Goal: Transaction & Acquisition: Obtain resource

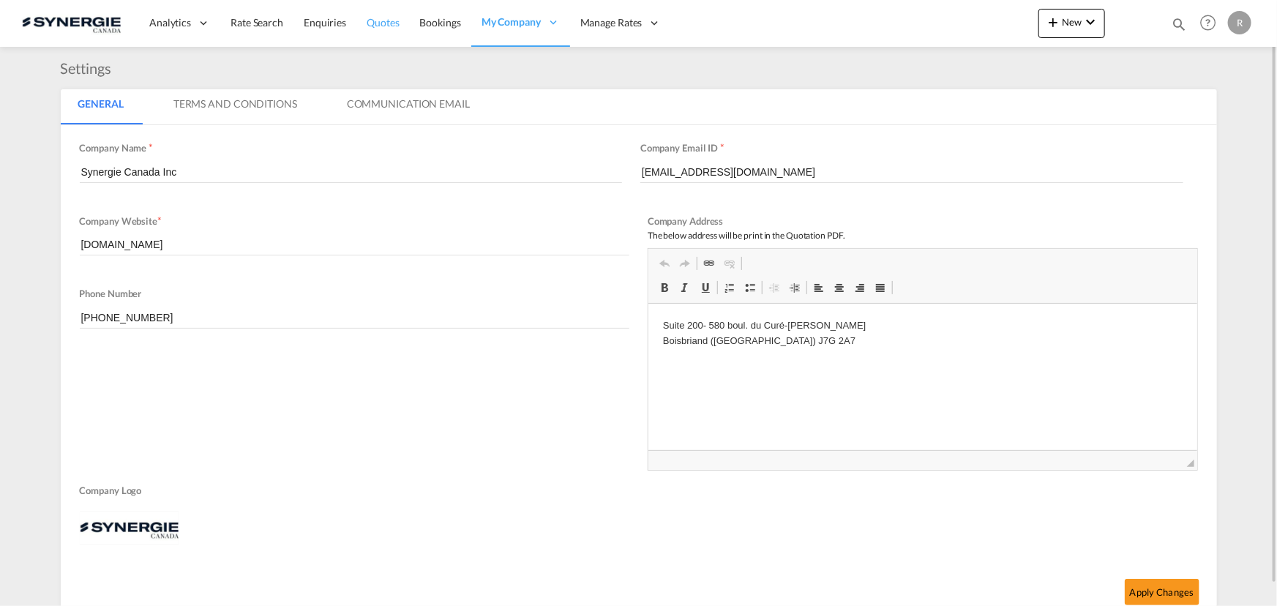
click at [381, 25] on span "Quotes" at bounding box center [383, 22] width 32 height 12
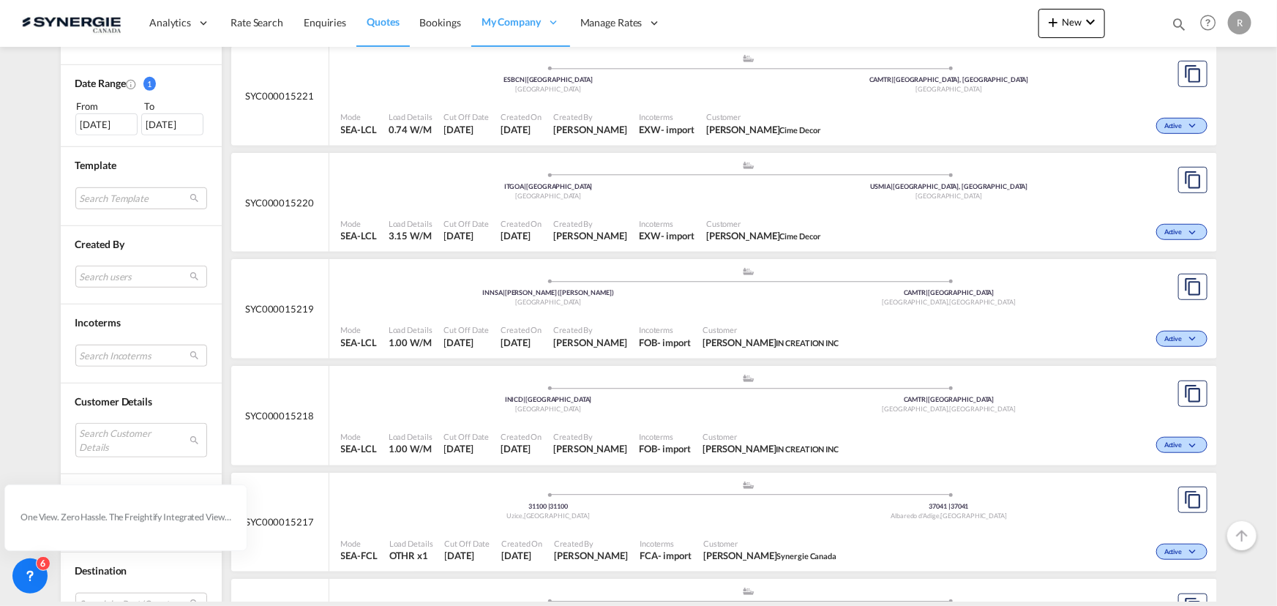
scroll to position [465, 0]
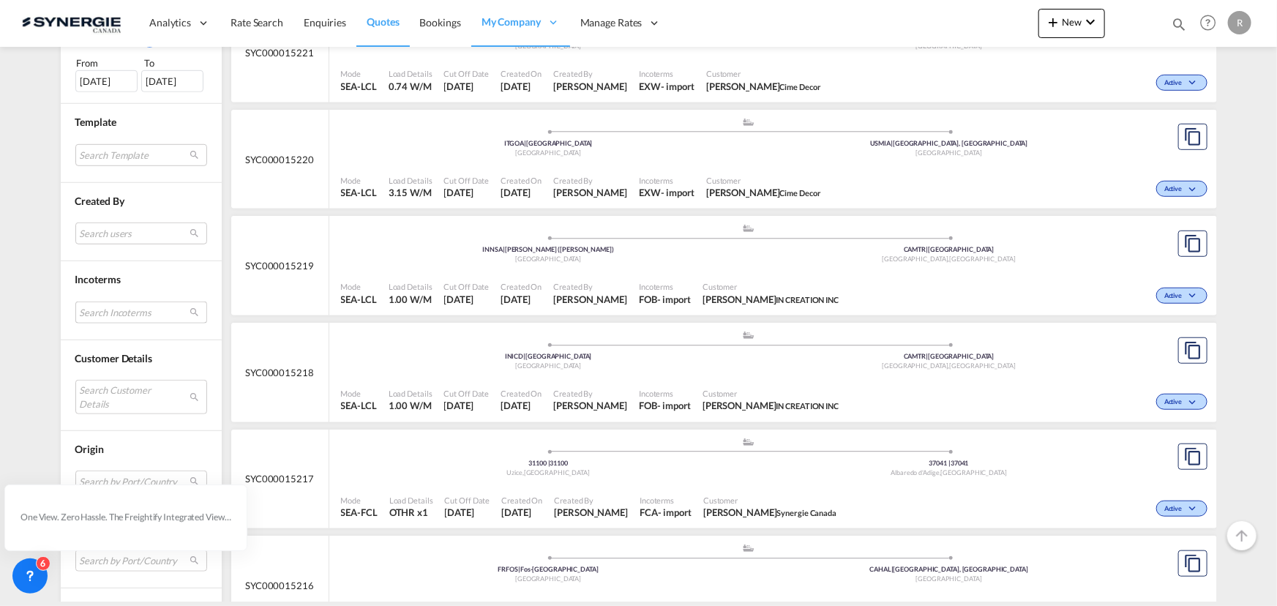
click at [124, 314] on md-select "Search Incoterms CFR-EXPORT cost and freight DAP-EXPORT delivered at place EXW-…" at bounding box center [141, 313] width 132 height 22
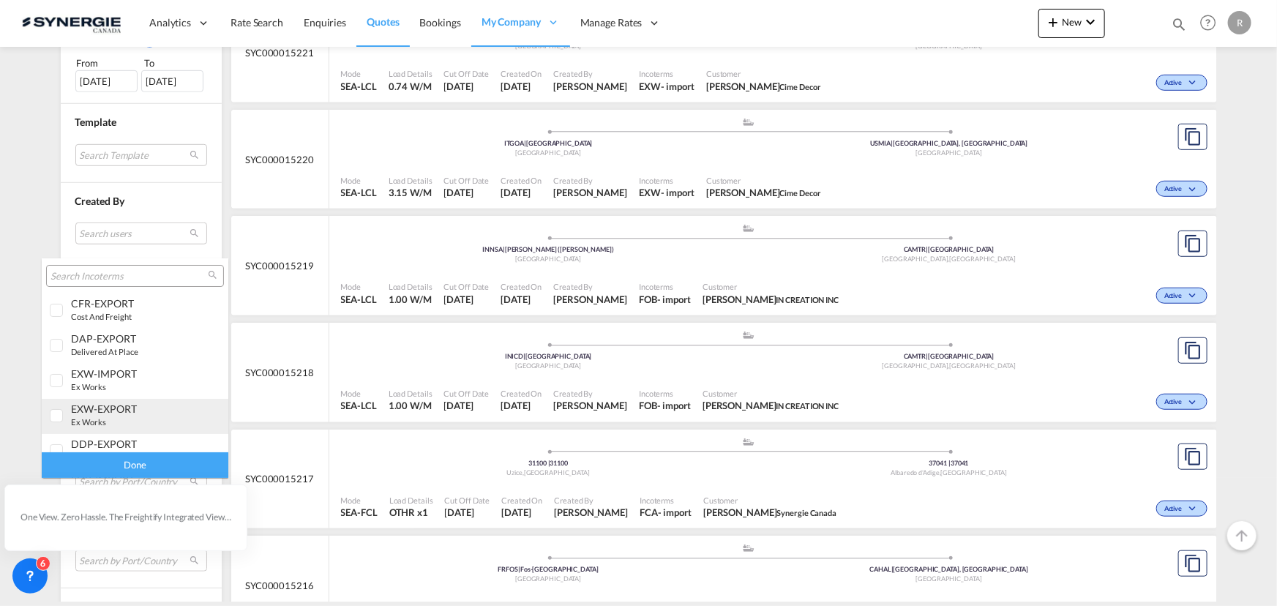
click at [115, 410] on div "EXW-EXPORT" at bounding box center [128, 408] width 115 height 12
click at [149, 465] on div "Done" at bounding box center [135, 465] width 187 height 26
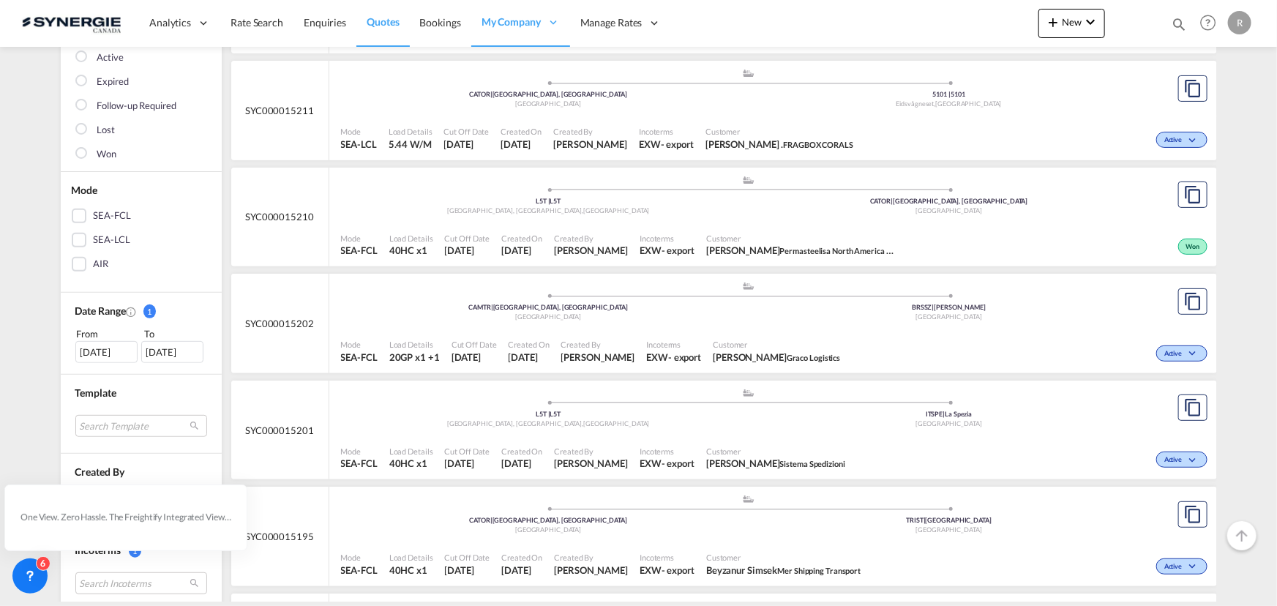
scroll to position [266, 0]
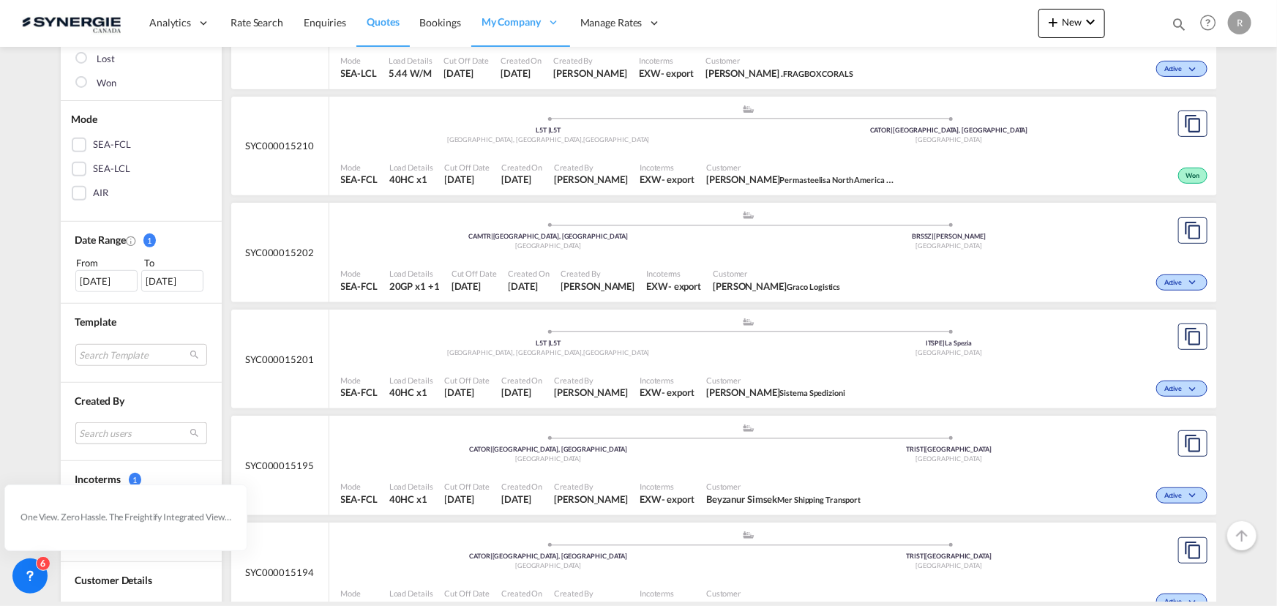
click at [100, 432] on md-select "Search users sugan T sugantha.rajan@freightfy.com raquel Jimenez raquel.jimenez…" at bounding box center [141, 433] width 132 height 22
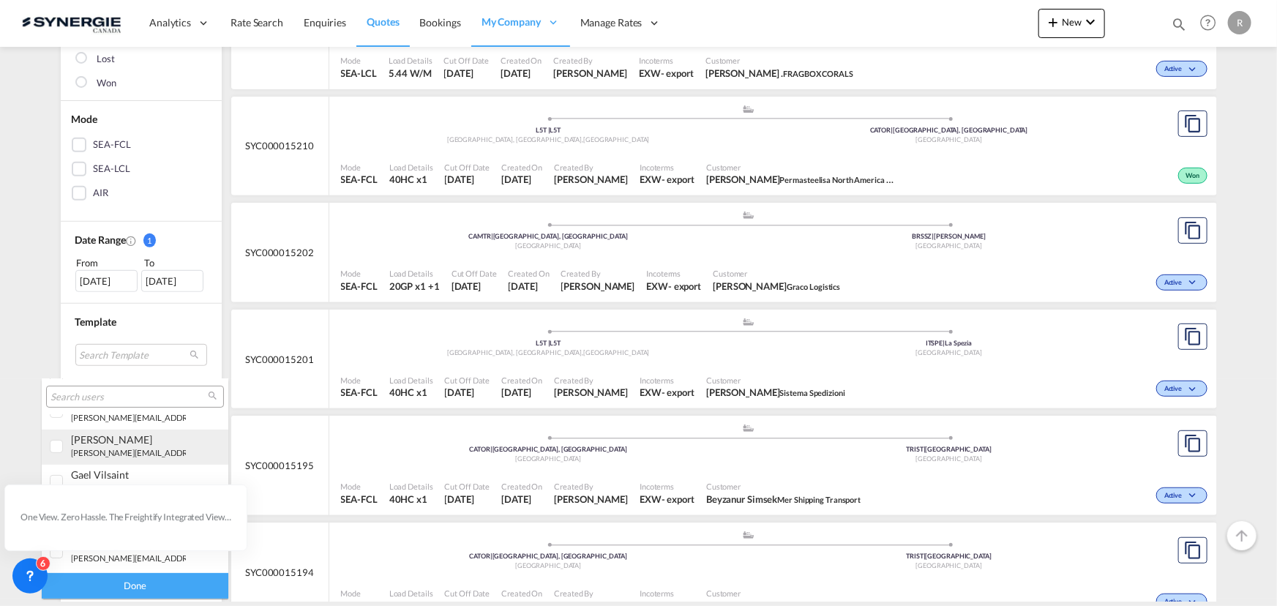
click at [98, 454] on small "r.ho@synergiecanada.com" at bounding box center [170, 453] width 198 height 10
click at [117, 585] on div "Done" at bounding box center [135, 586] width 187 height 26
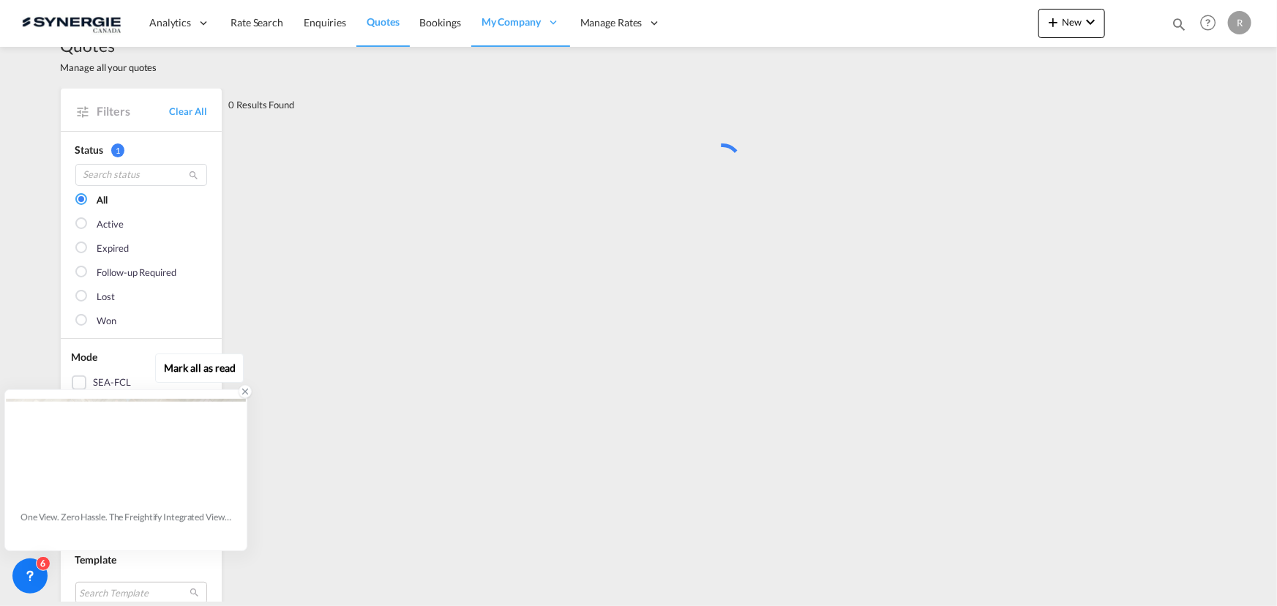
scroll to position [0, 0]
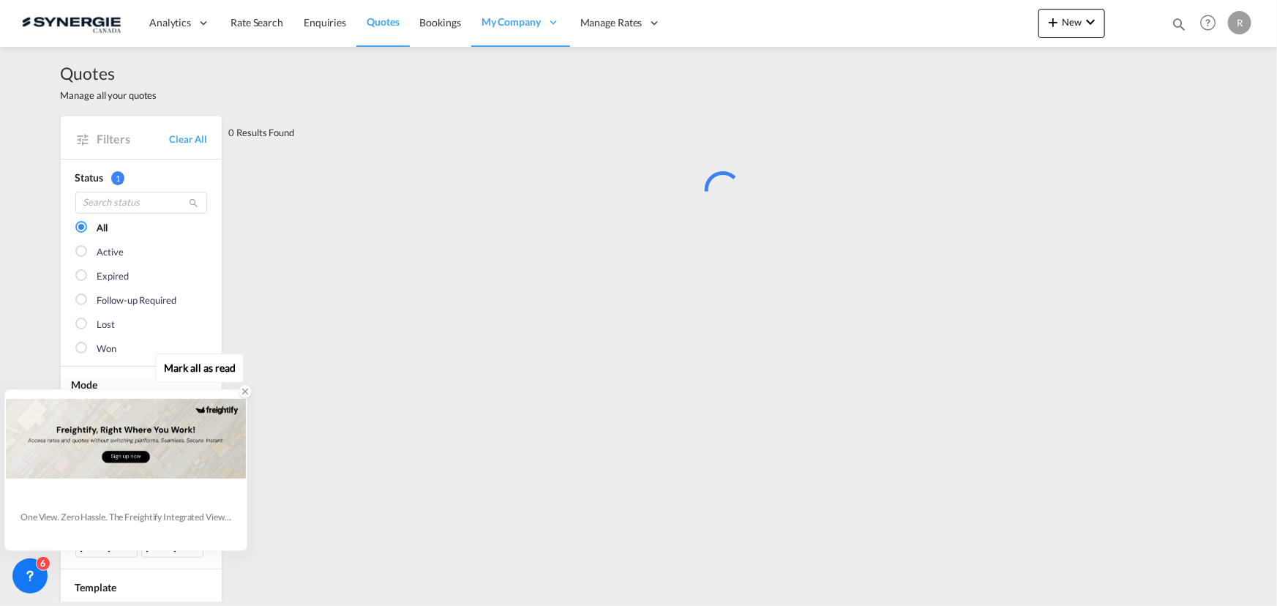
click at [241, 388] on icon at bounding box center [245, 391] width 10 height 10
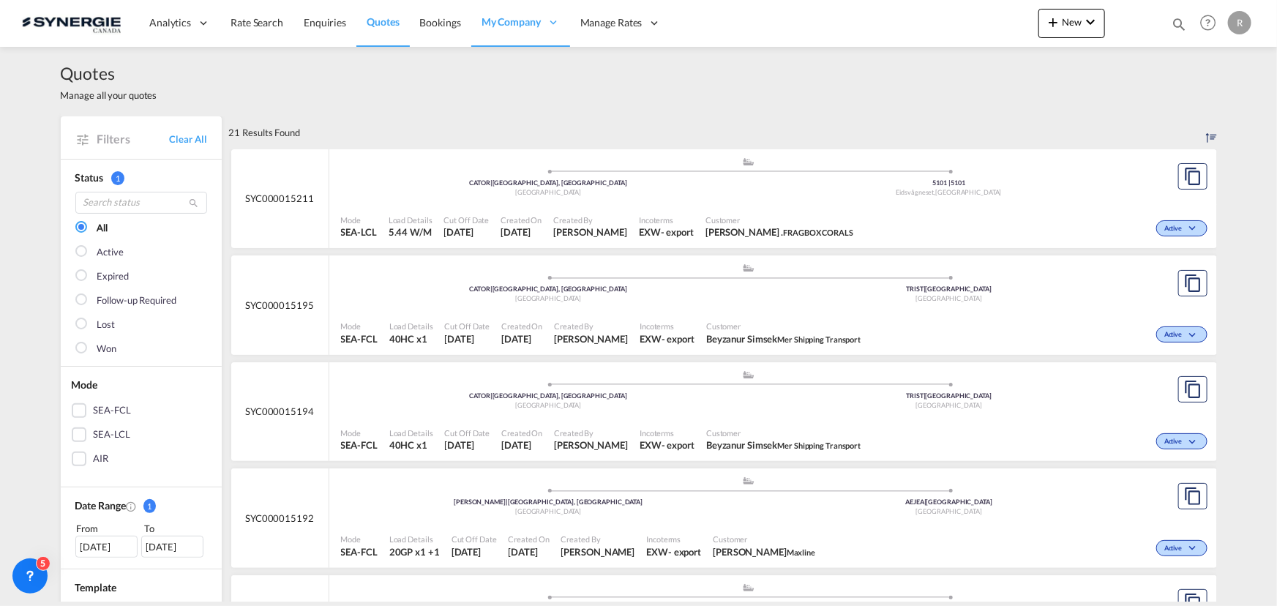
click at [859, 225] on div "Active" at bounding box center [1034, 227] width 351 height 37
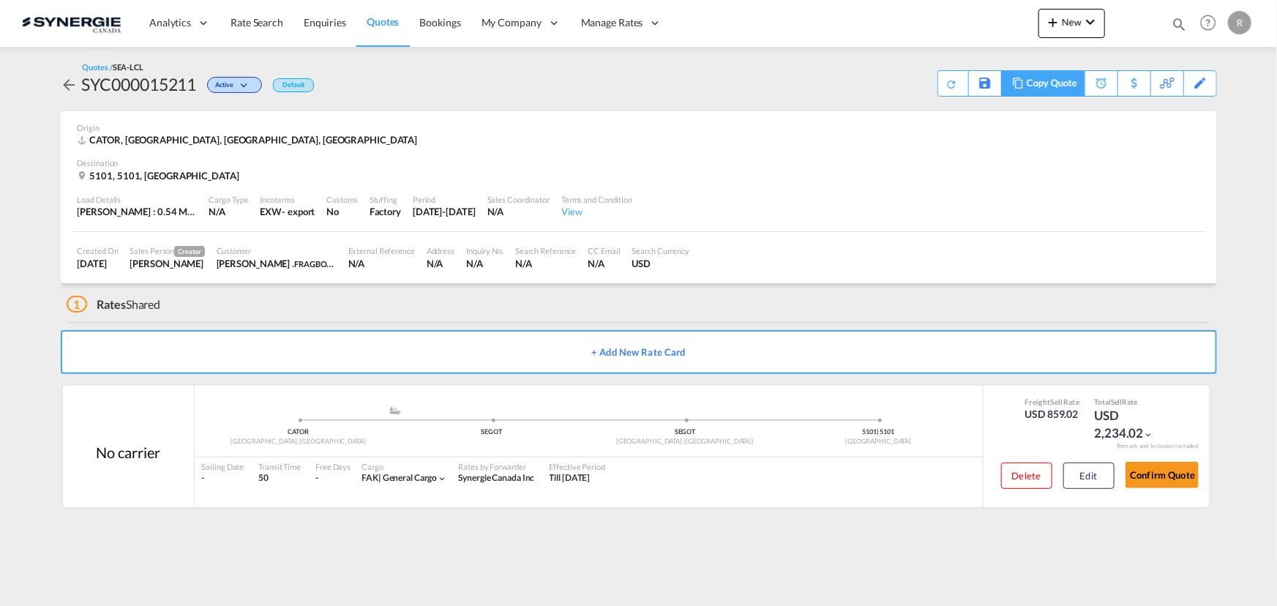
click at [1008, 89] on div "Copy Quote" at bounding box center [1042, 83] width 83 height 26
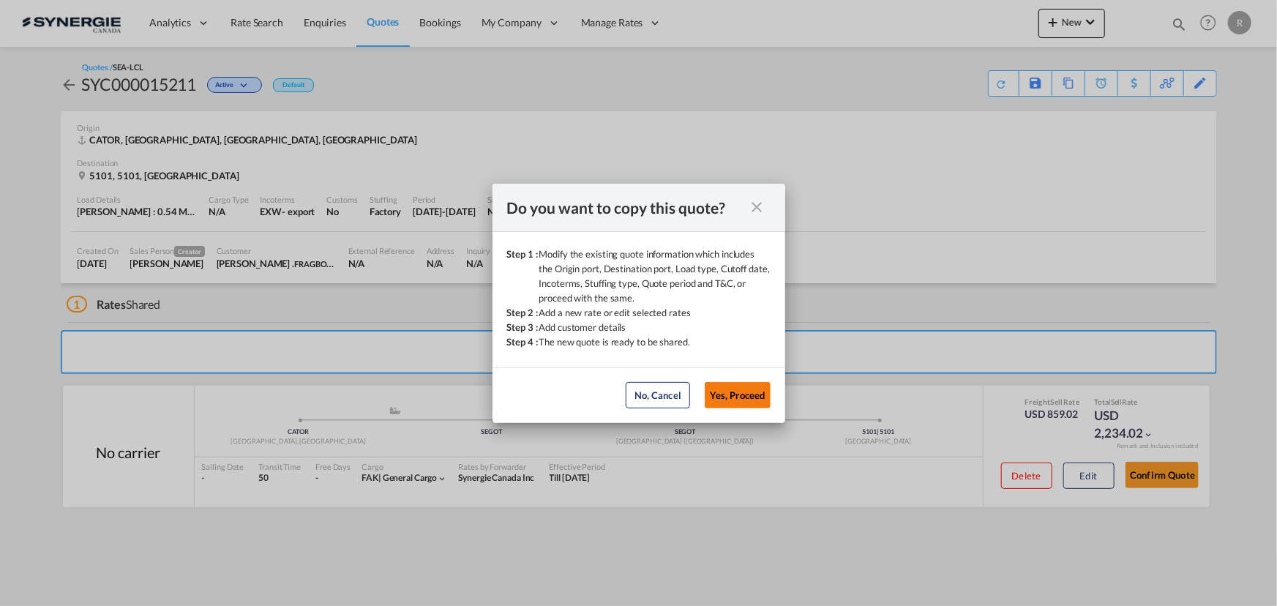
click at [709, 397] on button "Yes, Proceed" at bounding box center [738, 395] width 66 height 26
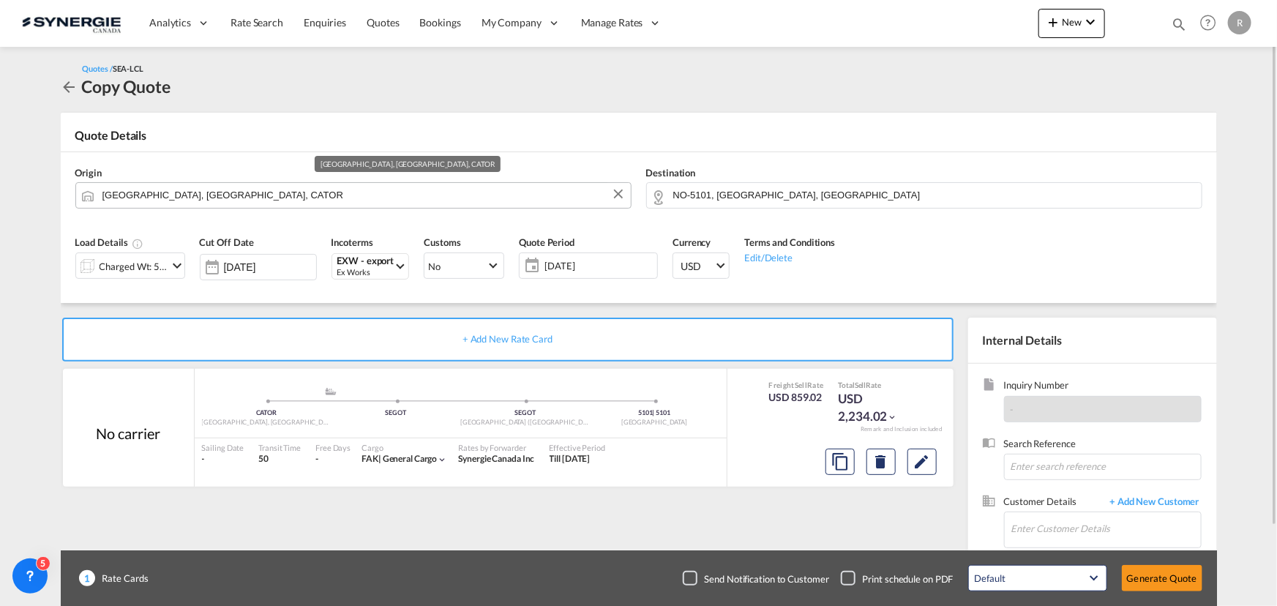
click at [585, 195] on input "[GEOGRAPHIC_DATA], [GEOGRAPHIC_DATA], CATOR" at bounding box center [362, 195] width 521 height 26
click at [615, 197] on md-icon "Clear Input" at bounding box center [618, 195] width 16 height 16
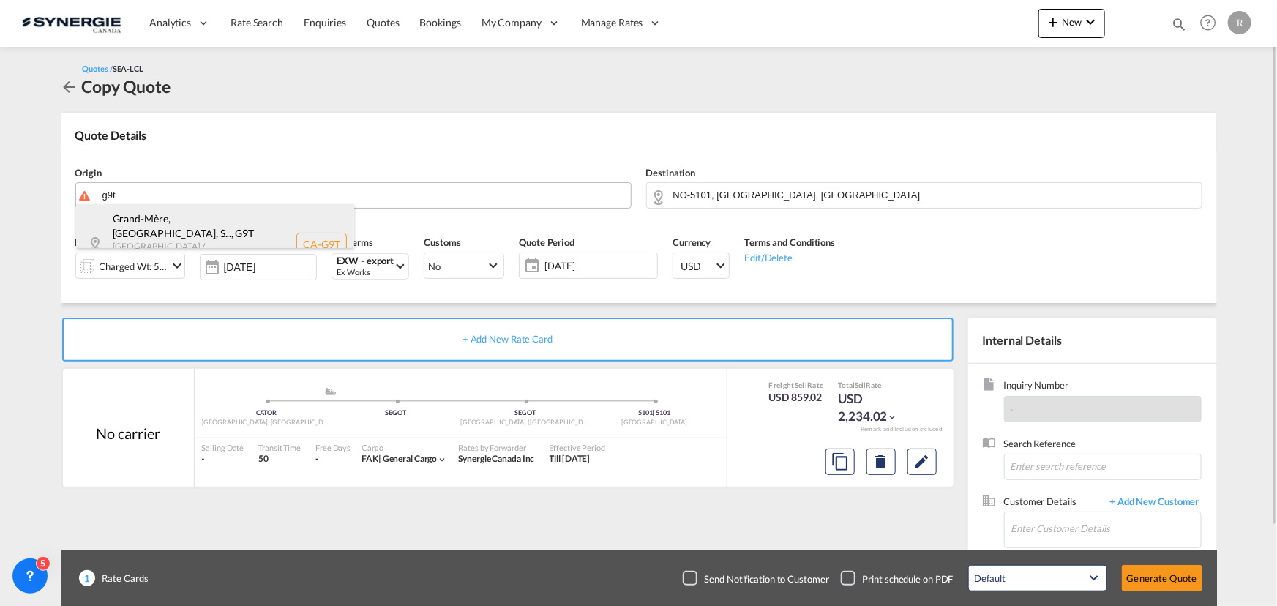
click at [216, 234] on div "Grand-Mère, [GEOGRAPHIC_DATA], S... , G9T [GEOGRAPHIC_DATA] / [GEOGRAPHIC_DATA]…" at bounding box center [215, 244] width 278 height 80
type input "CA-G9T, [GEOGRAPHIC_DATA], [GEOGRAPHIC_DATA], [GEOGRAPHIC_DATA][PERSON_NAME], […"
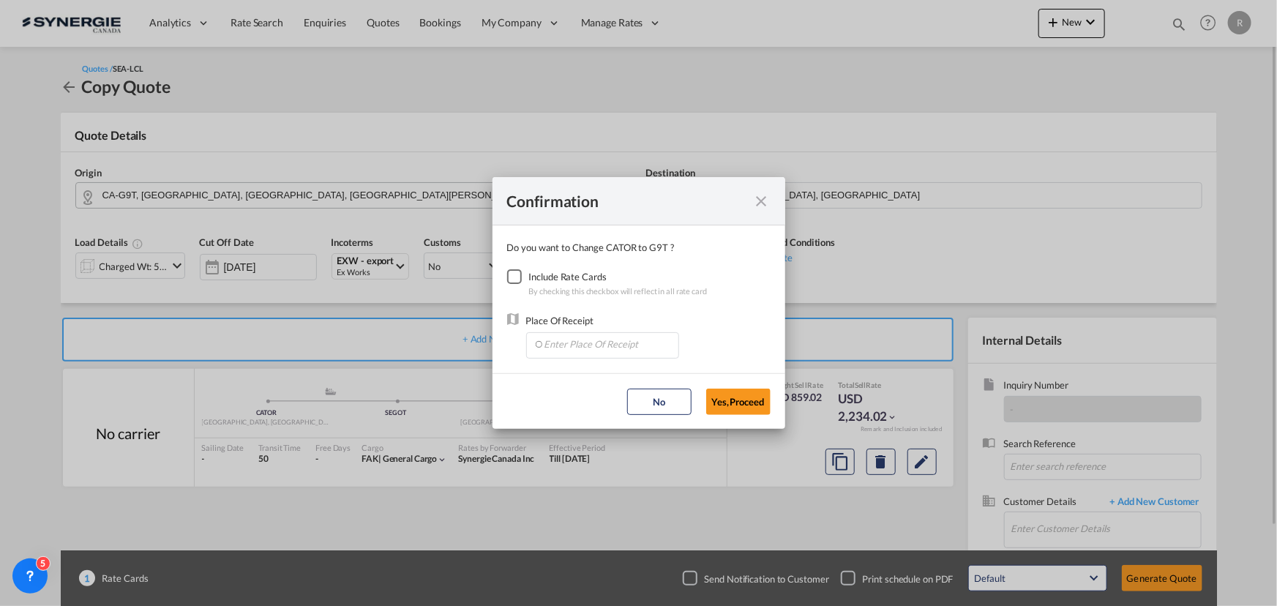
click at [514, 276] on div "Checkbox No Ink" at bounding box center [514, 276] width 15 height 15
click at [592, 346] on input "Enter Place Of Receipt" at bounding box center [605, 344] width 145 height 22
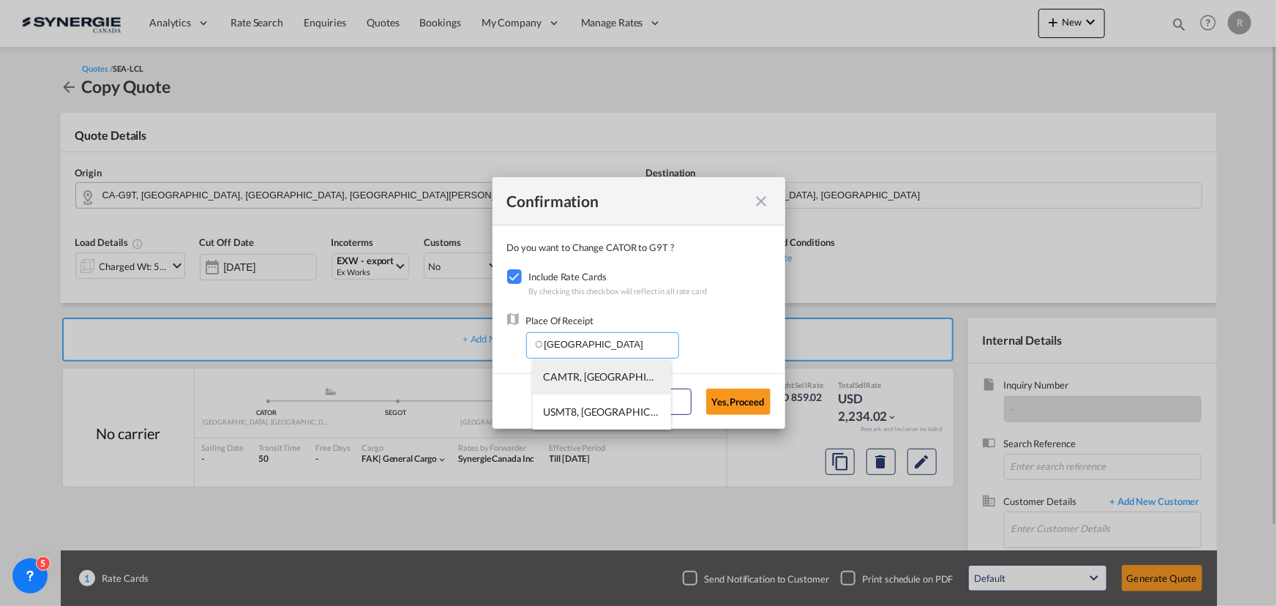
click at [580, 378] on span "CAMTR, [GEOGRAPHIC_DATA], [GEOGRAPHIC_DATA], [GEOGRAPHIC_DATA], [GEOGRAPHIC_DAT…" at bounding box center [831, 376] width 574 height 12
type input "CAMTR, [GEOGRAPHIC_DATA], [GEOGRAPHIC_DATA], [GEOGRAPHIC_DATA], [GEOGRAPHIC_DAT…"
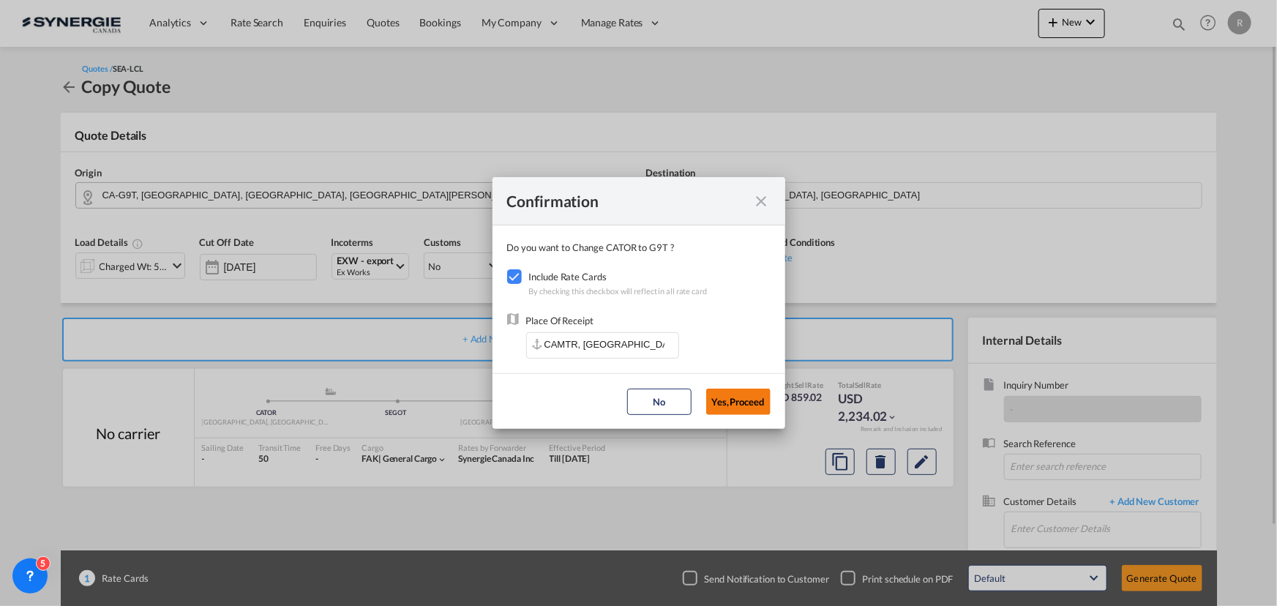
click at [746, 402] on button "Yes,Proceed" at bounding box center [738, 402] width 64 height 26
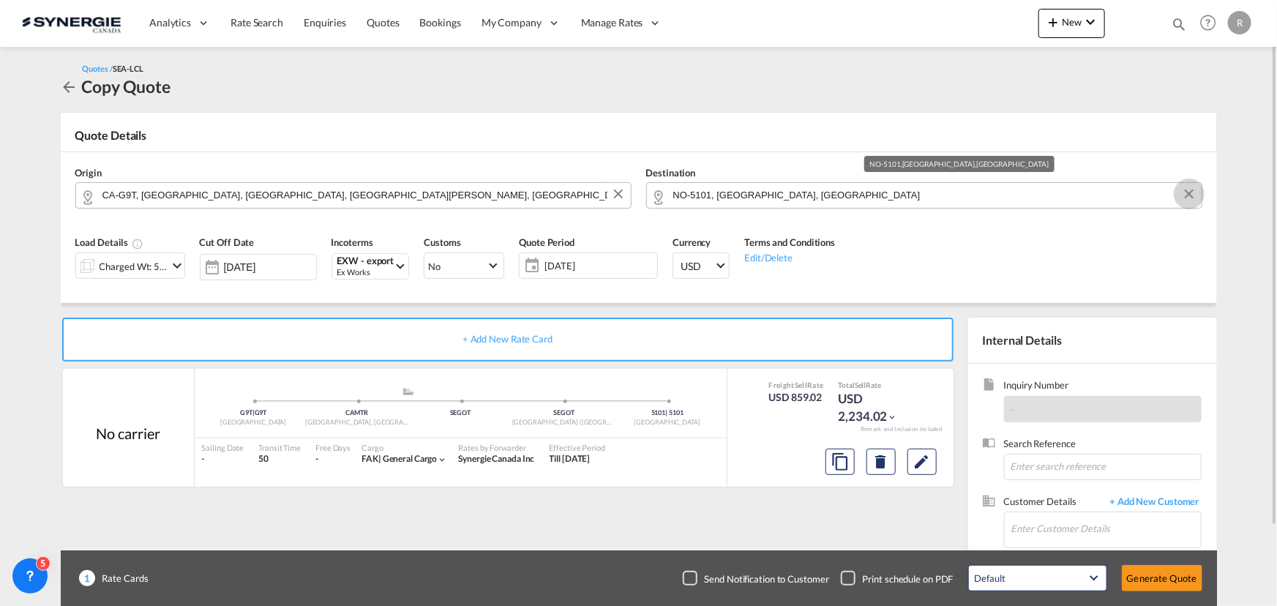
click at [1189, 197] on button "Clear Input" at bounding box center [1189, 194] width 22 height 22
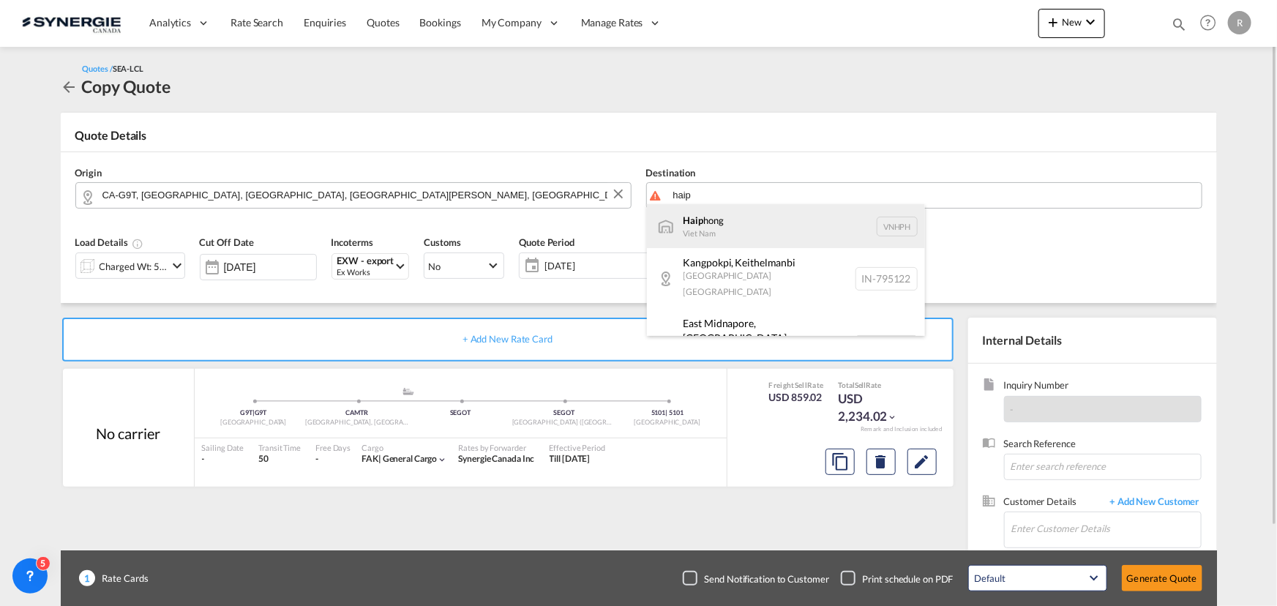
click at [681, 225] on div "Haip hong Viet Nam VNHPH" at bounding box center [786, 226] width 278 height 44
type input "Haiphong, VNHPH"
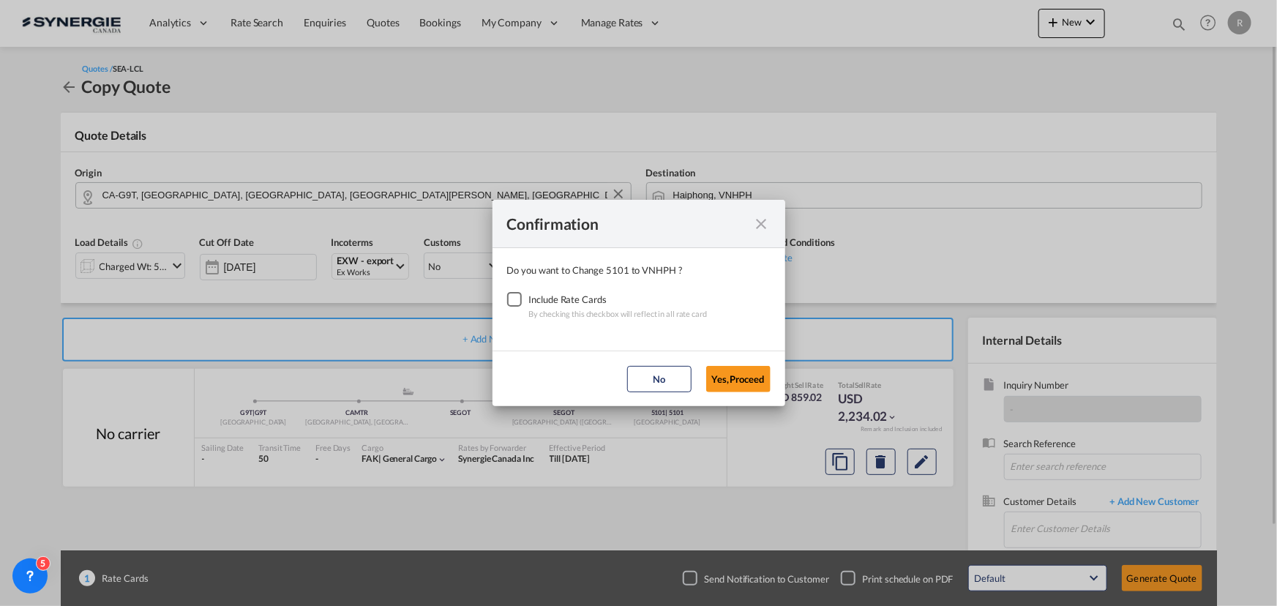
click at [517, 307] on div "Checkbox No Ink" at bounding box center [514, 299] width 15 height 15
click at [735, 373] on button "Yes,Proceed" at bounding box center [738, 379] width 64 height 26
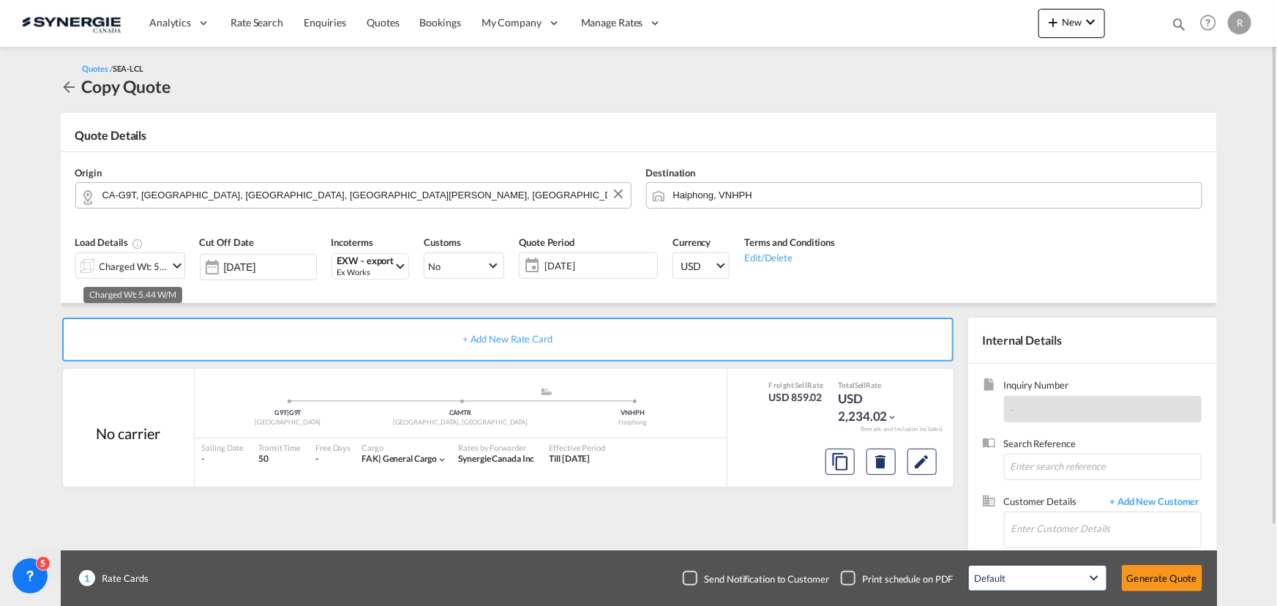
click at [132, 271] on div "Charged Wt: 5.44 W/M" at bounding box center [134, 266] width 69 height 20
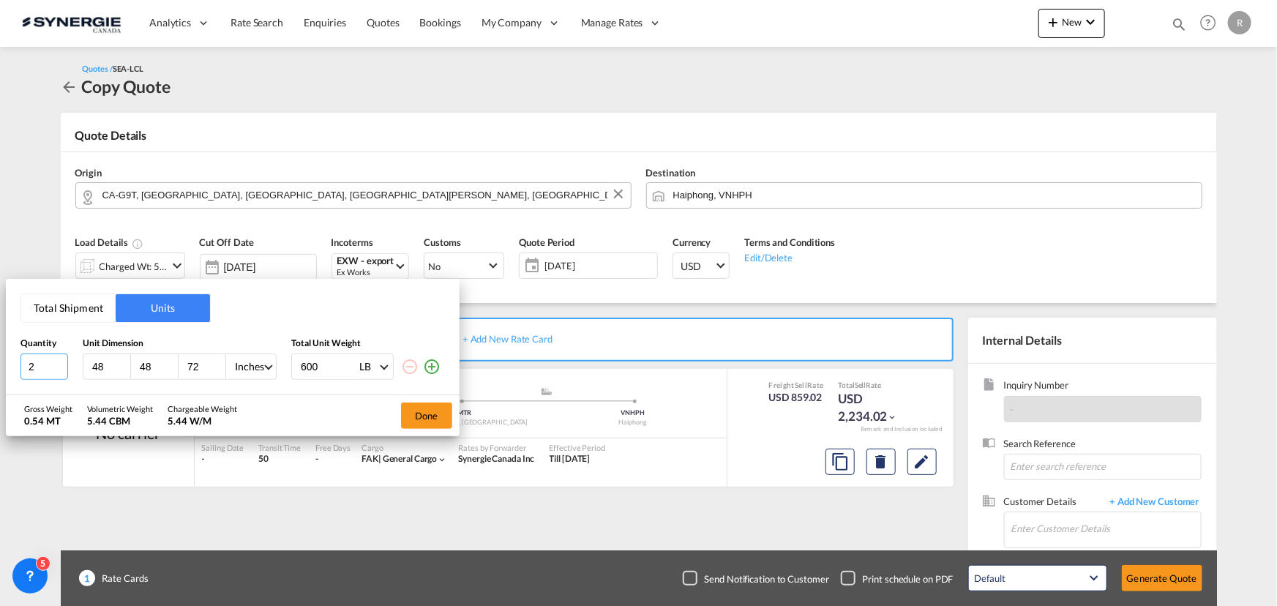
drag, startPoint x: 37, startPoint y: 365, endPoint x: -66, endPoint y: 330, distance: 109.0
click at [0, 330] on html "Analytics Reports Dashboard Rate Search Enquiries Quotes" at bounding box center [638, 303] width 1277 height 606
drag, startPoint x: 44, startPoint y: 368, endPoint x: -54, endPoint y: 349, distance: 99.9
click at [0, 349] on html "Analytics Reports Dashboard Rate Search Enquiries Quotes" at bounding box center [638, 303] width 1277 height 606
type input "5"
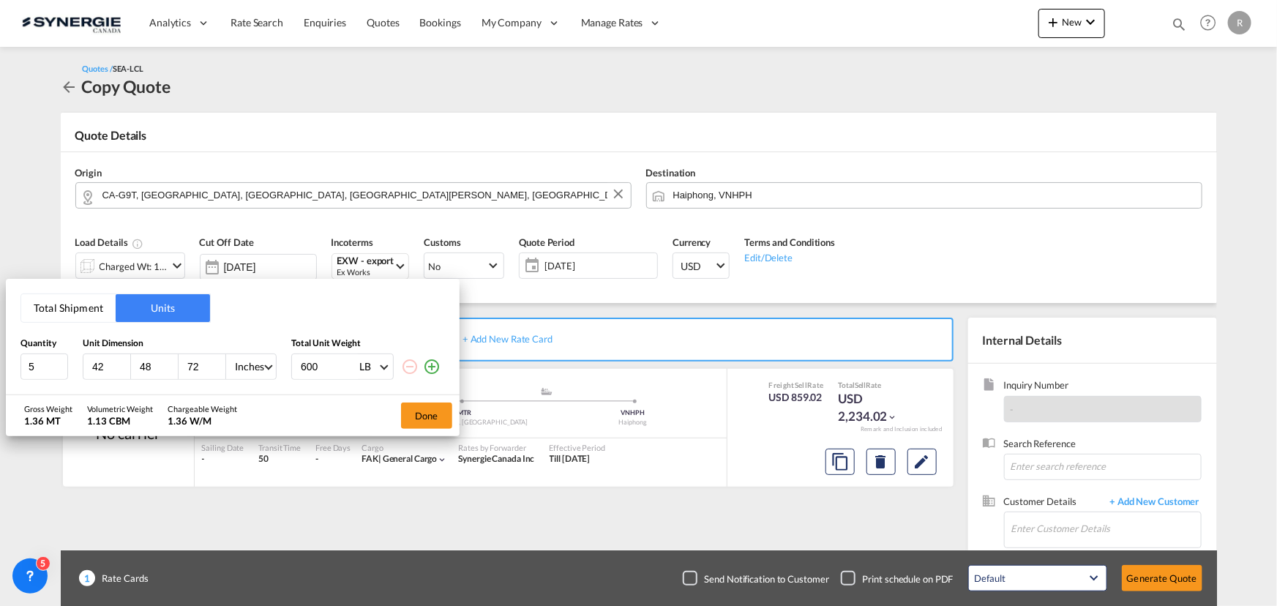
type input "42"
type input "48"
type input "40"
type input "220"
click at [432, 365] on md-icon "icon-plus-circle-outline" at bounding box center [432, 367] width 18 height 18
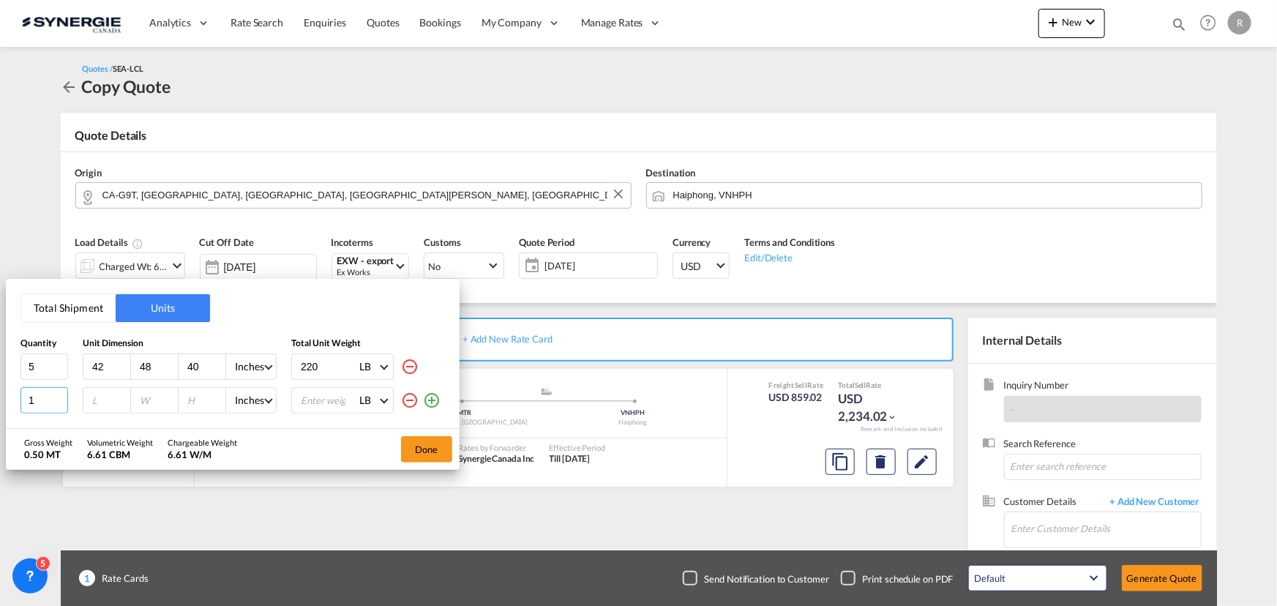
drag, startPoint x: 39, startPoint y: 397, endPoint x: -22, endPoint y: 386, distance: 61.7
click at [0, 386] on html "Analytics Reports Dashboard Rate Search Enquiries Quotes" at bounding box center [638, 303] width 1277 height 606
type input "2"
type input "42"
type input "48"
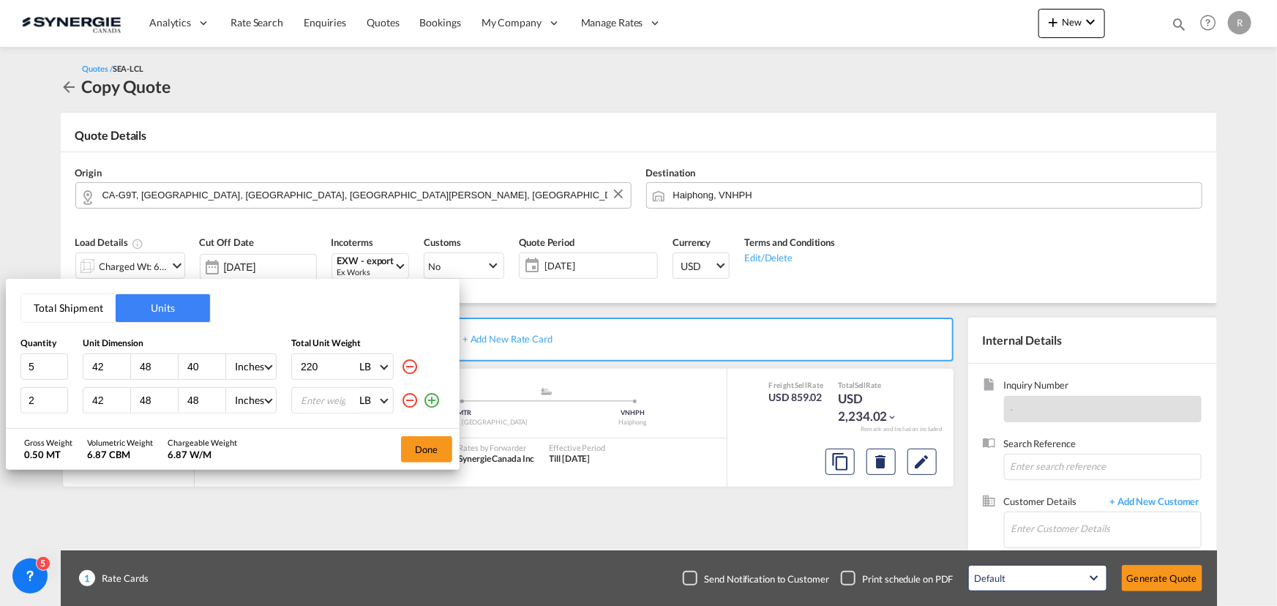
type input "48"
type input "300"
click at [432, 402] on md-icon "icon-plus-circle-outline" at bounding box center [432, 401] width 18 height 18
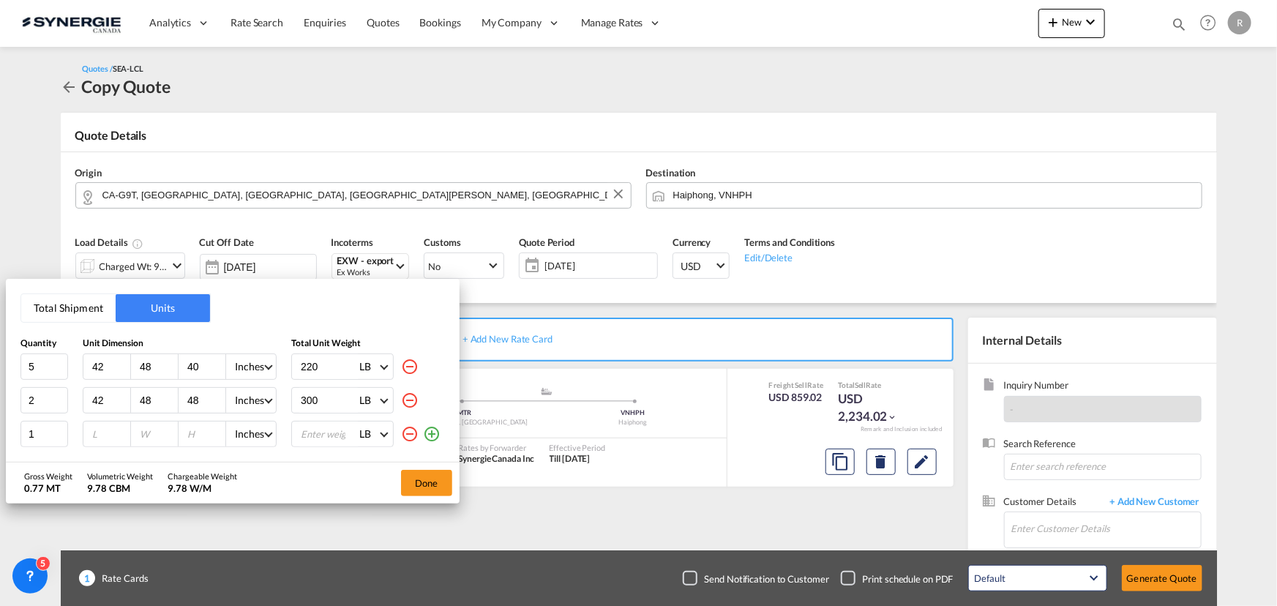
click at [109, 436] on input "number" at bounding box center [111, 433] width 40 height 13
type input "42"
type input "48"
type input "46"
type input "375"
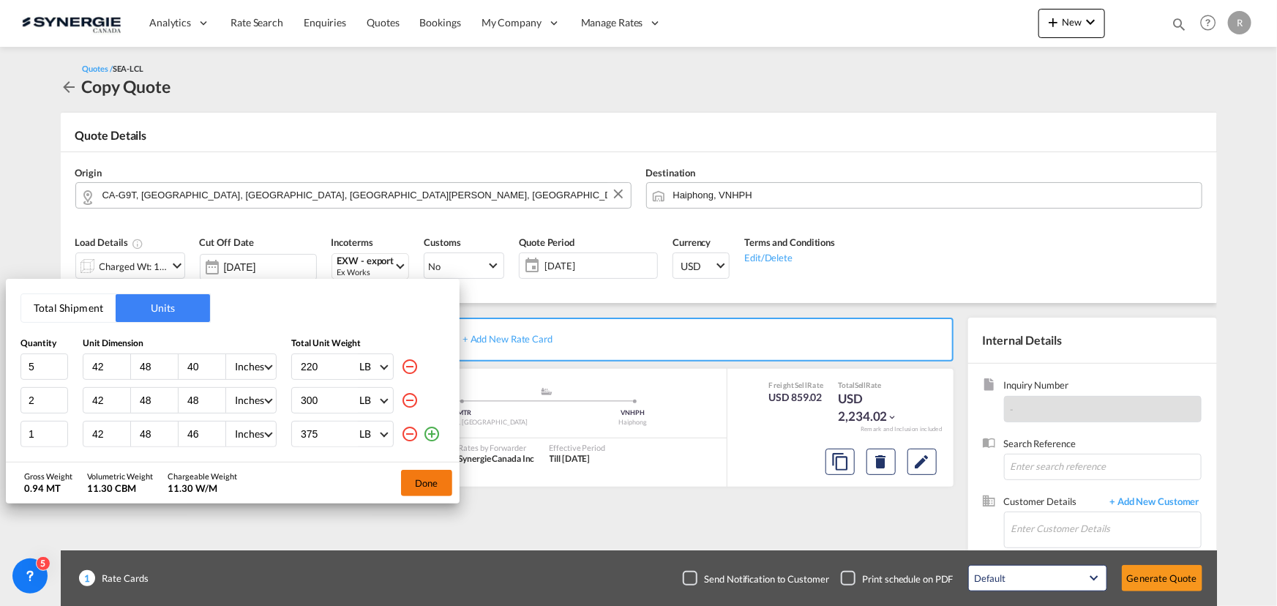
click at [430, 480] on button "Done" at bounding box center [426, 483] width 51 height 26
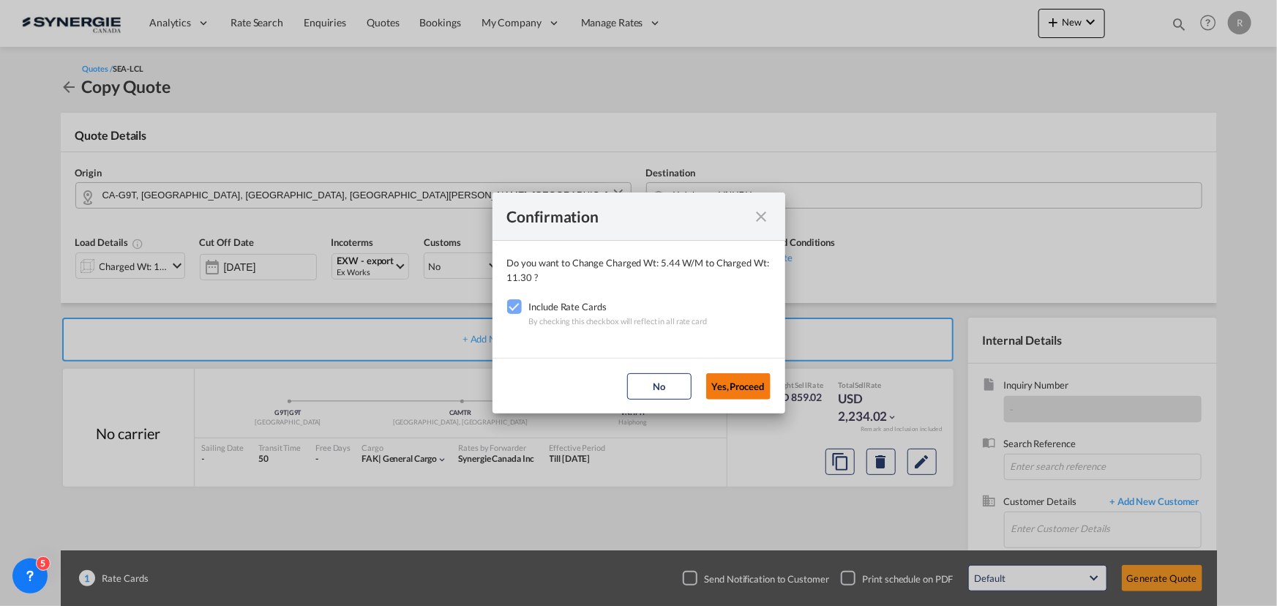
click at [731, 382] on button "Yes,Proceed" at bounding box center [738, 386] width 64 height 26
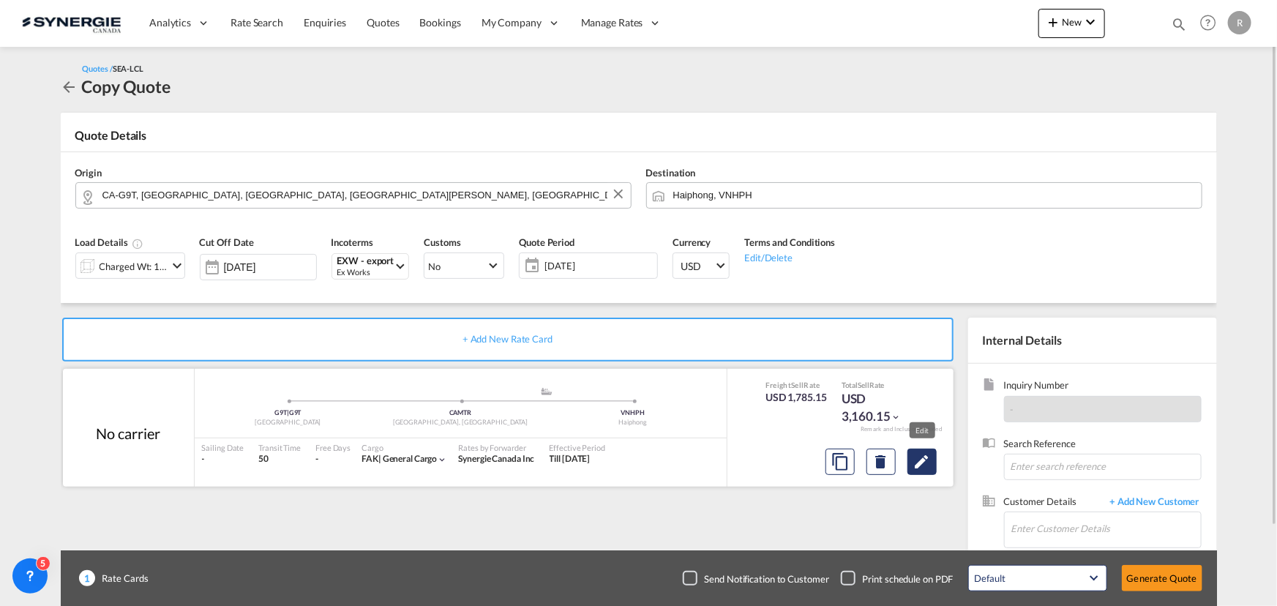
click at [922, 468] on md-icon "Edit" at bounding box center [922, 462] width 18 height 18
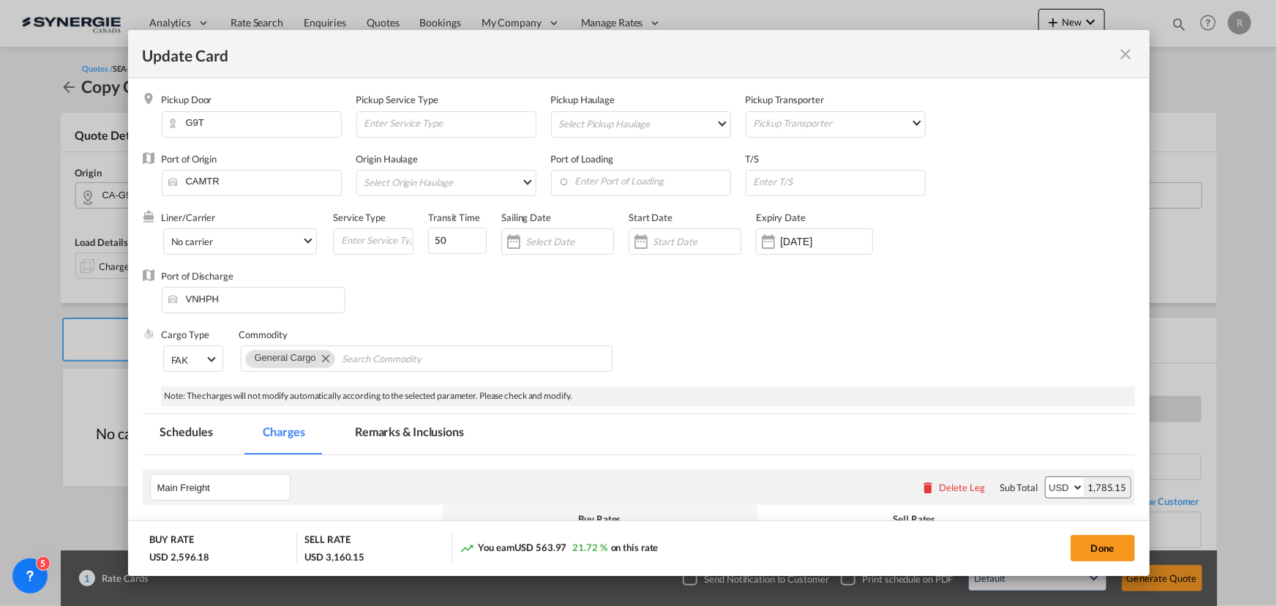
select select "per_w/m"
select select "flat"
select select "per_shipment"
select select "per_bl"
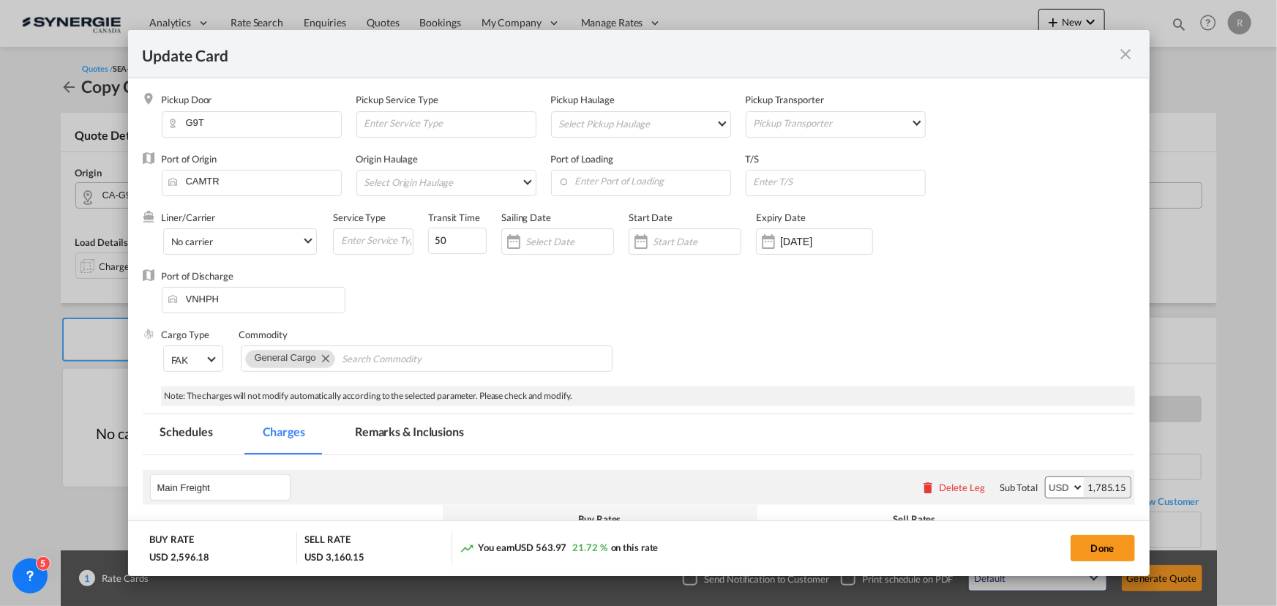
select select "per_bl"
select select "per_shipment"
click at [815, 180] on input "Update Card Pickup ..." at bounding box center [838, 182] width 173 height 22
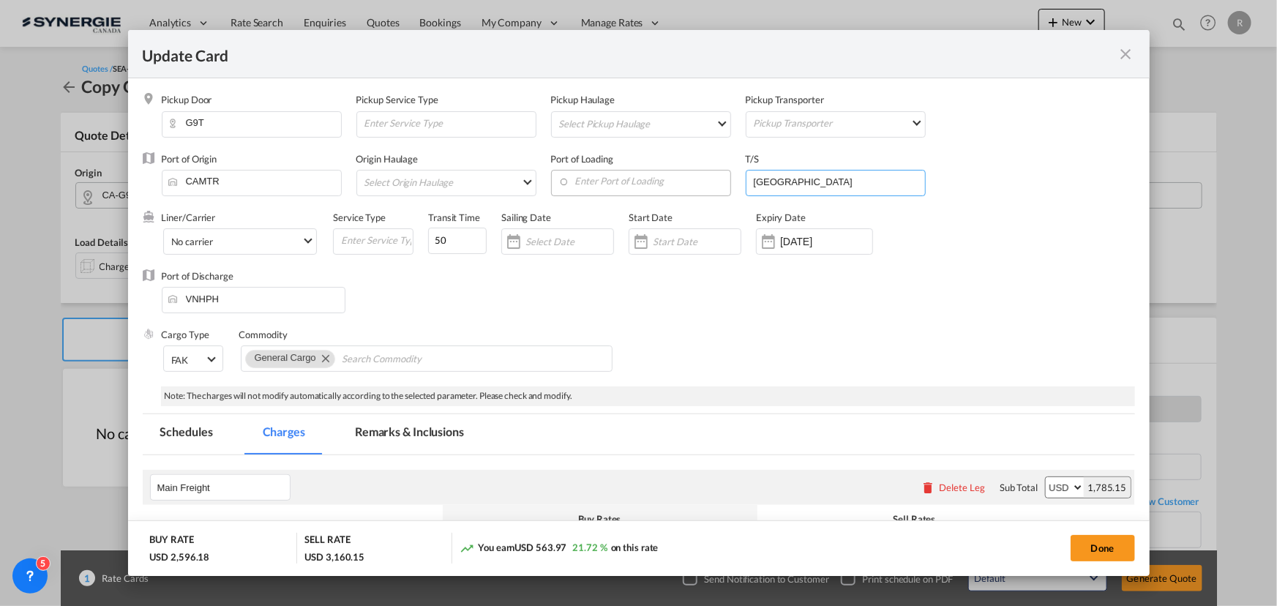
type input "[GEOGRAPHIC_DATA]"
click at [634, 179] on input "Enter Port of Loading" at bounding box center [644, 182] width 172 height 22
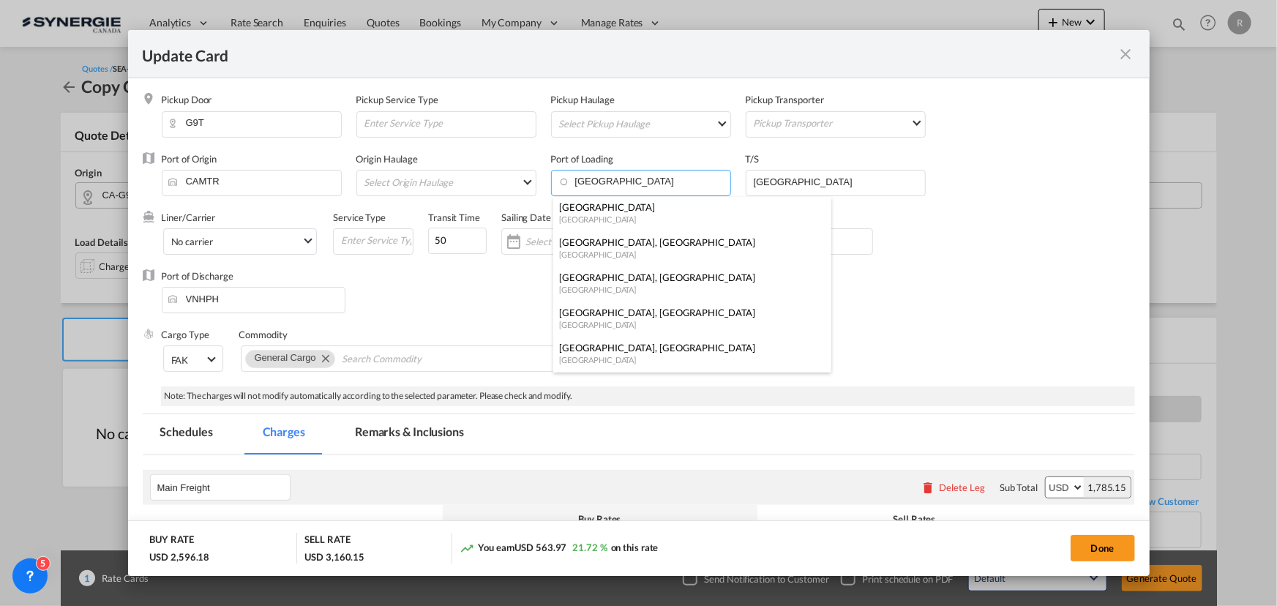
click at [595, 285] on div "[GEOGRAPHIC_DATA]" at bounding box center [688, 289] width 258 height 11
type input "[GEOGRAPHIC_DATA], [GEOGRAPHIC_DATA], [GEOGRAPHIC_DATA]"
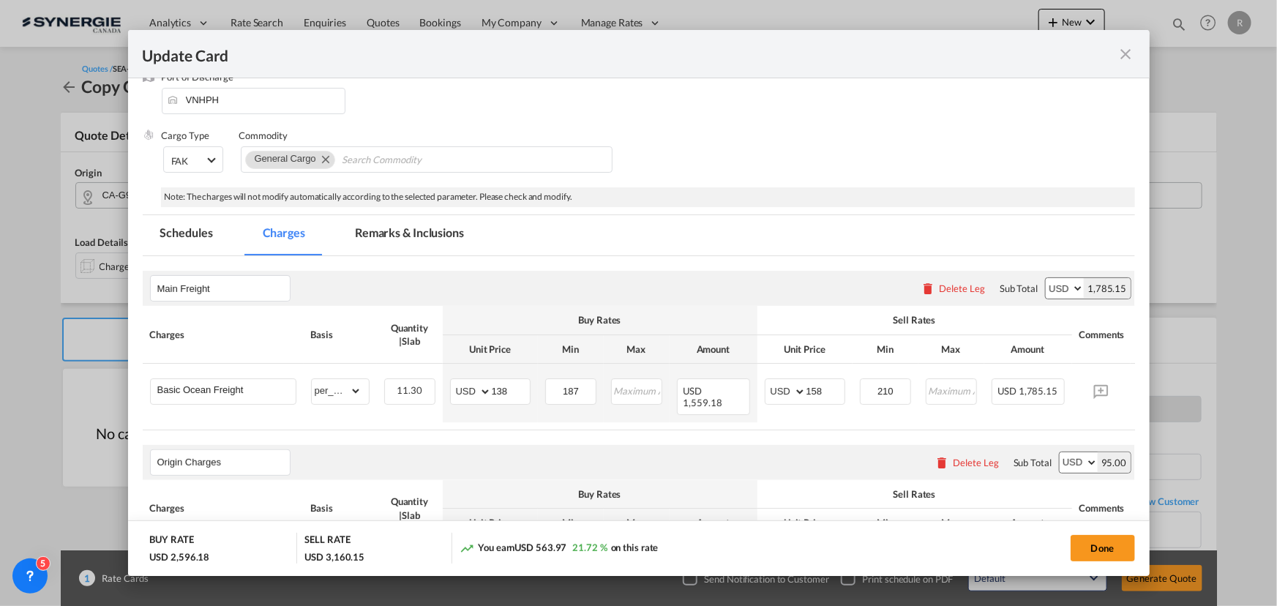
scroll to position [266, 0]
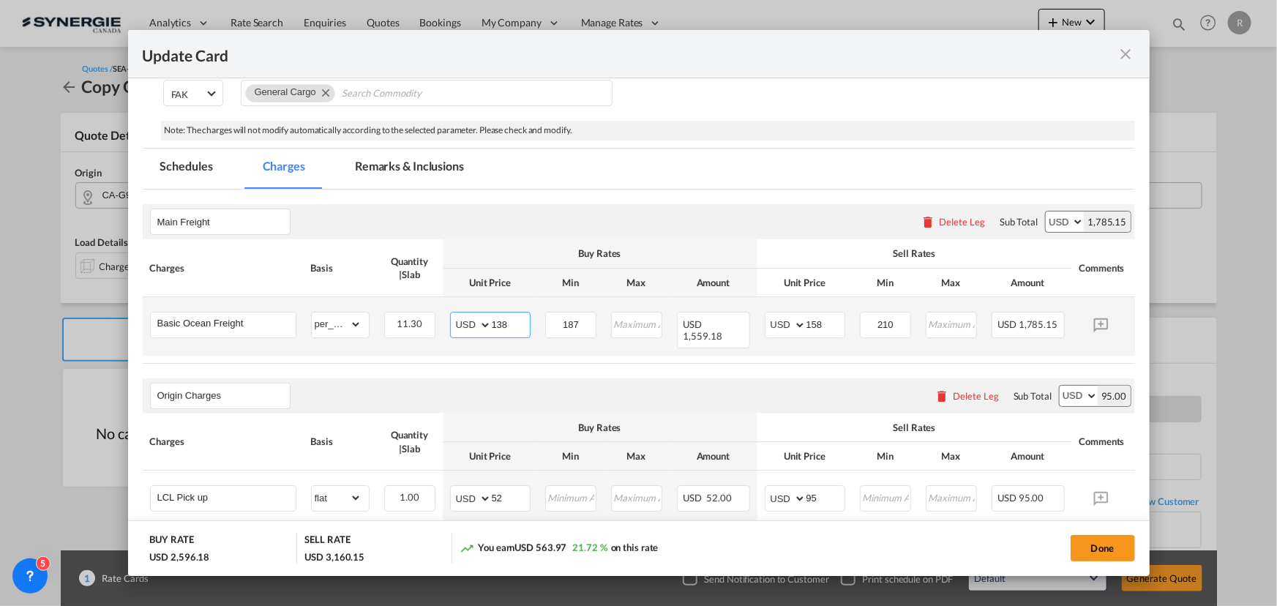
drag, startPoint x: 491, startPoint y: 321, endPoint x: 412, endPoint y: 308, distance: 80.0
click at [414, 310] on tr "Basic Ocean Freight Please Enter Already Exists gross_weight volumetric_weight …" at bounding box center [661, 326] width 1037 height 59
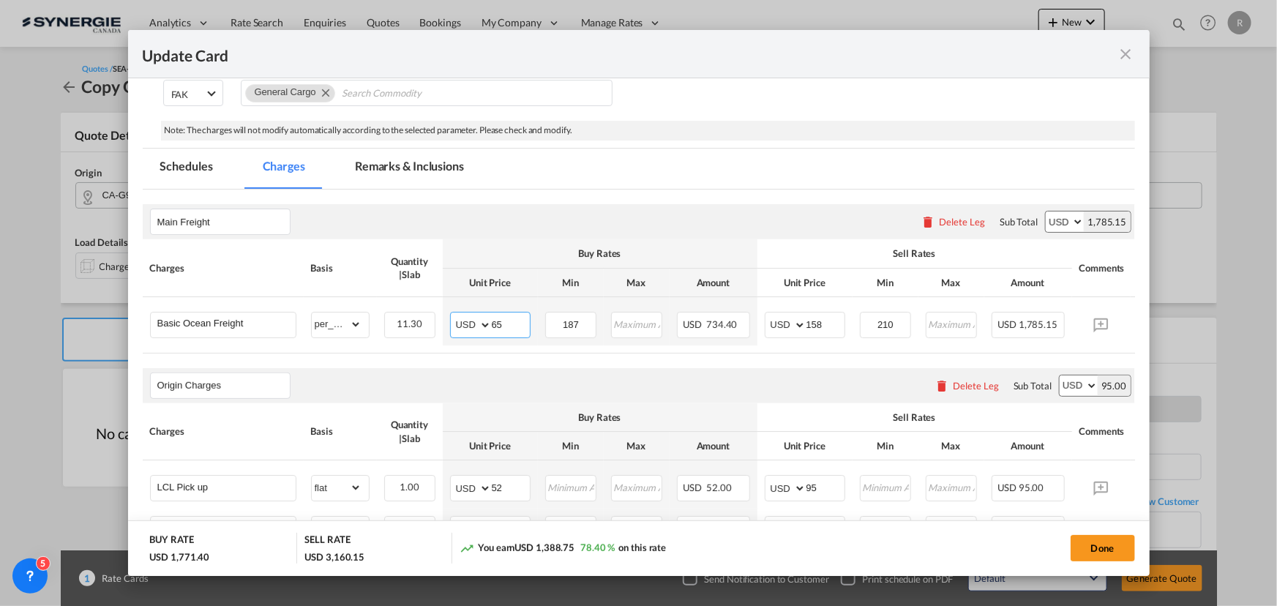
type input "65"
type input "75"
drag, startPoint x: 519, startPoint y: 322, endPoint x: 422, endPoint y: 308, distance: 97.6
click at [422, 308] on tr "Basic Ocean Freight Please Enter Already Exists gross_weight volumetric_weight …" at bounding box center [661, 321] width 1037 height 48
type input "80"
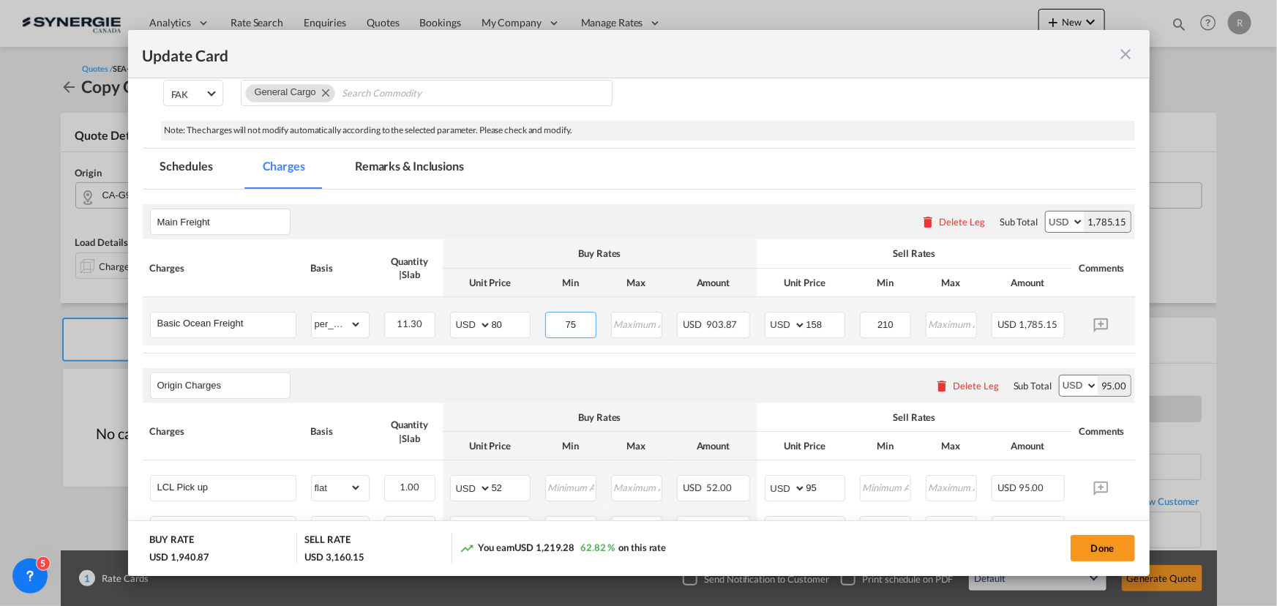
drag, startPoint x: 591, startPoint y: 322, endPoint x: 512, endPoint y: 304, distance: 80.2
click at [512, 305] on tr "Basic Ocean Freight Please Enter Already Exists gross_weight volumetric_weight …" at bounding box center [661, 321] width 1037 height 48
type input "90"
drag, startPoint x: 826, startPoint y: 321, endPoint x: 722, endPoint y: 311, distance: 104.4
click at [722, 311] on tr "Basic Ocean Freight Please Enter Already Exists gross_weight volumetric_weight …" at bounding box center [661, 321] width 1037 height 48
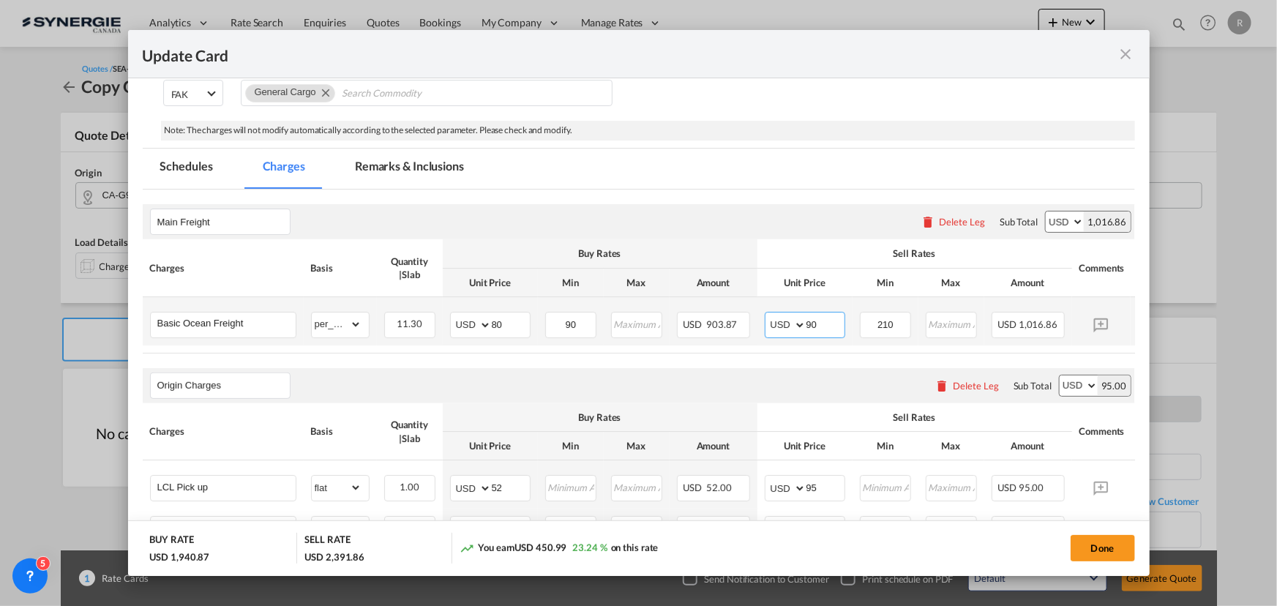
type input "90"
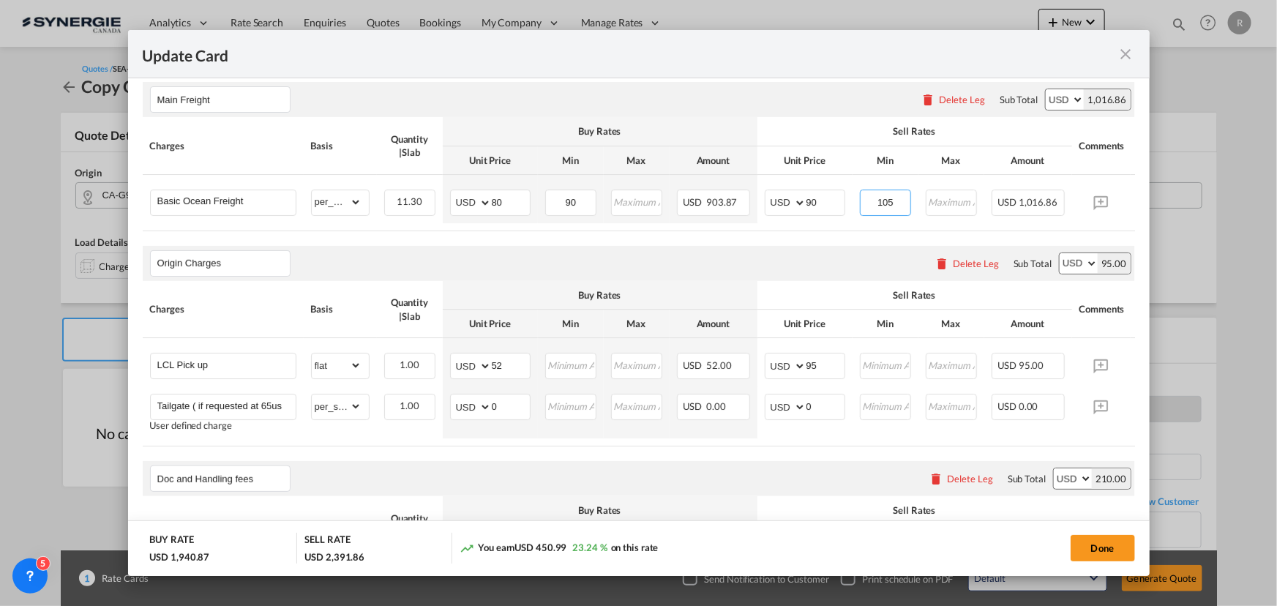
scroll to position [399, 0]
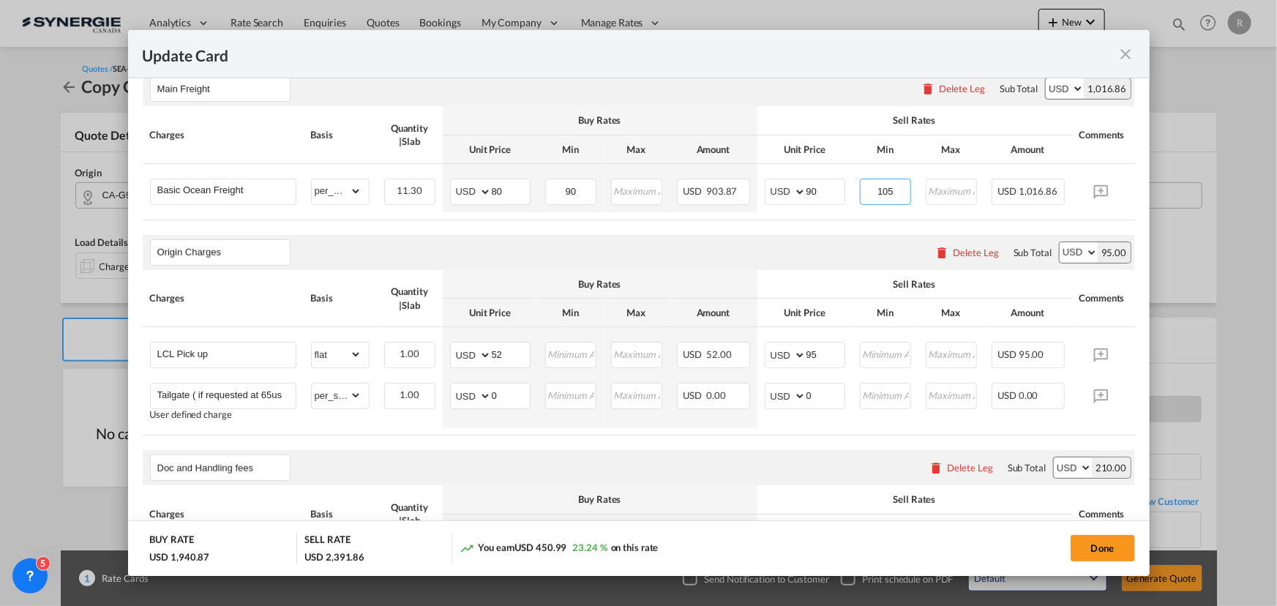
type input "105"
drag, startPoint x: 507, startPoint y: 353, endPoint x: 455, endPoint y: 343, distance: 53.0
click at [455, 343] on td "AED AFN ALL AMD ANG AOA ARS AUD AWG AZN BAM BBD BDT BGN BHD BIF BMD BND [PERSON…" at bounding box center [490, 351] width 95 height 48
type input "276"
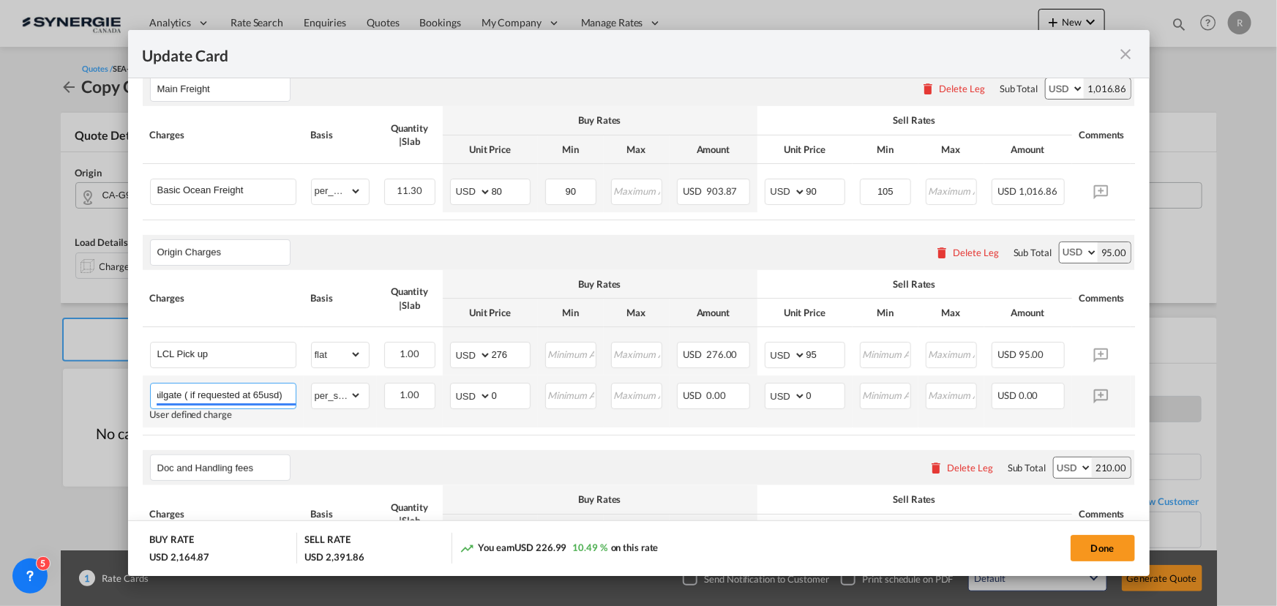
drag, startPoint x: 252, startPoint y: 395, endPoint x: 298, endPoint y: 394, distance: 46.1
click at [298, 394] on td "Tailgate ( if requested at 65usd) User defined charge Please Enter Already Exis…" at bounding box center [223, 401] width 161 height 52
type input "Tailgate ( if requested TBA)"
click at [558, 435] on table "Charges Basis Quantity | Slab Buy Rates Sell Rates Comments Action Unit Price M…" at bounding box center [661, 352] width 1037 height 165
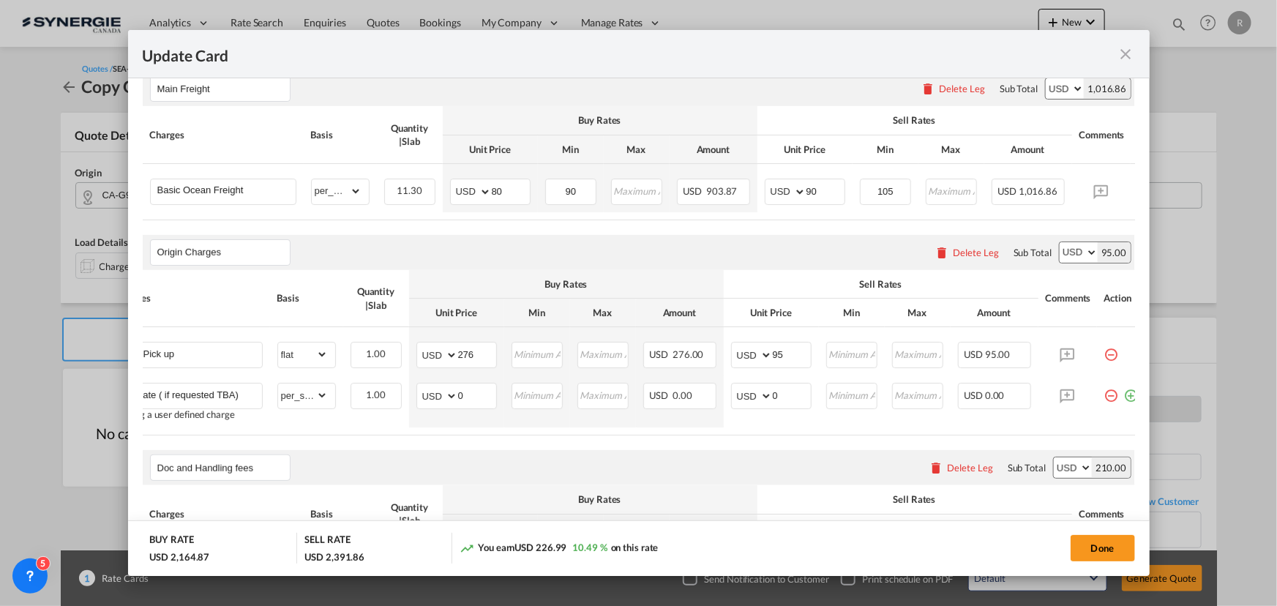
scroll to position [0, 50]
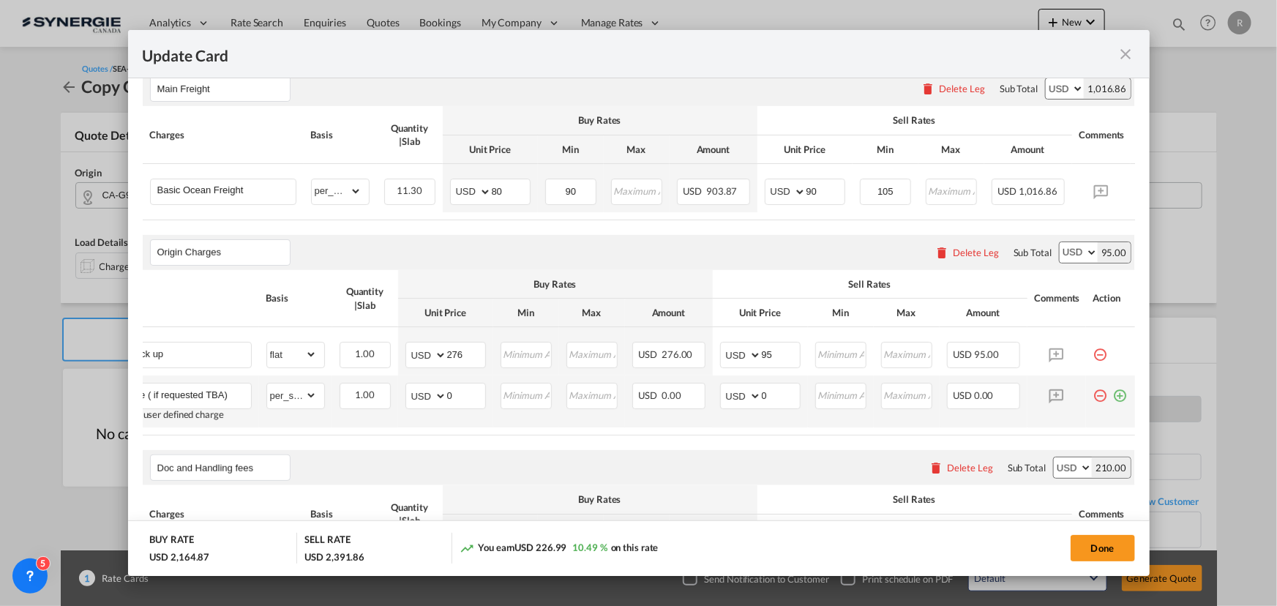
click at [1095, 397] on md-icon "icon-minus-circle-outline red-400-fg pt-7" at bounding box center [1100, 390] width 15 height 15
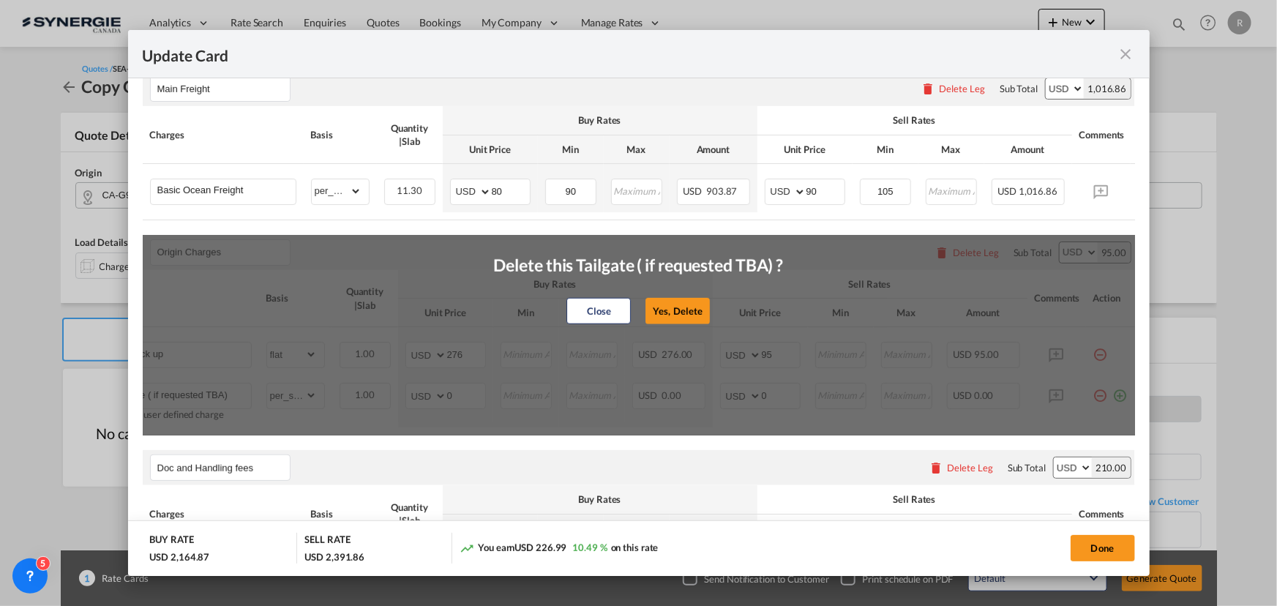
click at [711, 316] on div "Close Yes, Delete" at bounding box center [639, 310] width 290 height 35
click at [694, 316] on button "Yes, Delete" at bounding box center [678, 311] width 64 height 26
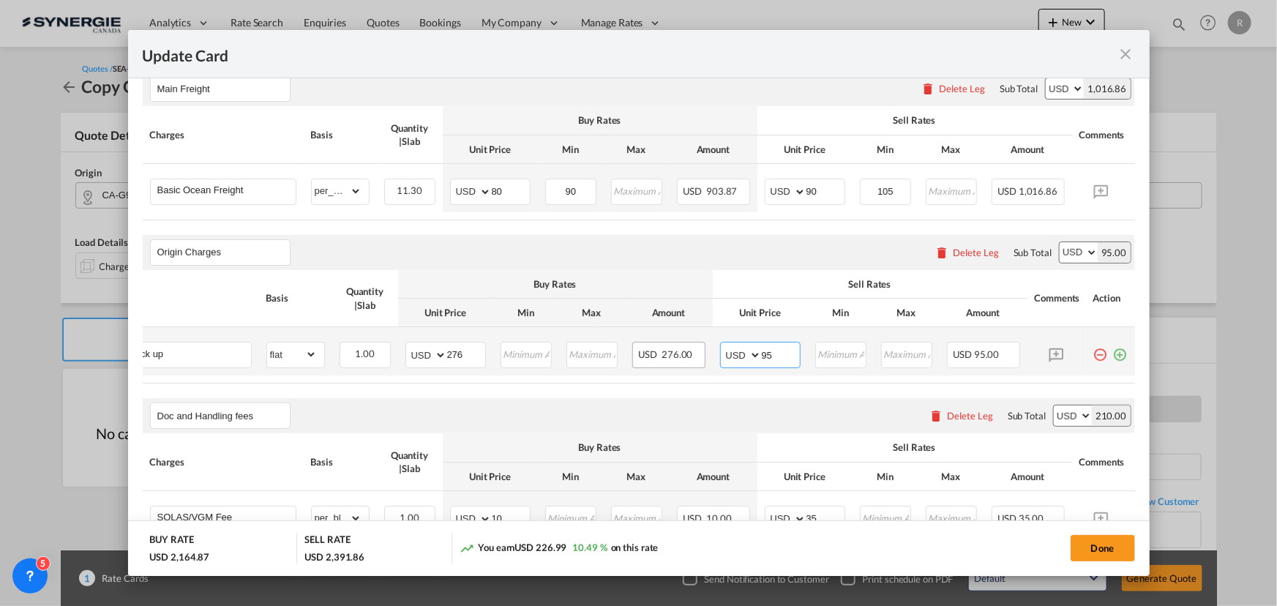
drag, startPoint x: 782, startPoint y: 358, endPoint x: 686, endPoint y: 345, distance: 97.4
click at [686, 345] on tr "LCL Pick up Please Enter Already Exists gross_weight volumetric_weight per_ship…" at bounding box center [616, 351] width 1037 height 48
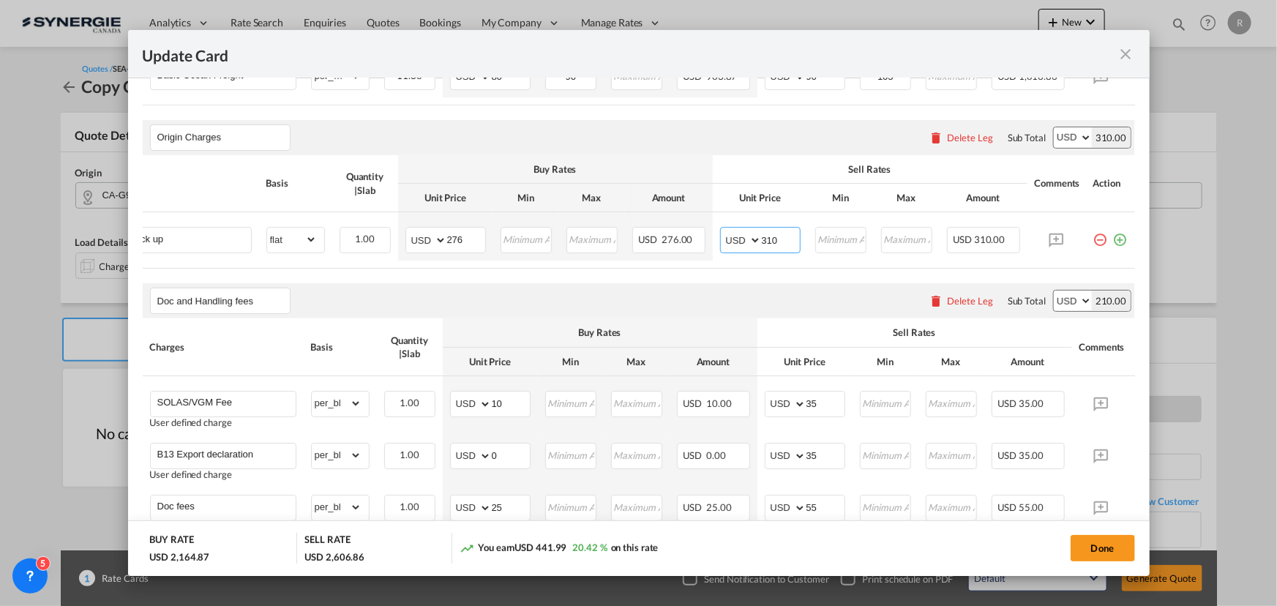
scroll to position [532, 0]
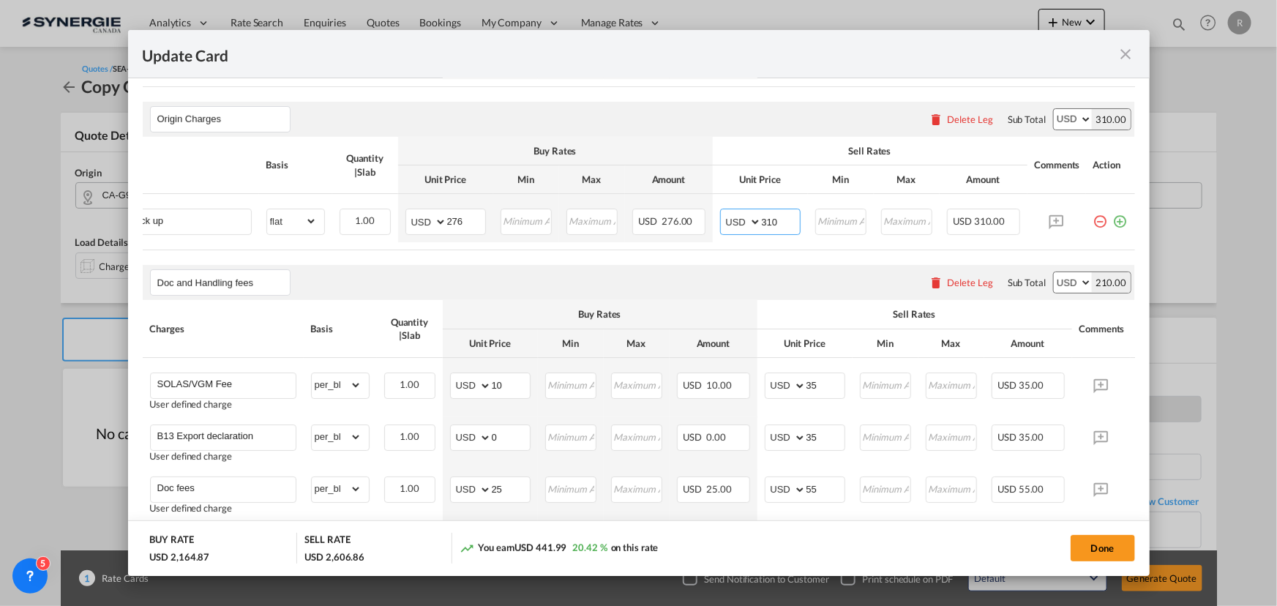
type input "310"
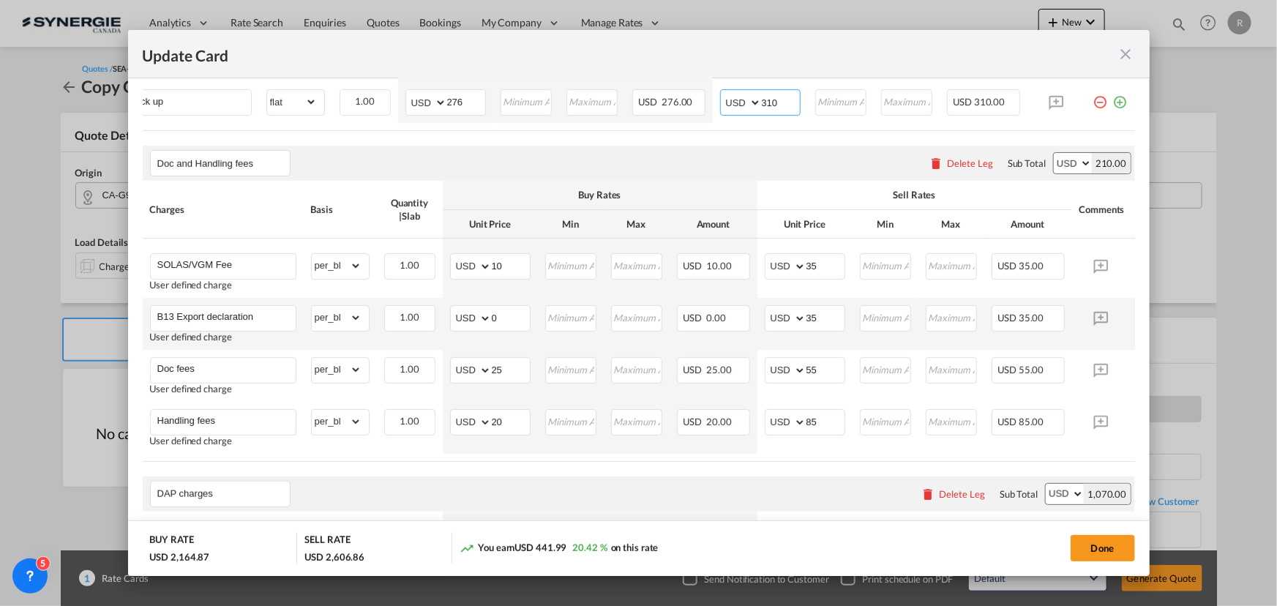
scroll to position [665, 0]
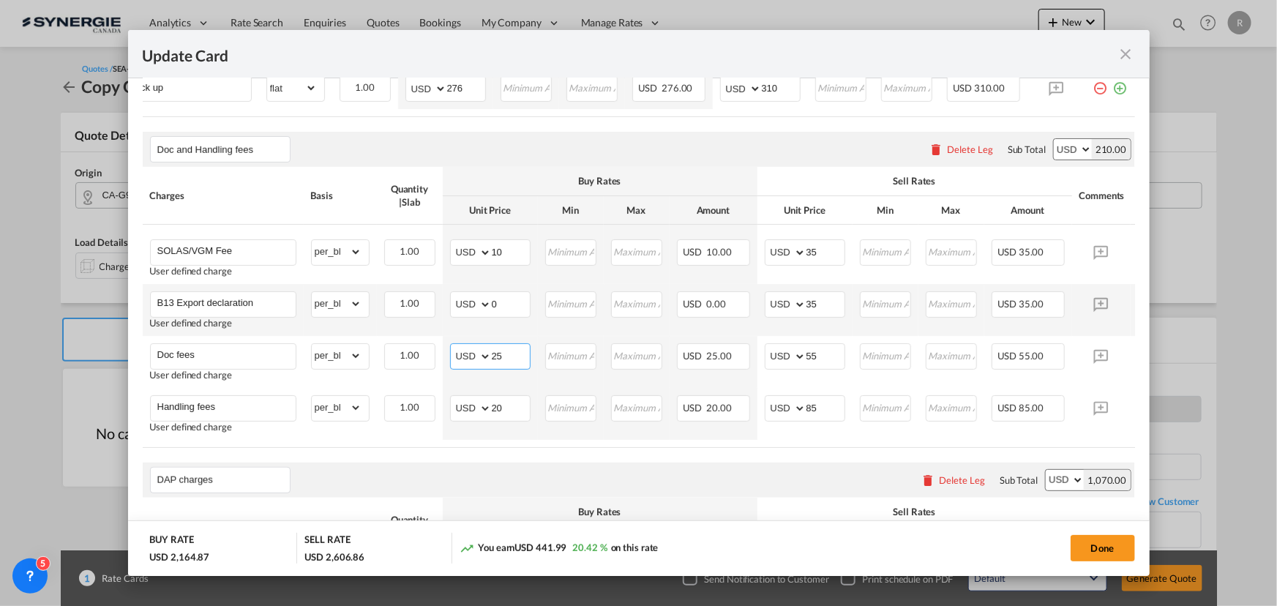
drag, startPoint x: 516, startPoint y: 364, endPoint x: 389, endPoint y: 328, distance: 131.8
click at [410, 346] on tr "Doc fees User defined charge Please Enter Already Exists gross_weight volumetri…" at bounding box center [661, 362] width 1037 height 52
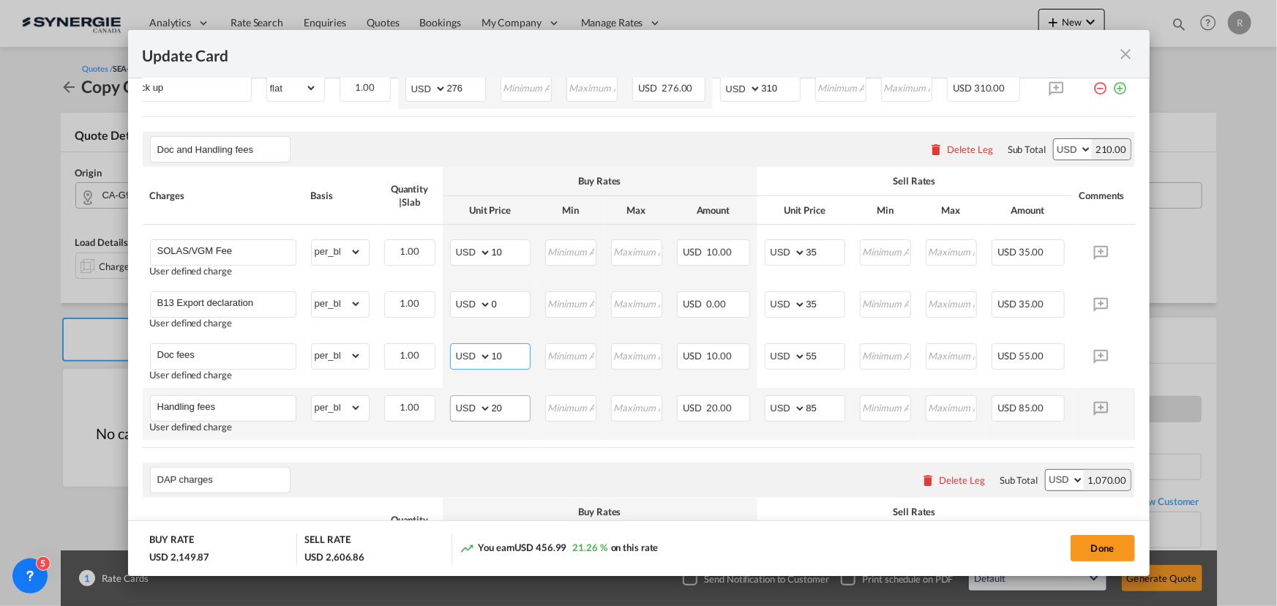
type input "10"
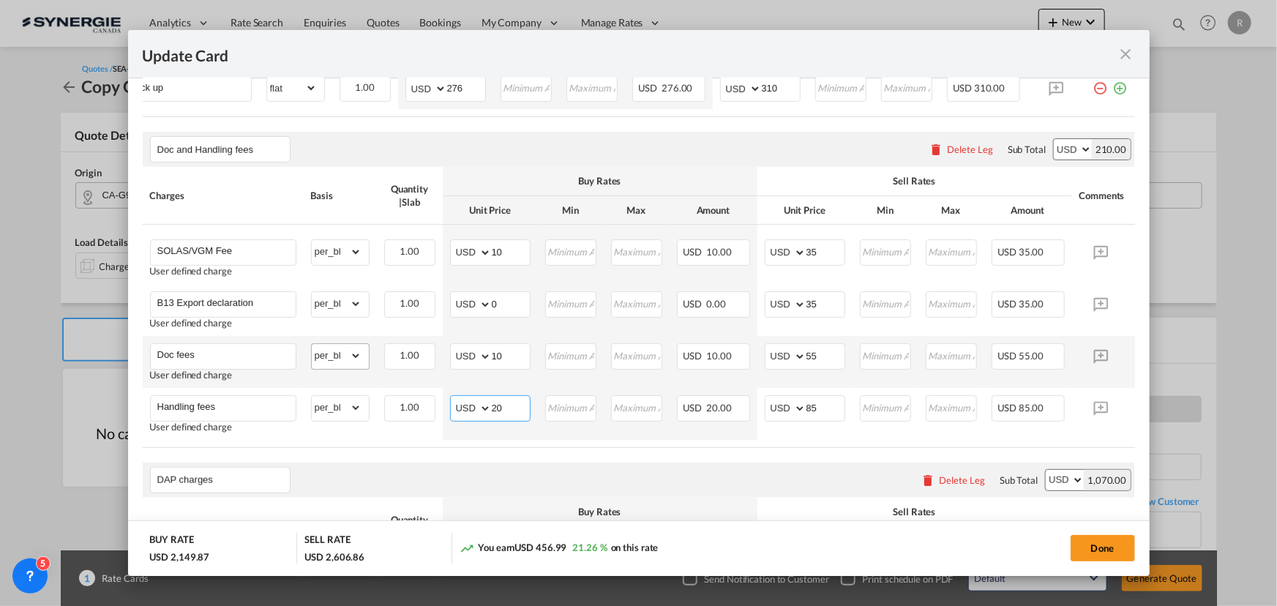
drag, startPoint x: 517, startPoint y: 415, endPoint x: 339, endPoint y: 368, distance: 183.9
click at [354, 378] on tbody "SOLAS/VGM Fee User defined charge Please Enter Already Exists gross_weight volu…" at bounding box center [661, 332] width 1037 height 215
type input "0"
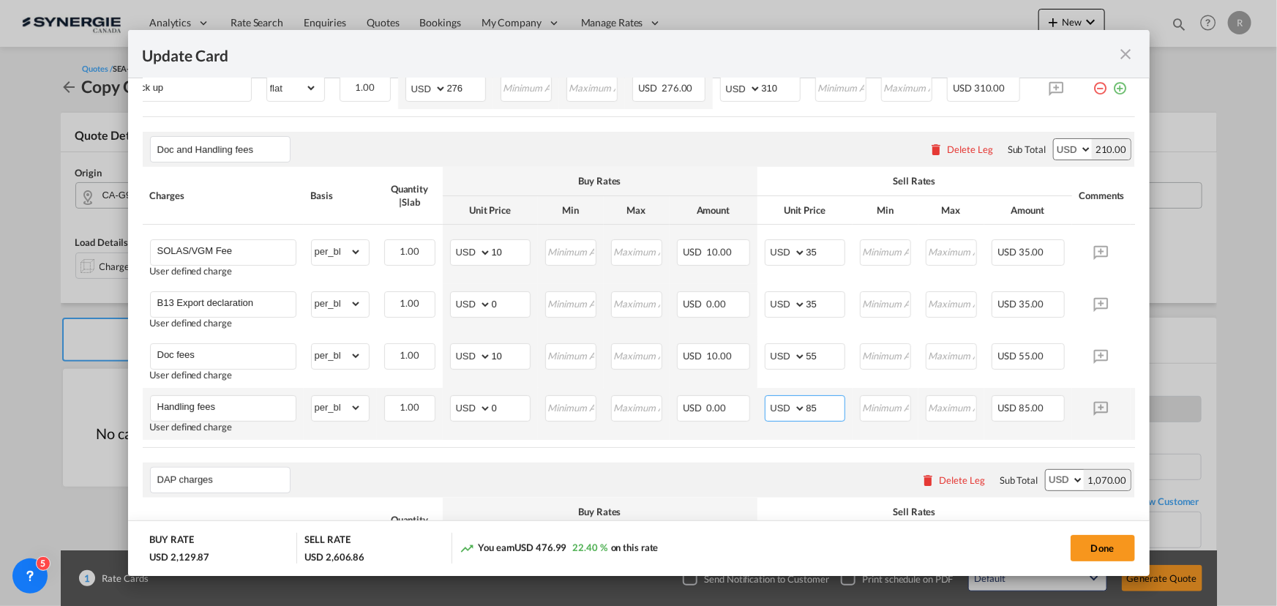
drag, startPoint x: 821, startPoint y: 413, endPoint x: 776, endPoint y: 400, distance: 46.3
click at [776, 400] on td "AED AFN ALL AMD ANG AOA ARS AUD AWG AZN BAM BBD BDT BGN BHD BIF BMD BND [PERSON…" at bounding box center [804, 414] width 95 height 52
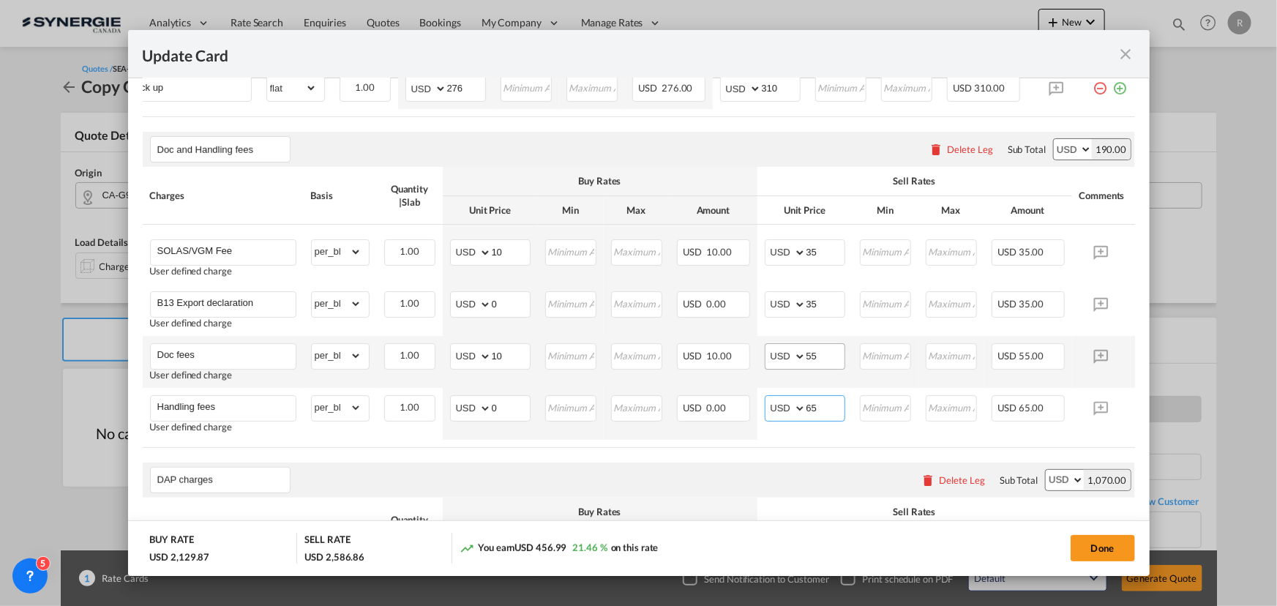
type input "65"
drag, startPoint x: 829, startPoint y: 364, endPoint x: 773, endPoint y: 356, distance: 56.8
click at [773, 356] on md-input-container "AED AFN ALL AMD ANG AOA ARS AUD AWG AZN BAM BBD BDT BGN BHD BIF BMD BND [PERSON…" at bounding box center [805, 356] width 80 height 26
click at [819, 363] on input "35" at bounding box center [825, 355] width 38 height 22
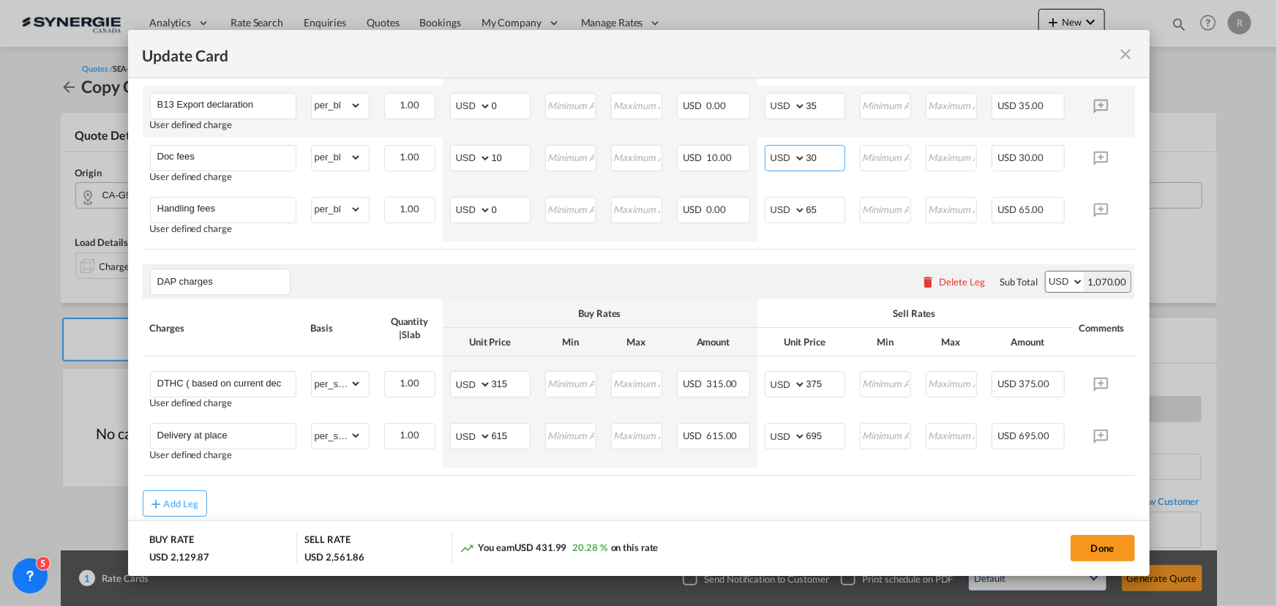
scroll to position [864, 0]
type input "30"
click at [959, 287] on div "Delete Leg" at bounding box center [962, 281] width 46 height 12
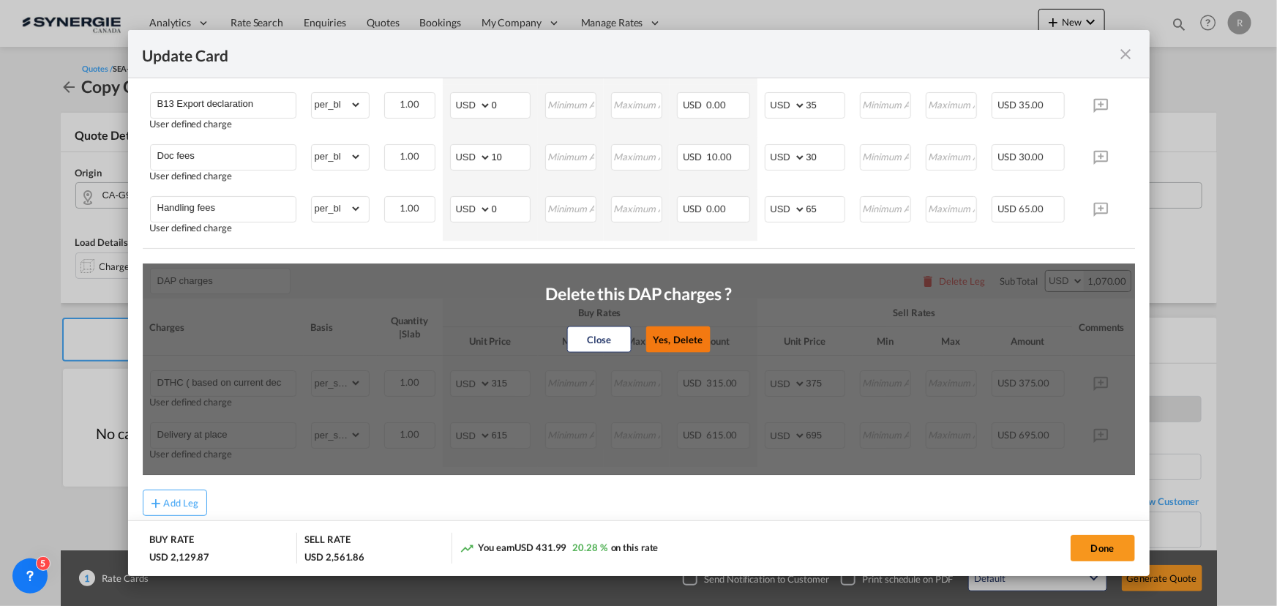
click at [683, 351] on button "Yes, Delete" at bounding box center [677, 339] width 64 height 26
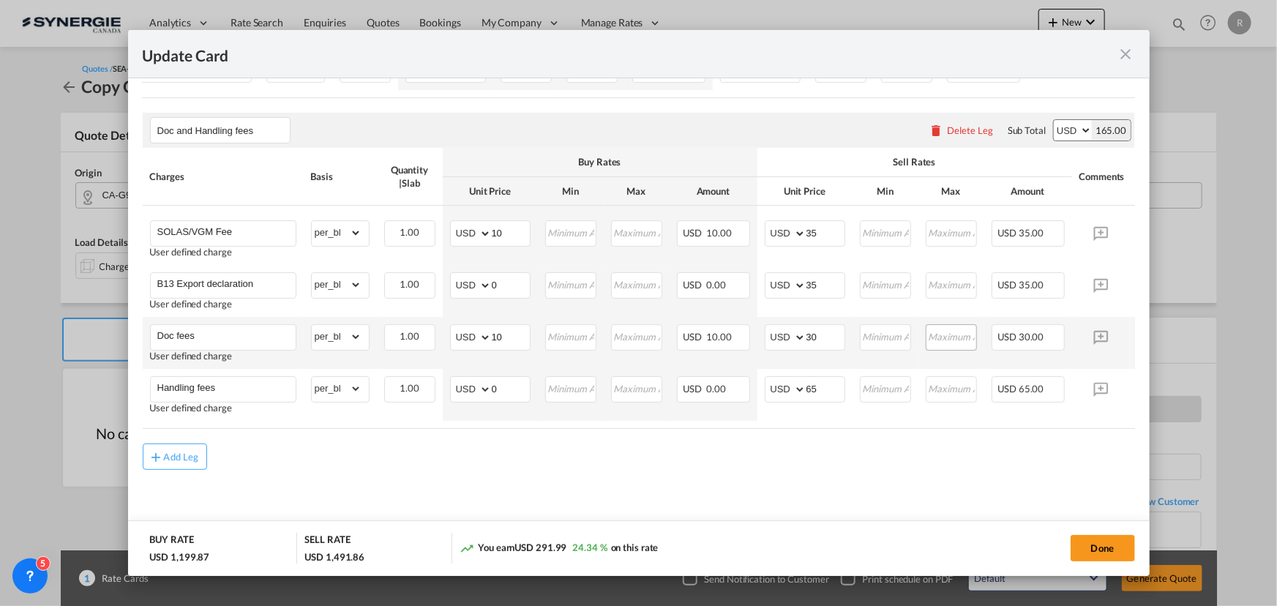
scroll to position [695, 0]
click at [198, 460] on button "Add Leg" at bounding box center [175, 456] width 64 height 26
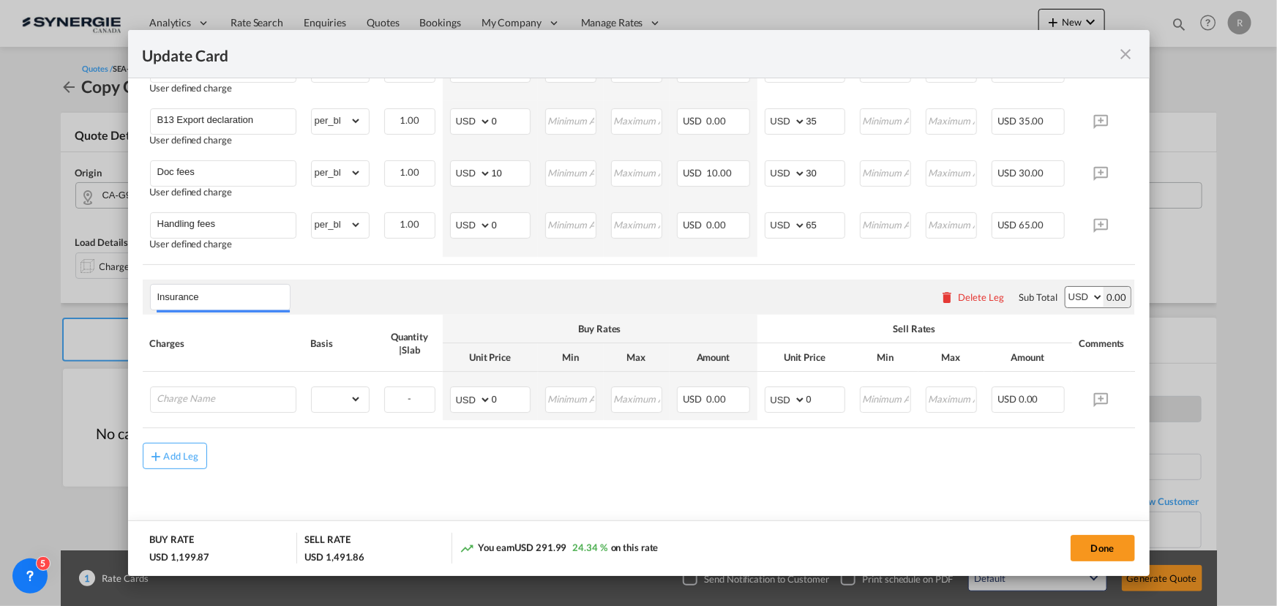
scroll to position [862, 0]
type input "Insurance"
click at [405, 285] on div "Insurance Please enter leg name Leg Name Already Exists Delete Leg Sub Total AE…" at bounding box center [639, 297] width 992 height 35
click at [247, 394] on input "Charge Name" at bounding box center [226, 398] width 138 height 22
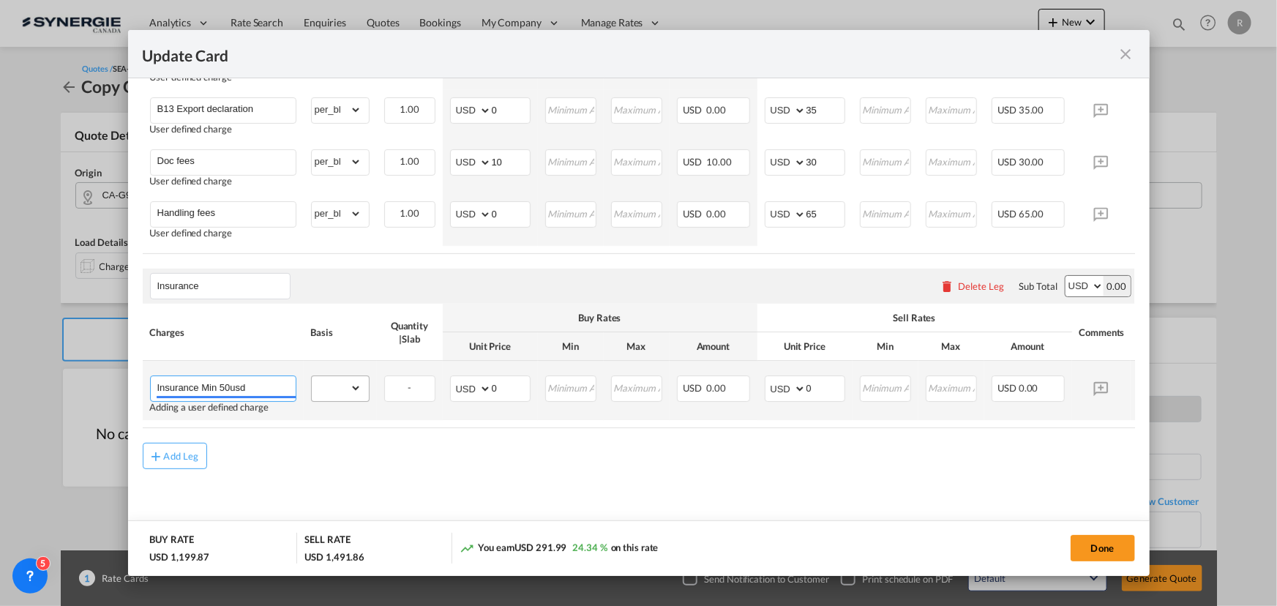
type input "Insurance Min 50usd"
click at [353, 400] on select "gross_weight volumetric_weight per_shipment per_bl per_km per_hawb per_kg flat …" at bounding box center [337, 387] width 50 height 23
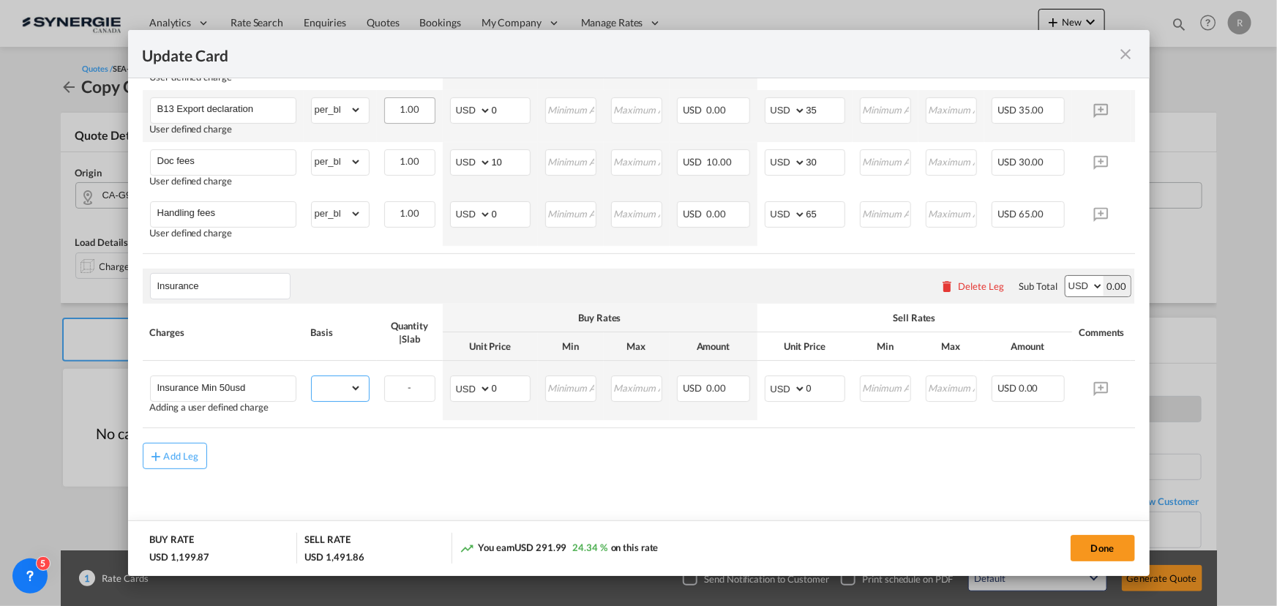
select select "per_shipment"
click at [312, 384] on select "gross_weight volumetric_weight per_shipment per_bl per_km per_hawb per_kg flat …" at bounding box center [337, 387] width 50 height 23
drag, startPoint x: 505, startPoint y: 393, endPoint x: 454, endPoint y: 372, distance: 55.2
click at [454, 374] on td "AED AFN ALL AMD ANG AOA ARS AUD AWG AZN BAM BBD BDT BGN BHD BIF BMD BND BOB BRL…" at bounding box center [490, 390] width 95 height 59
type input "17.5"
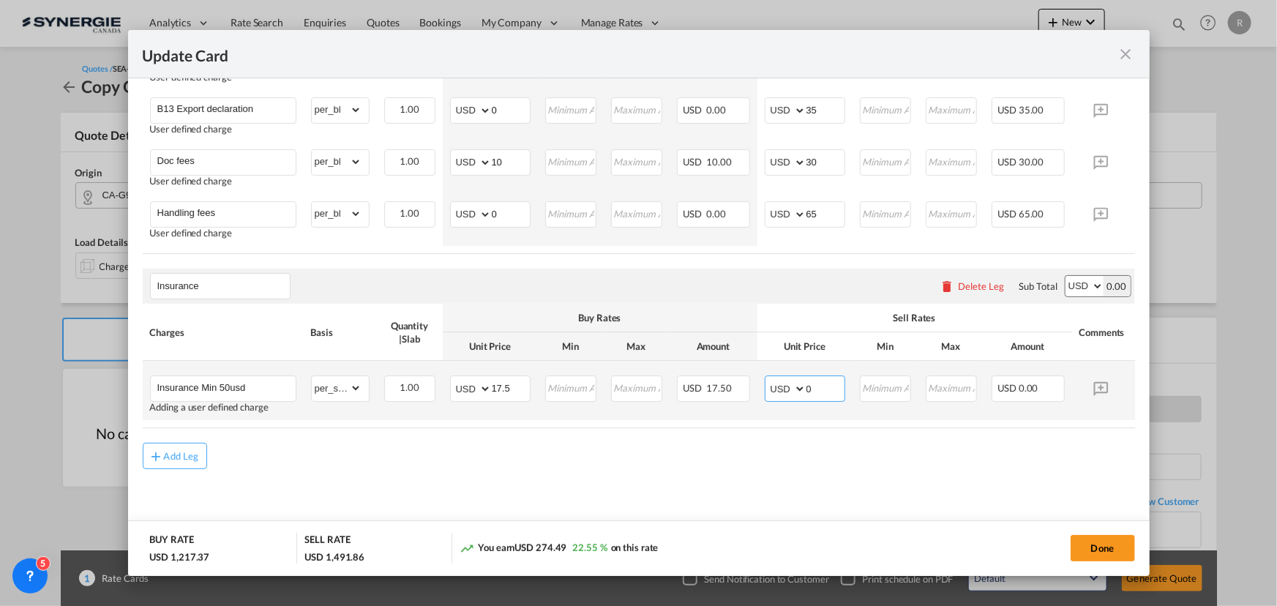
drag, startPoint x: 833, startPoint y: 396, endPoint x: 735, endPoint y: 308, distance: 131.6
click at [754, 378] on tr "Insurance Min 50usd Adding a user defined charge Please Enter Already Exists gr…" at bounding box center [661, 390] width 1037 height 59
type input "50"
click at [734, 503] on md-content "Main Freight Please enter leg name Leg Name Already Exists Delete Leg Sub Total…" at bounding box center [639, 67] width 992 height 943
click at [281, 398] on input "Insurance Min 50usd" at bounding box center [226, 387] width 138 height 22
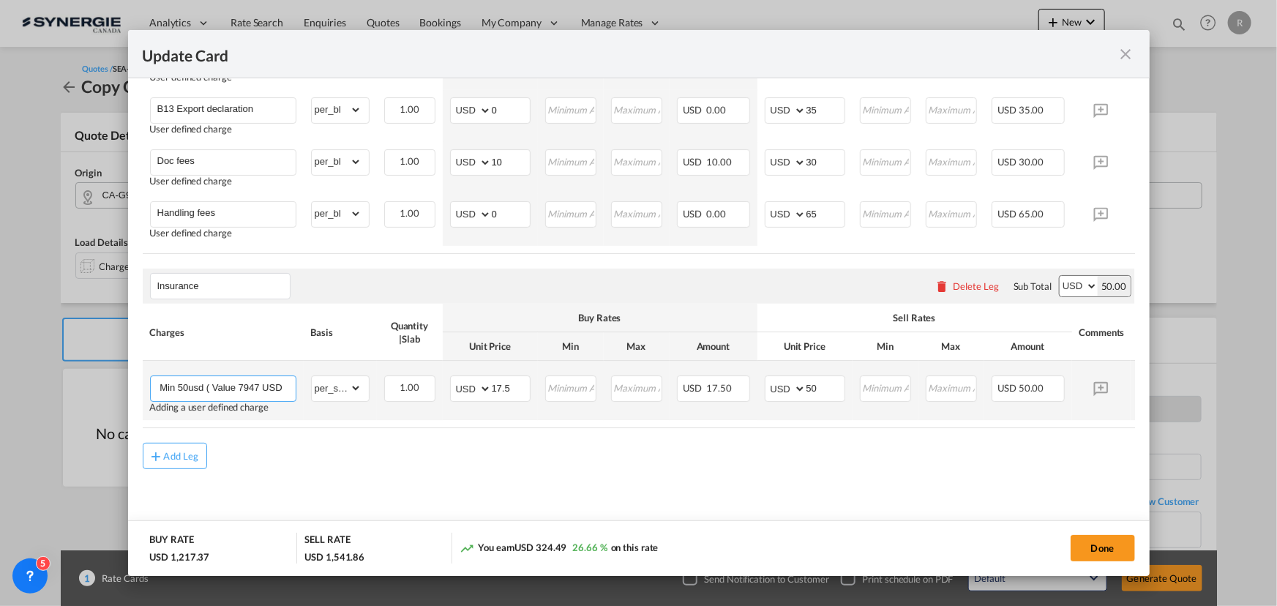
scroll to position [0, 45]
type input "Insurance Min 50usd ( Value 7947 USD)"
click at [482, 484] on md-content "Main Freight Please enter leg name Leg Name Already Exists Delete Leg Sub Total…" at bounding box center [639, 67] width 992 height 943
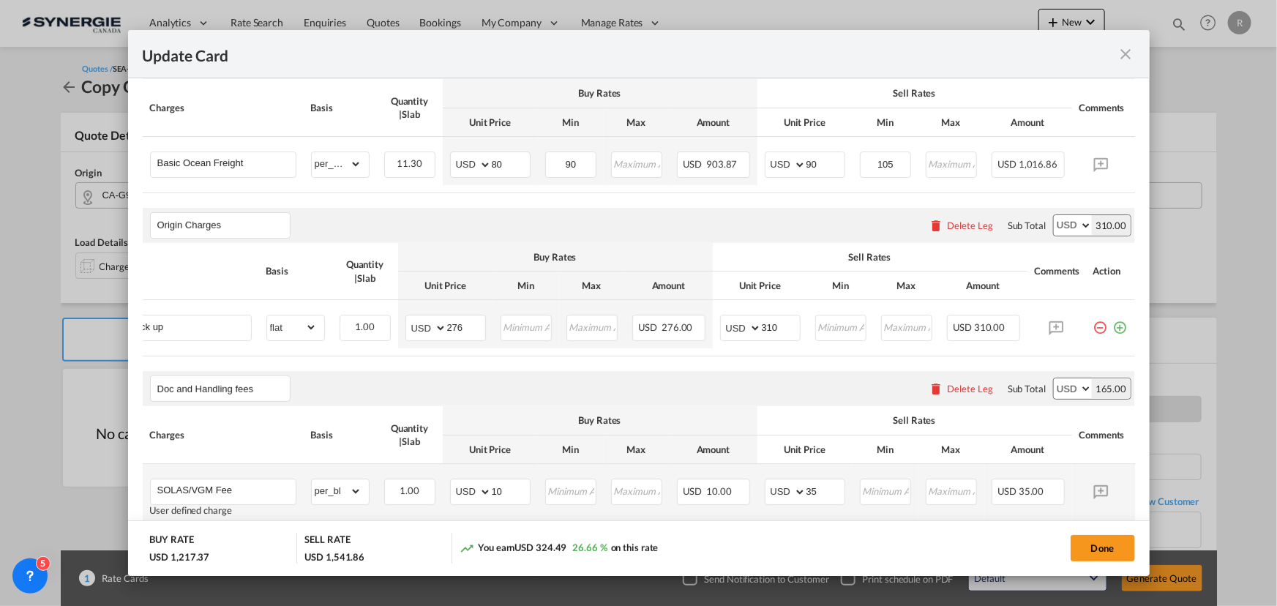
scroll to position [396, 0]
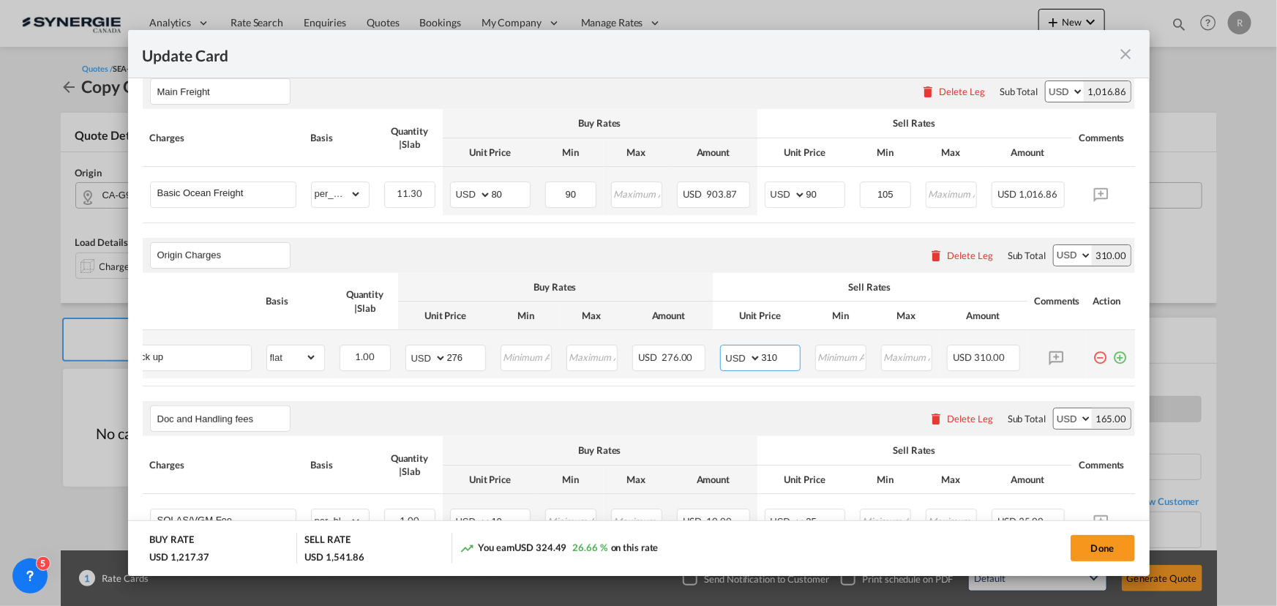
click at [785, 360] on input "310" at bounding box center [781, 356] width 38 height 22
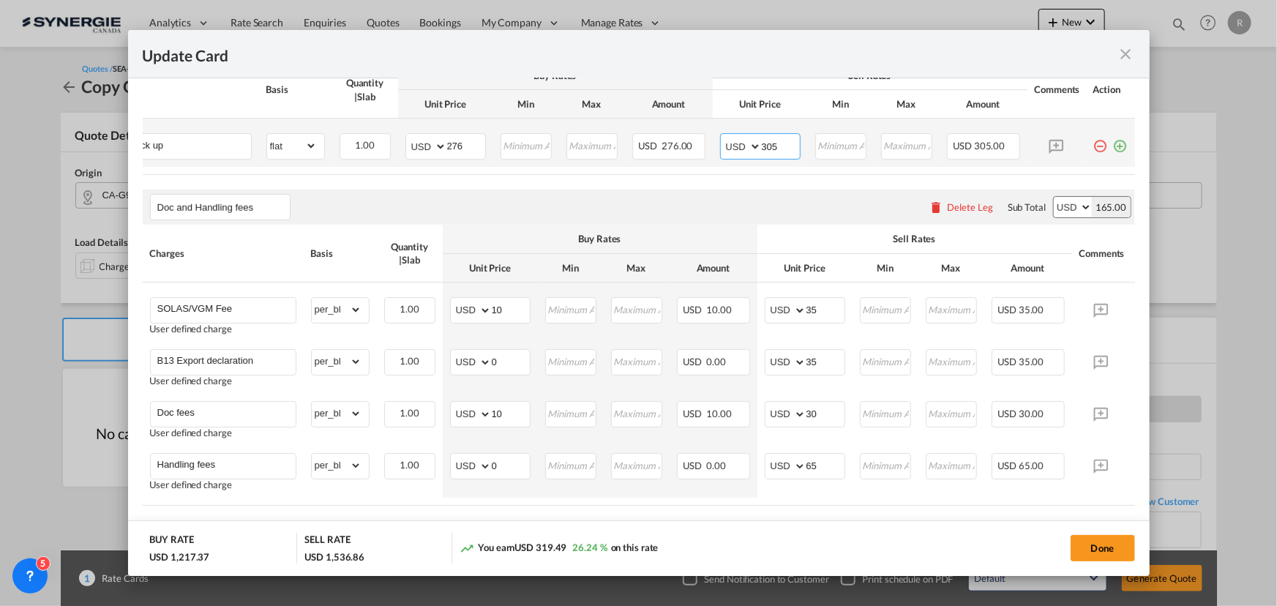
scroll to position [408, 0]
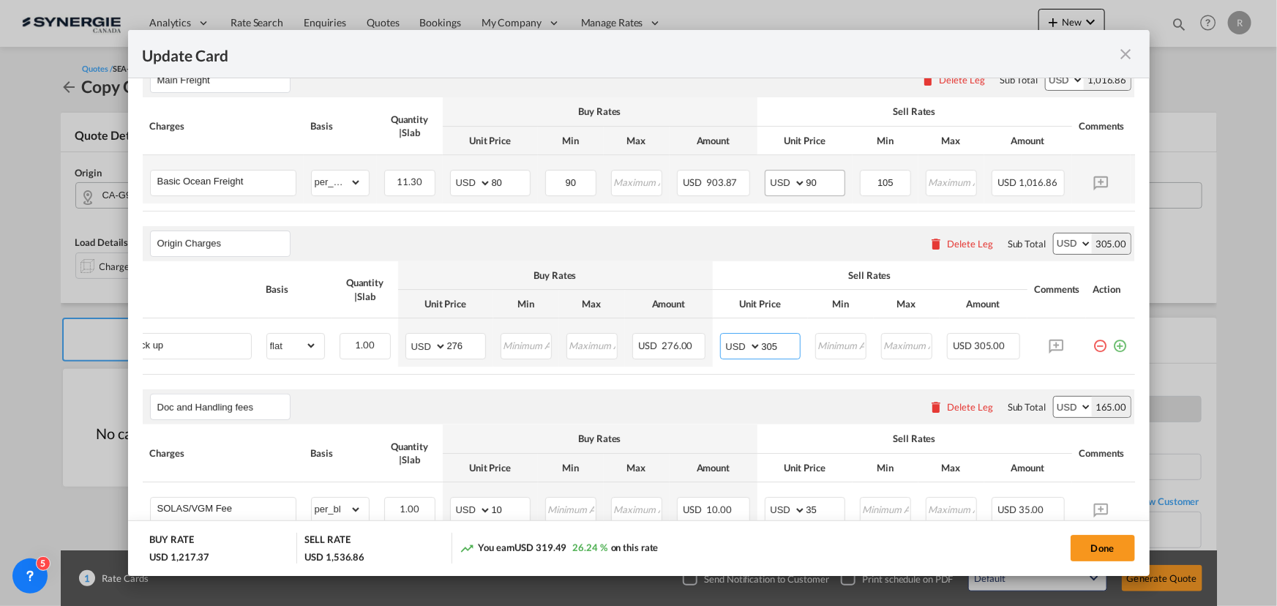
type input "305"
drag, startPoint x: 834, startPoint y: 187, endPoint x: 788, endPoint y: 184, distance: 46.2
click at [789, 184] on md-input-container "AED AFN ALL AMD ANG AOA ARS AUD AWG AZN BAM BBD BDT BGN BHD BIF BMD BND [PERSON…" at bounding box center [805, 183] width 80 height 26
type input "88"
click at [735, 236] on div "Origin Charges Please enter leg name Leg Name Already Exists Delete Leg Sub Tot…" at bounding box center [639, 243] width 992 height 35
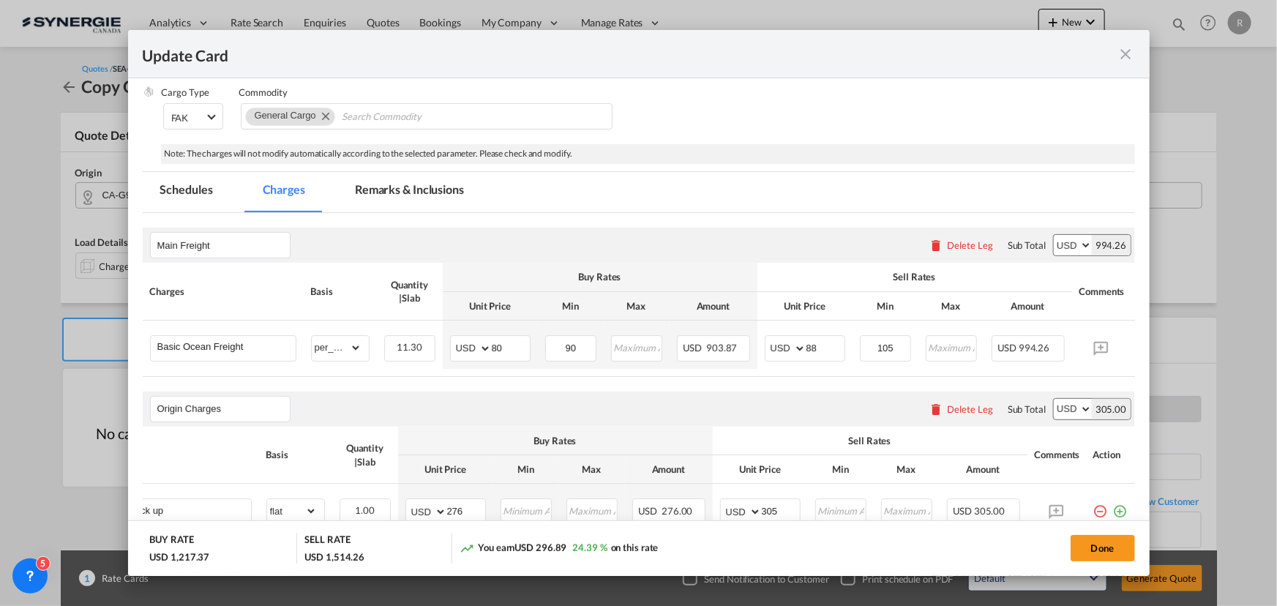
scroll to position [208, 0]
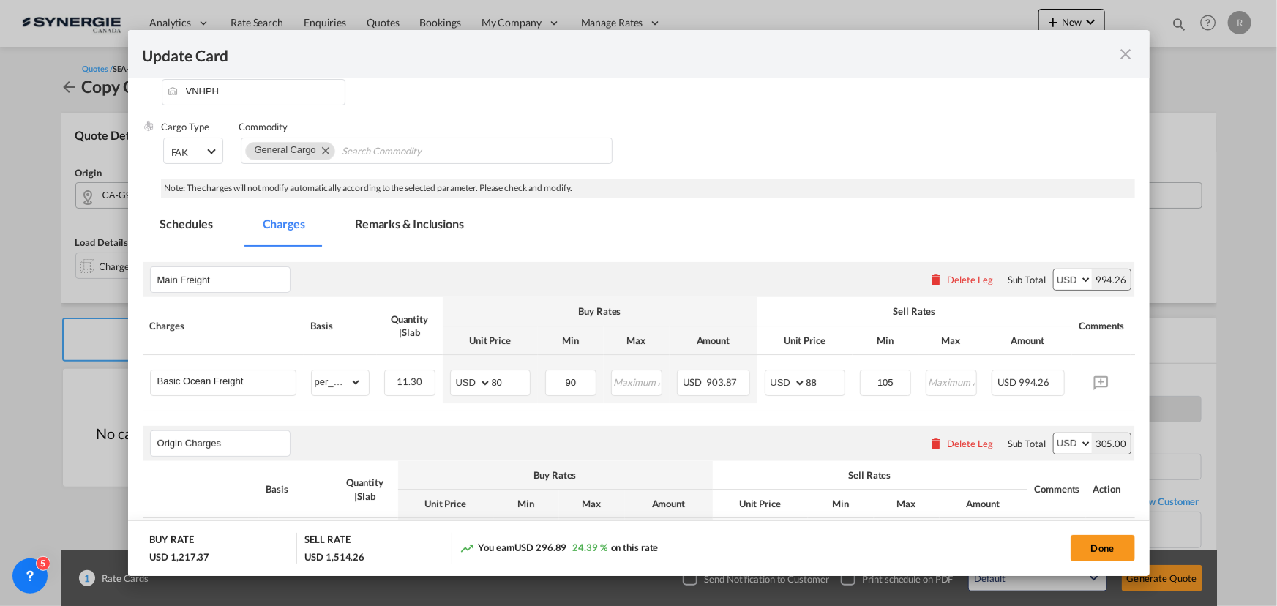
click at [380, 214] on md-tab-item "Remarks & Inclusions" at bounding box center [409, 226] width 144 height 40
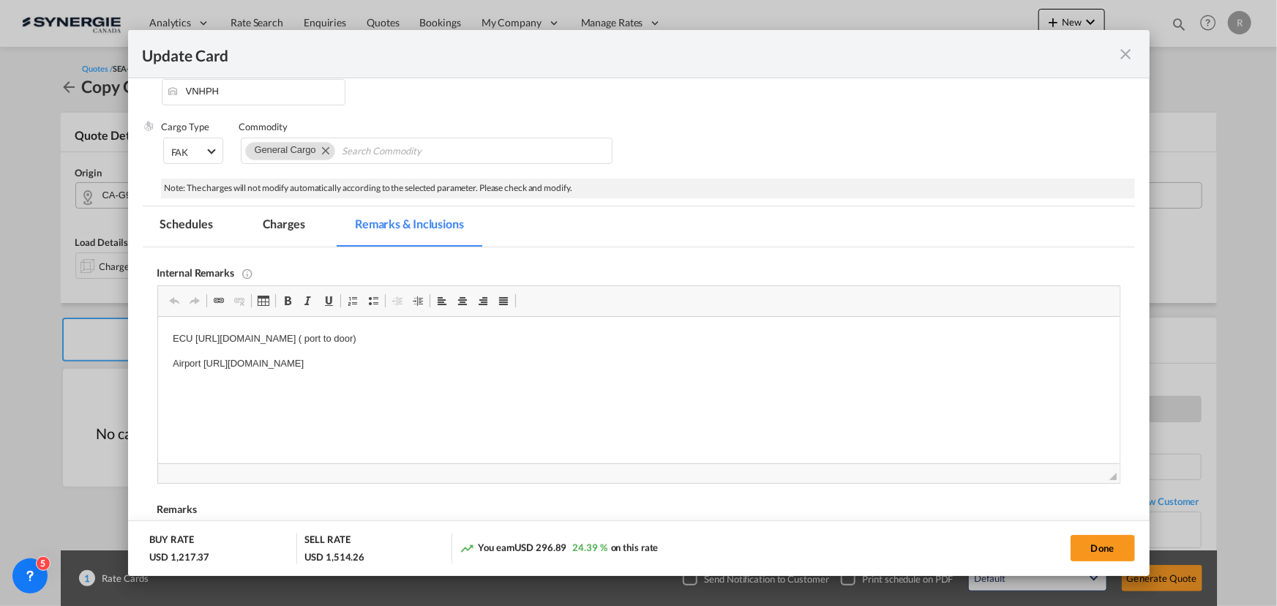
scroll to position [0, 0]
drag, startPoint x: 169, startPoint y: 337, endPoint x: 704, endPoint y: 392, distance: 537.7
click at [248, 340] on p "Bouret :" at bounding box center [638, 339] width 932 height 15
click at [226, 368] on html "Bouret : 8395147 : 290+78.3=368.3 Odyssey :" at bounding box center [638, 346] width 962 height 59
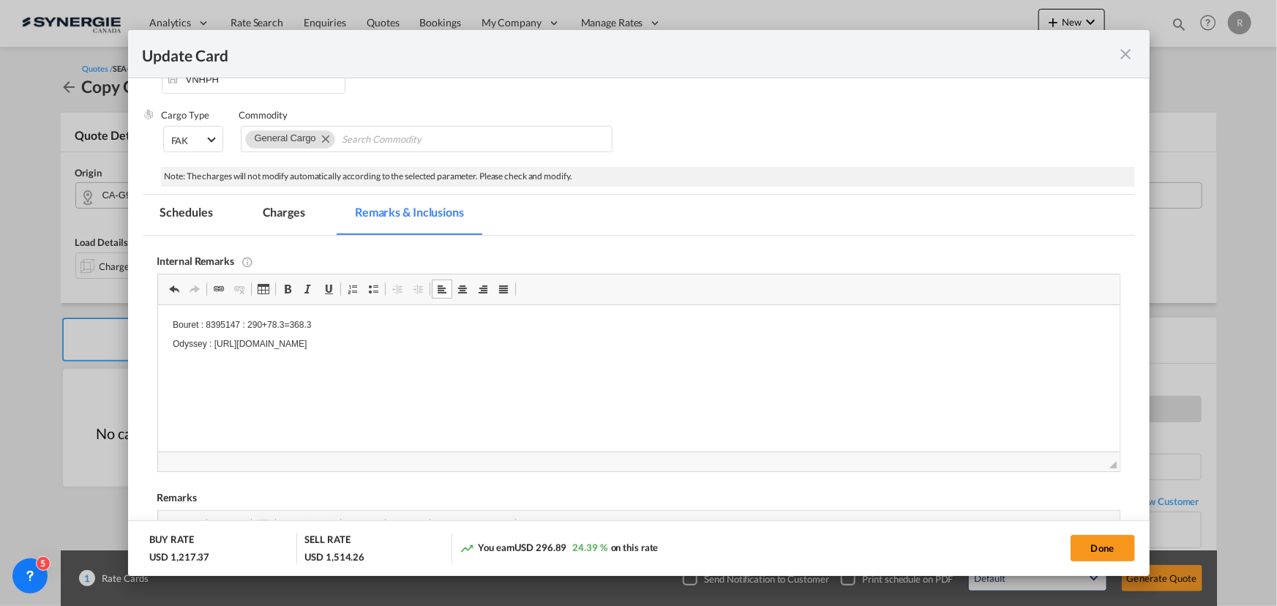
scroll to position [419, 0]
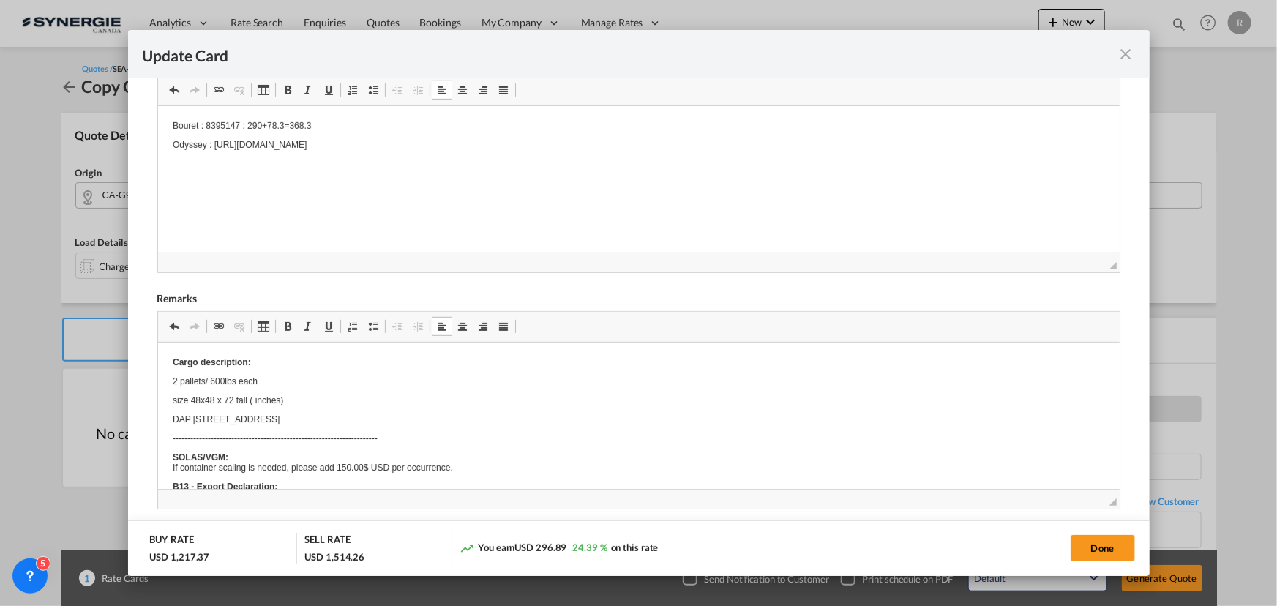
drag, startPoint x: 220, startPoint y: 392, endPoint x: 212, endPoint y: 377, distance: 17.0
click at [172, 383] on p "2 pallets/ 600lbs each" at bounding box center [638, 381] width 932 height 10
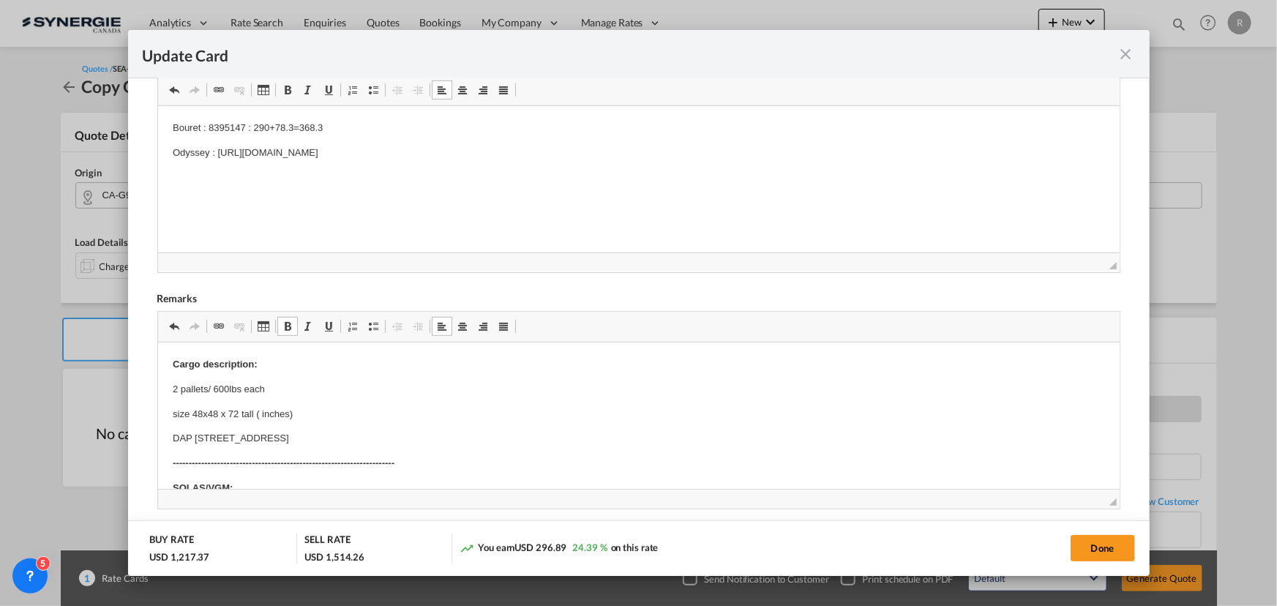
drag, startPoint x: 170, startPoint y: 389, endPoint x: 326, endPoint y: 432, distance: 162.5
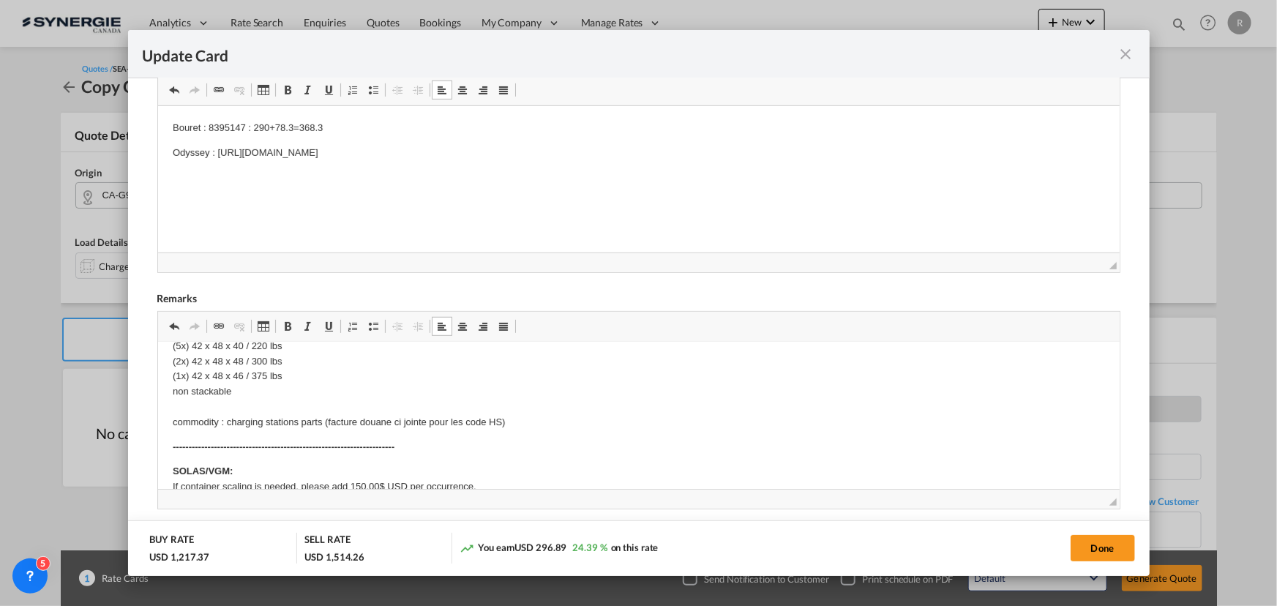
scroll to position [66, 0]
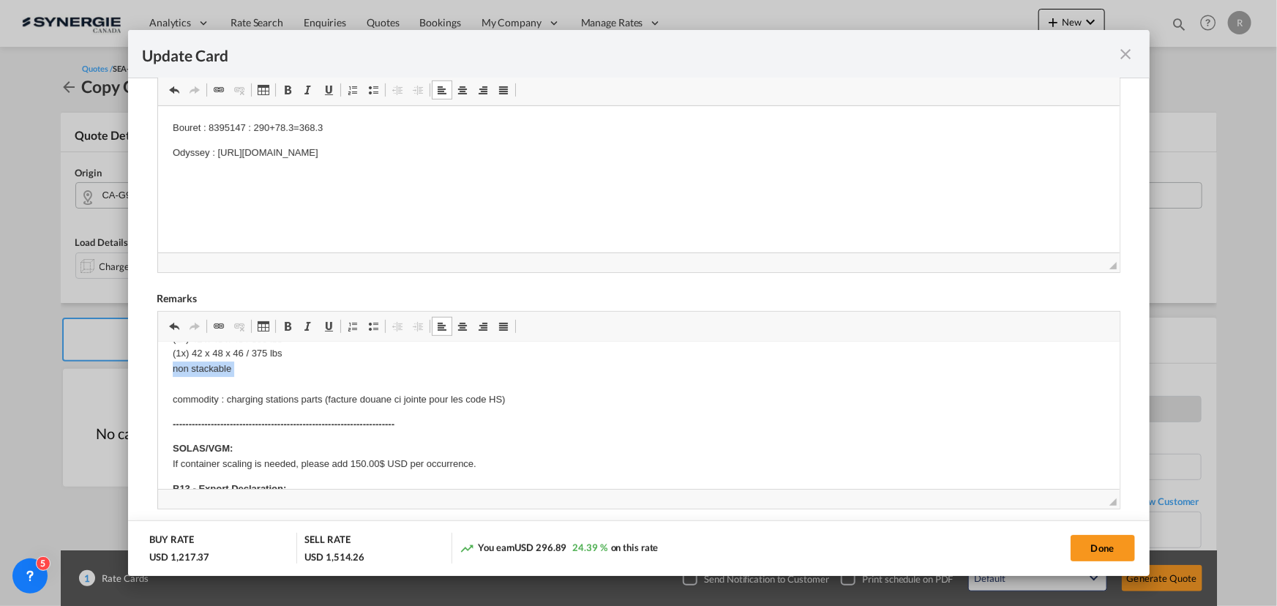
drag, startPoint x: 170, startPoint y: 370, endPoint x: 268, endPoint y: 380, distance: 98.5
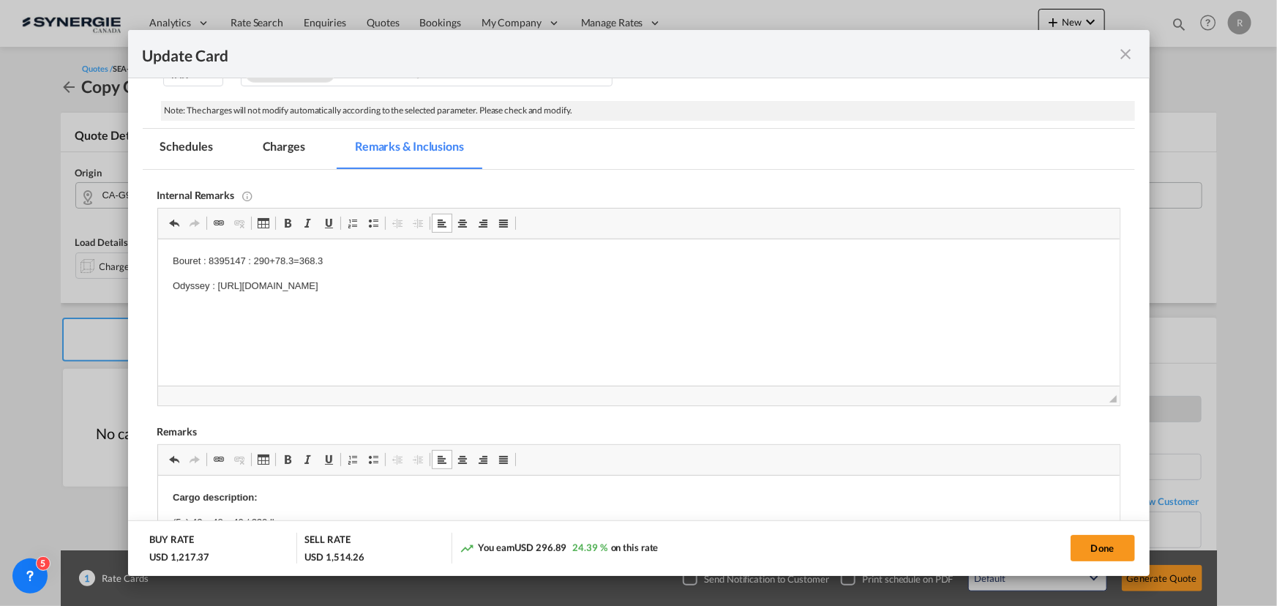
scroll to position [153, 0]
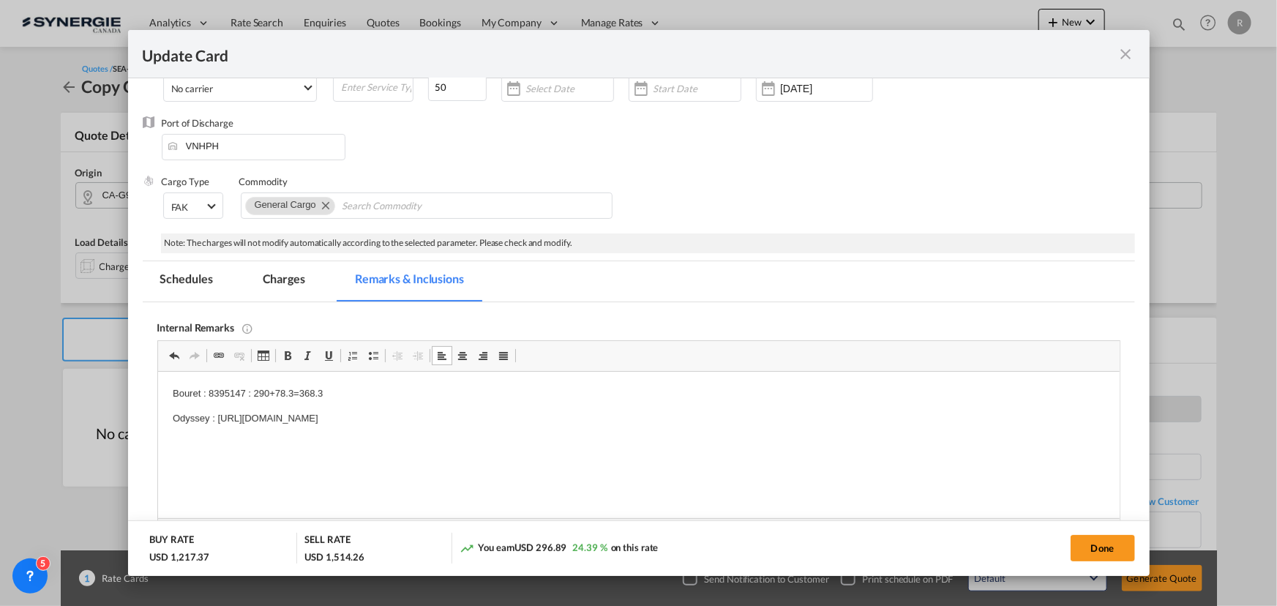
click at [275, 263] on md-tab-item "Charges" at bounding box center [284, 281] width 78 height 40
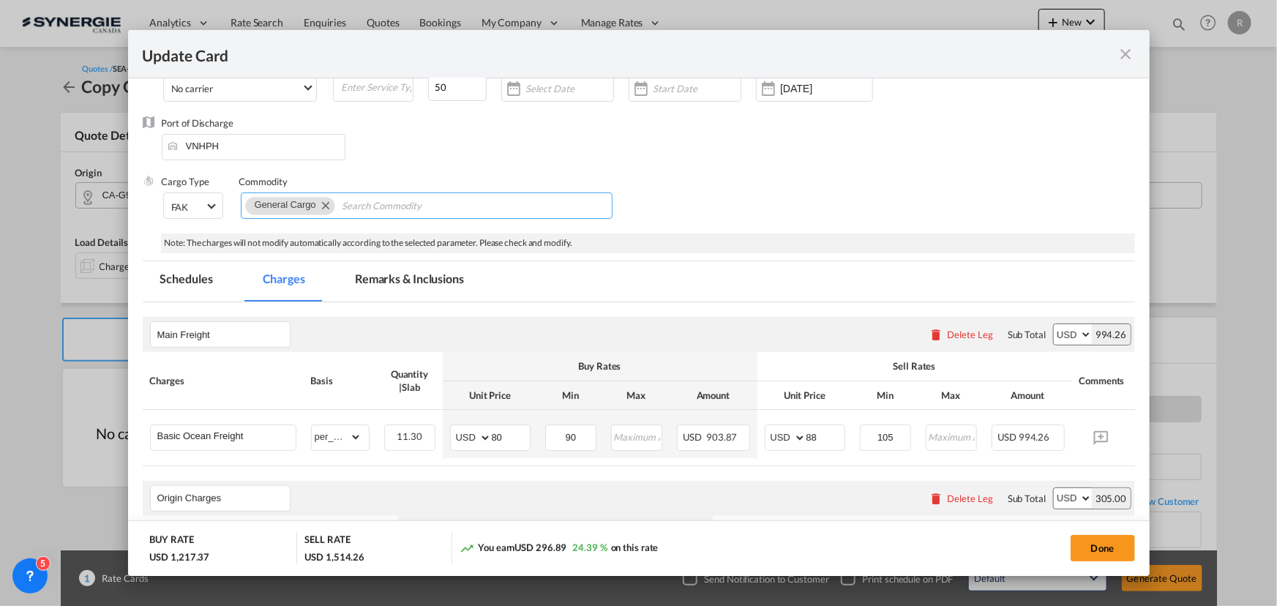
click at [381, 217] on input "Search Commodity" at bounding box center [409, 206] width 134 height 23
paste input "(5x) 42 x 48 x 40 / 220 lbs (2x) 42 x 48 x 48 / 300 lbs (1x) 42 x 48 x 46 / 375…"
type input "(5x) 42 x 48 x 40 / 220 lbs (2x) 42 x 48 x 48 / 300 lbs (1x) 42 x 48 x 46 / 375…"
click at [871, 211] on div "Cargo Type FAK FAK GCR GDSM General Cargo Hazardous Cargo Ambient Foodstuff Chi…" at bounding box center [648, 204] width 973 height 59
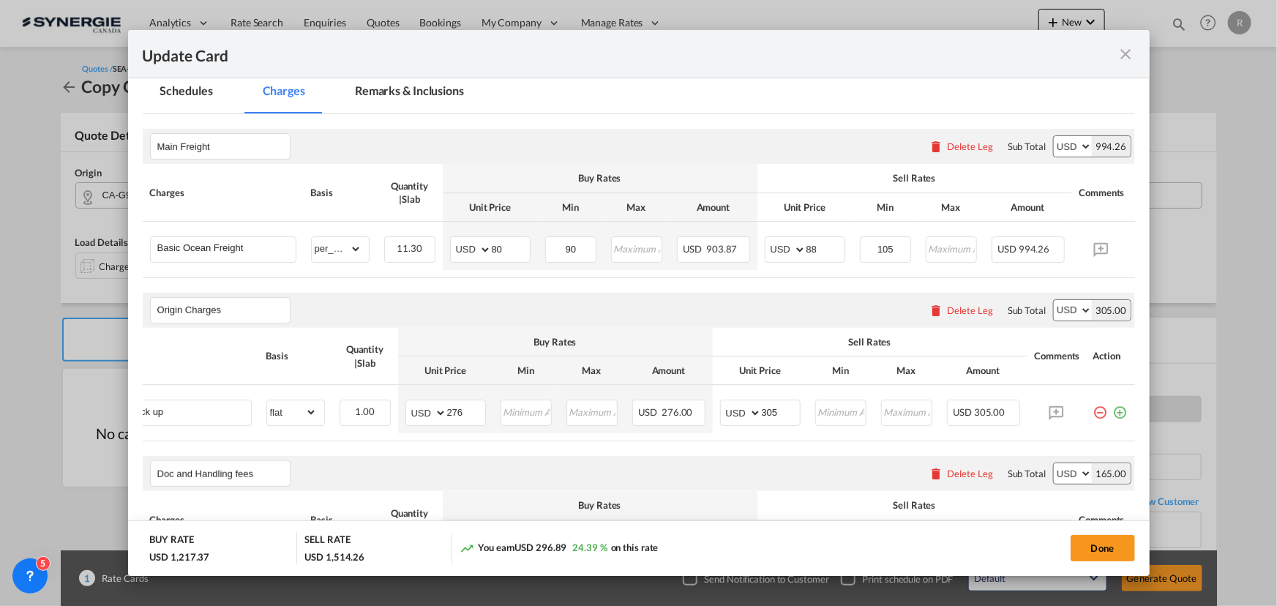
scroll to position [155, 0]
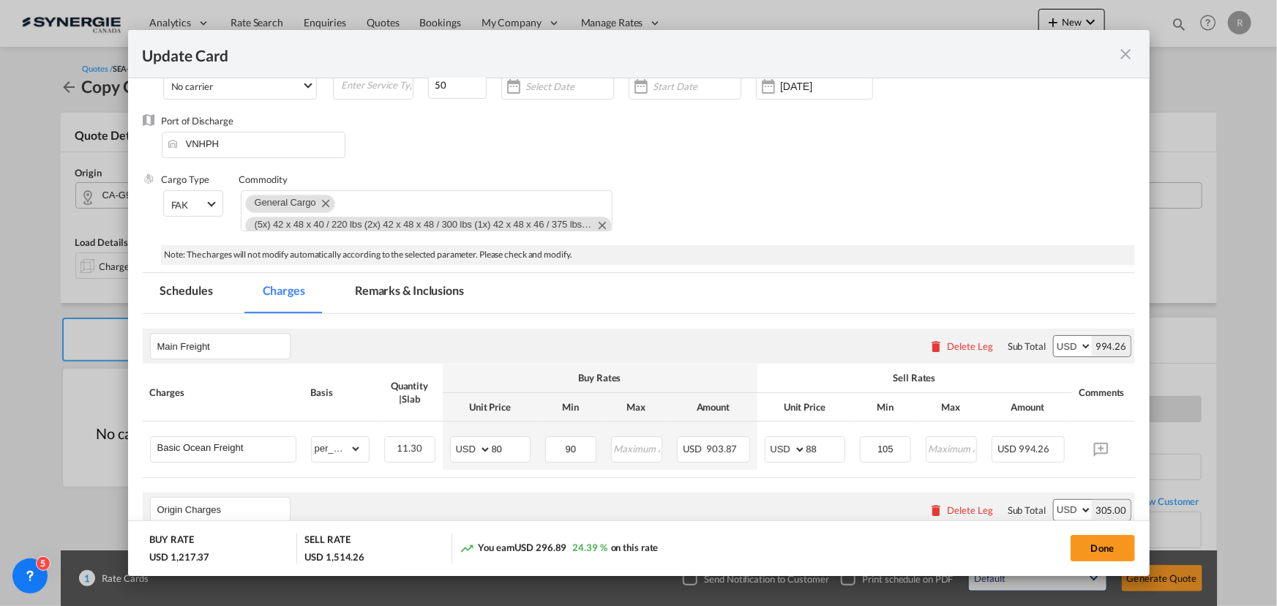
click at [423, 280] on md-tab-item "Remarks & Inclusions" at bounding box center [409, 293] width 144 height 40
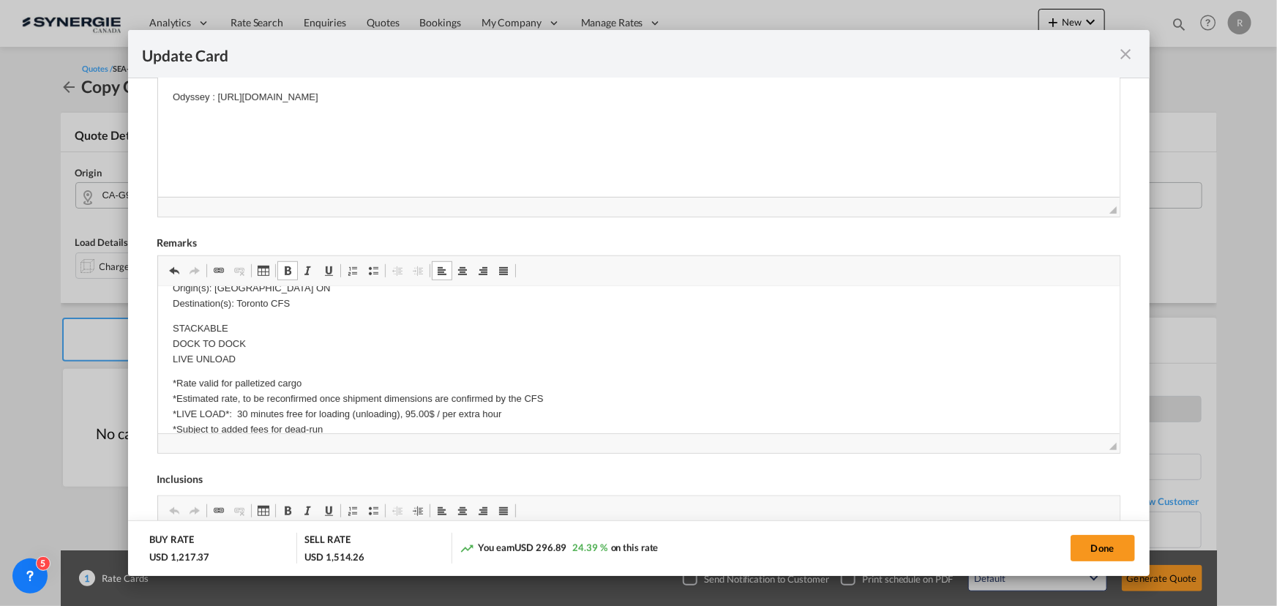
scroll to position [266, 0]
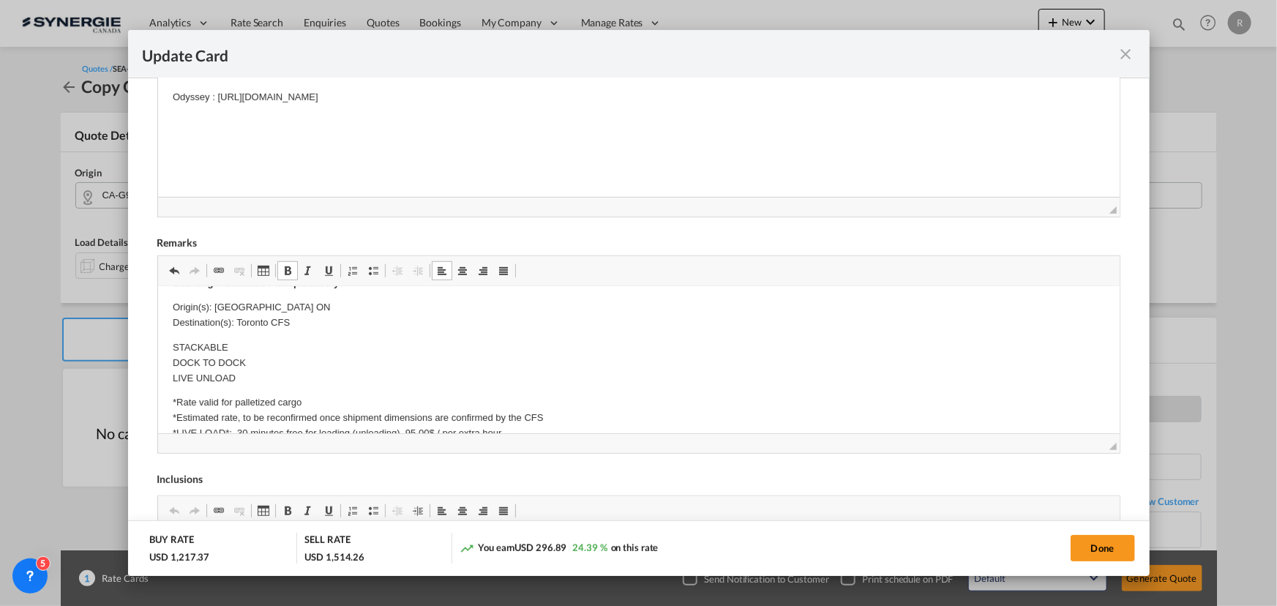
drag, startPoint x: 223, startPoint y: 374, endPoint x: 258, endPoint y: 310, distance: 73.0
click at [258, 310] on body "Cargo description: (5x) 42 x 48 x 40 / 220 lbs (2x) 42 x 48 x 48 / 300 lbs (1x)…" at bounding box center [638, 443] width 932 height 815
click at [215, 305] on p "Origin(s): [GEOGRAPHIC_DATA] ON Destination(s): Toronto CFS" at bounding box center [638, 315] width 932 height 31
click at [209, 304] on p "Origin(s): [GEOGRAPHIC_DATA] ON Destination(s): Toronto CFS" at bounding box center [638, 315] width 932 height 31
drag, startPoint x: 214, startPoint y: 304, endPoint x: 288, endPoint y: 305, distance: 74.6
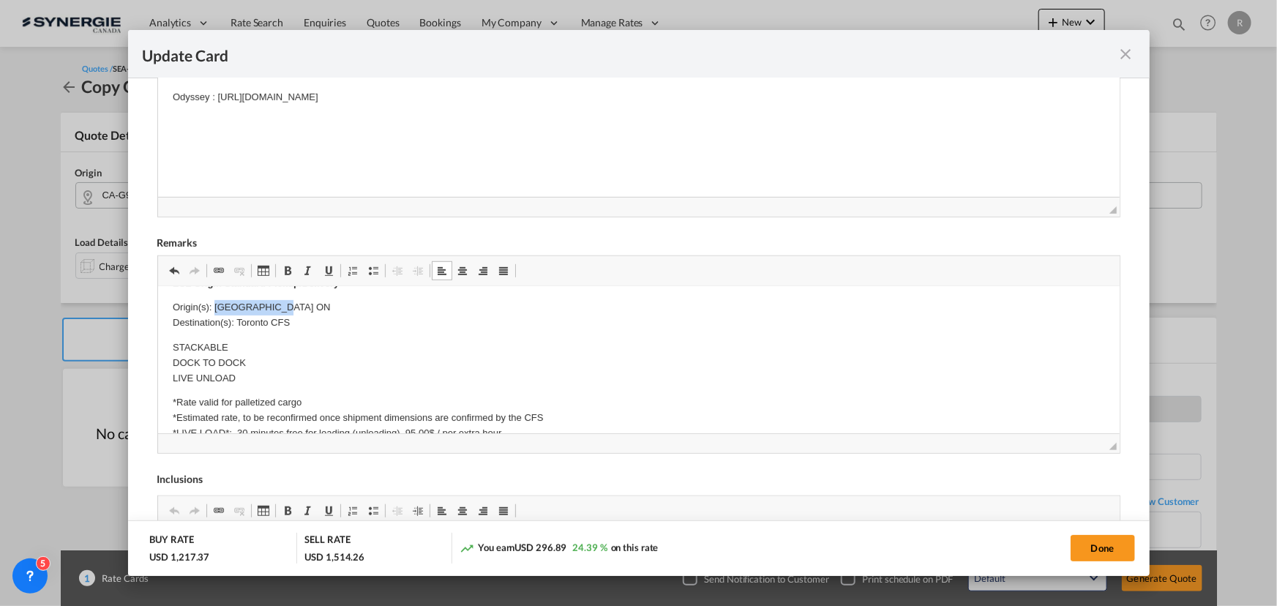
click at [288, 305] on p "Origin(s): [GEOGRAPHIC_DATA] ON Destination(s): Toronto CFS" at bounding box center [638, 315] width 932 height 31
drag, startPoint x: 237, startPoint y: 320, endPoint x: 311, endPoint y: 316, distance: 74.0
click at [311, 316] on p "Origin(s): [GEOGRAPHIC_DATA] G9T2W6 Destination(s): Toronto CFS" at bounding box center [638, 315] width 932 height 31
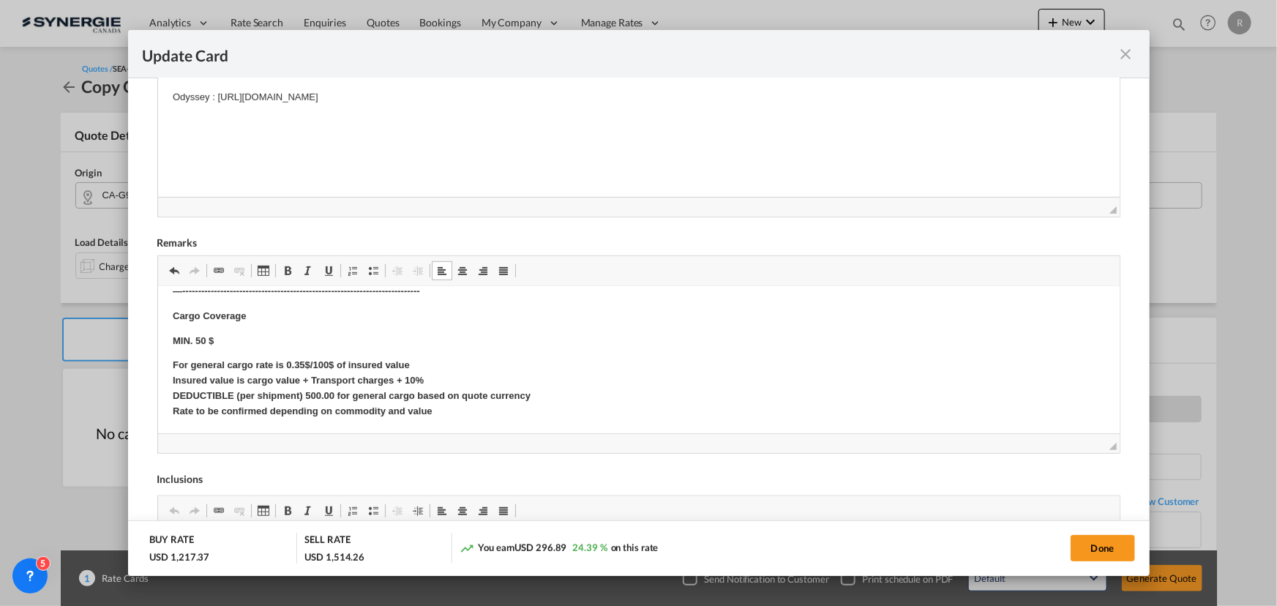
scroll to position [555, 0]
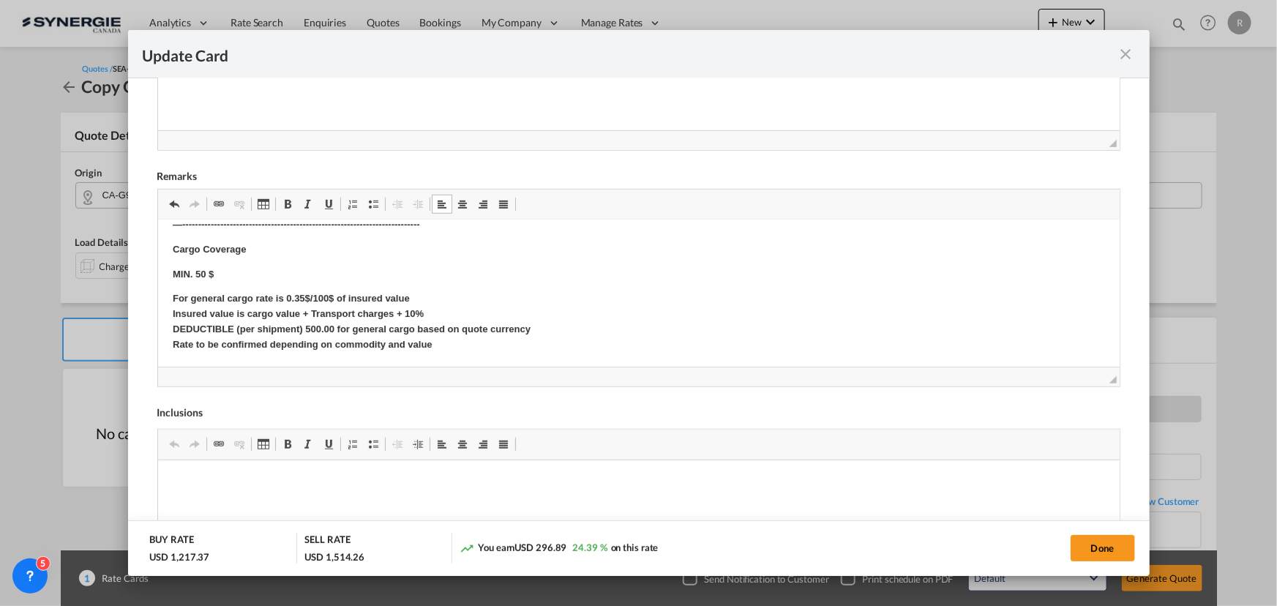
drag, startPoint x: 1091, startPoint y: 546, endPoint x: 587, endPoint y: 420, distance: 519.7
click at [1091, 546] on button "Done" at bounding box center [1103, 548] width 64 height 26
type input "[DATE]"
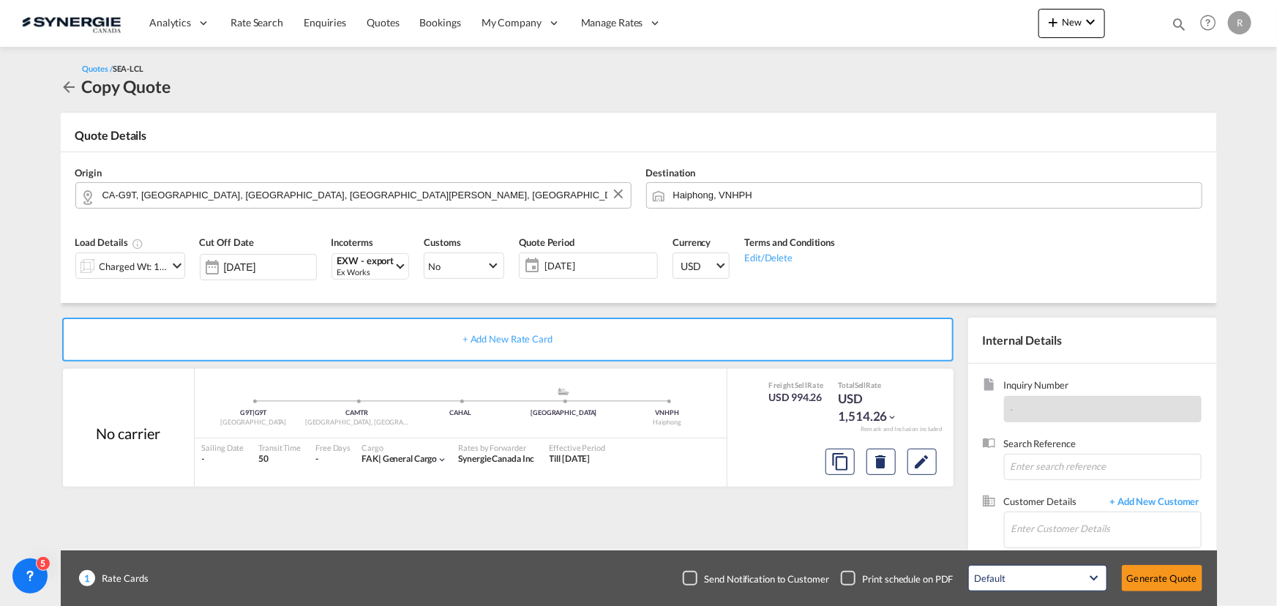
scroll to position [234, 0]
click at [378, 269] on div "Ex Works" at bounding box center [365, 272] width 57 height 11
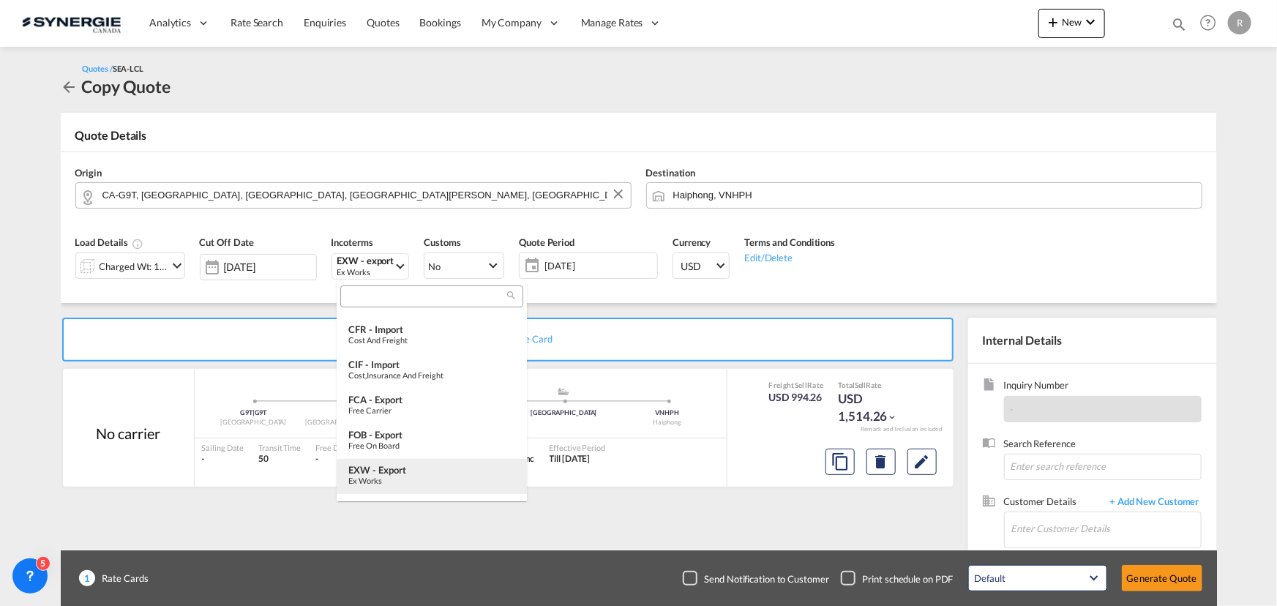
scroll to position [214, 0]
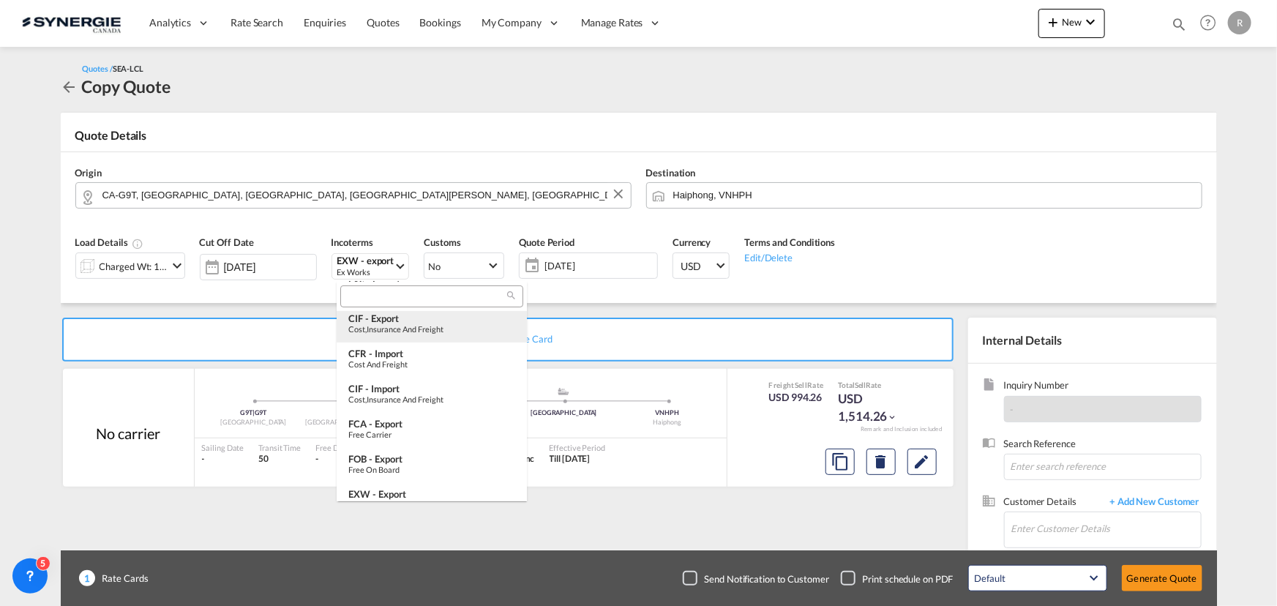
click at [406, 324] on div "Cost,Insurance and Freight" at bounding box center [431, 329] width 167 height 10
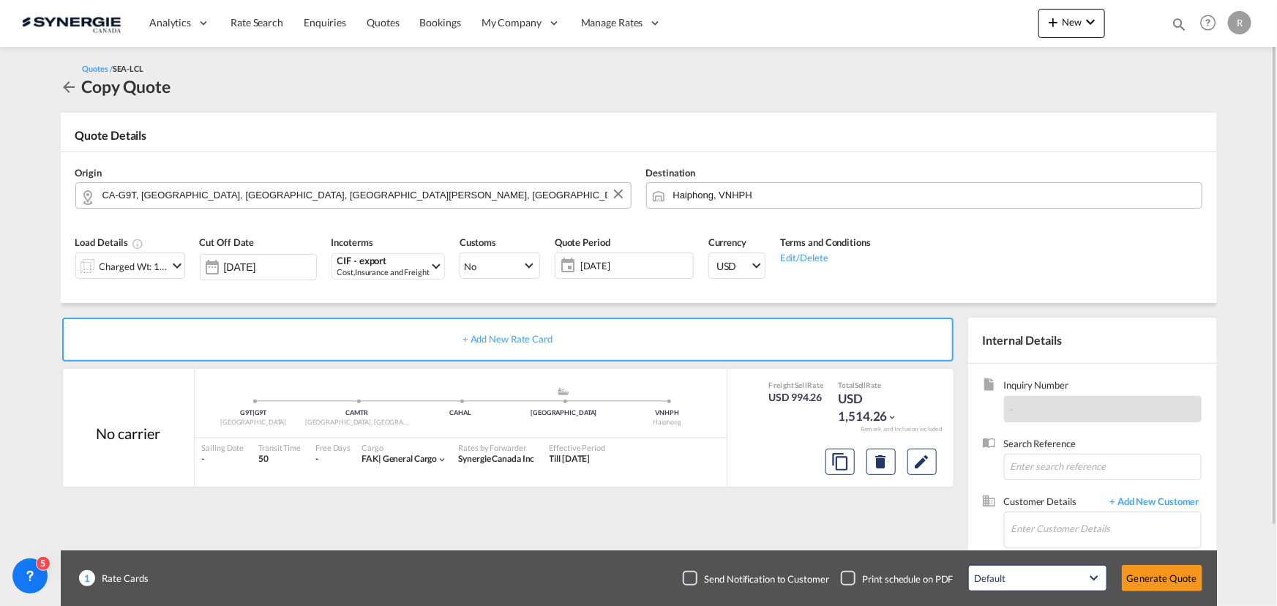
click at [626, 270] on span "[DATE]" at bounding box center [634, 265] width 109 height 13
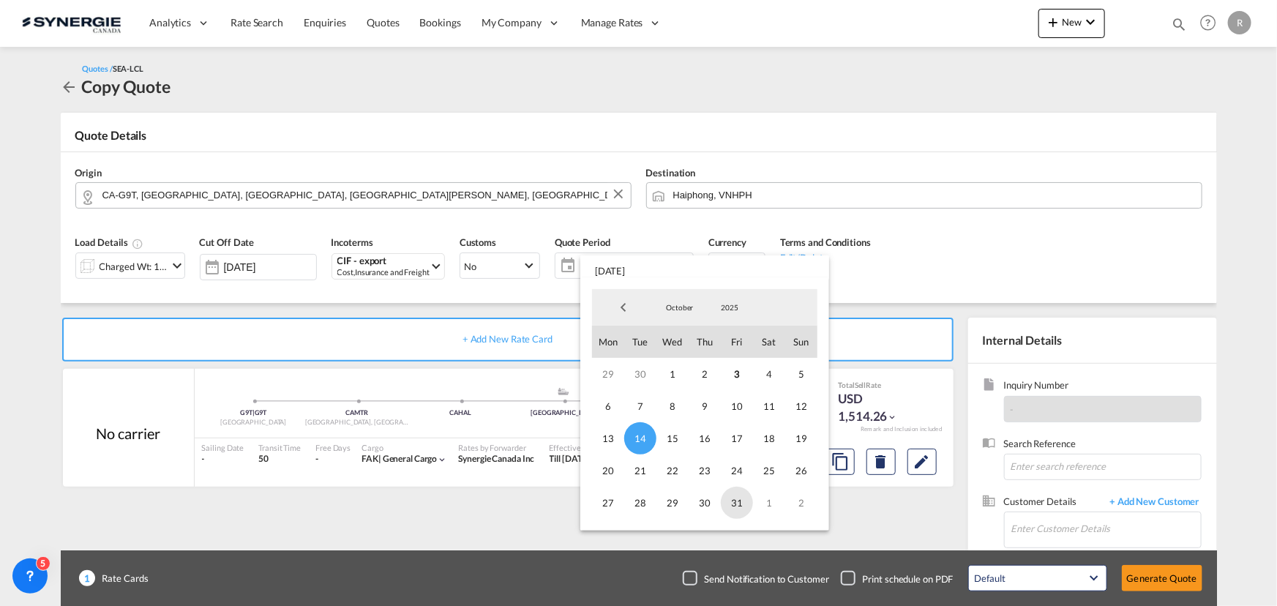
click at [725, 503] on span "31" at bounding box center [737, 503] width 32 height 32
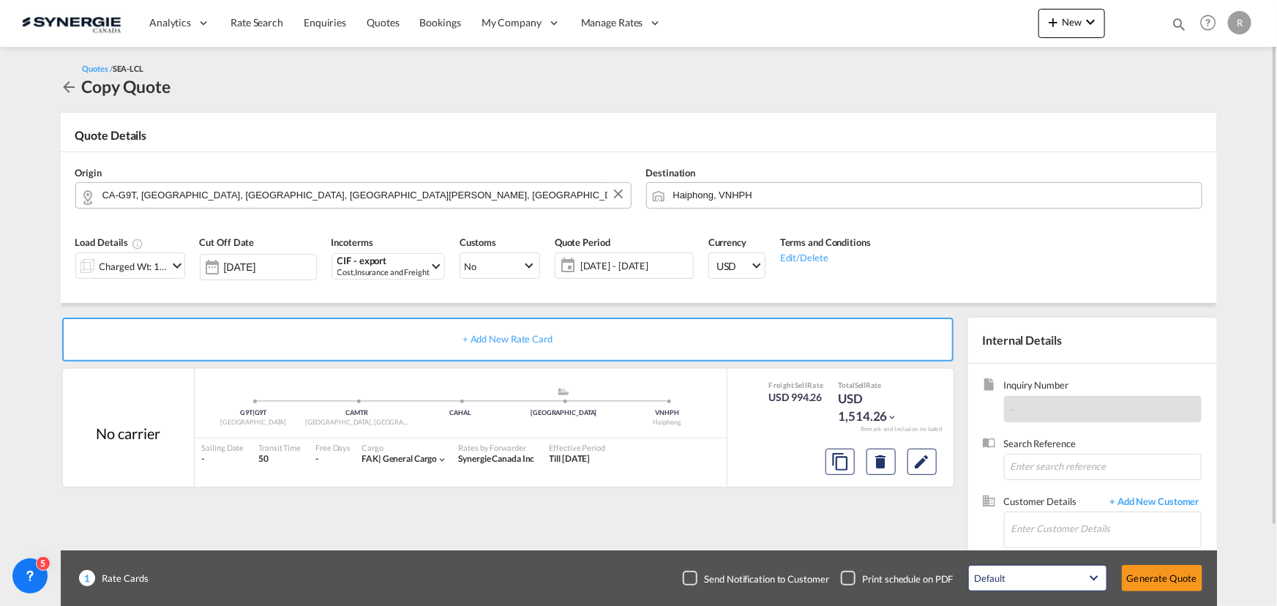
click at [1088, 240] on div "Load Details Charged Wt: 11.30 W/M Cut Off Date [DATE] Incoterms CIF - export C…" at bounding box center [639, 262] width 1142 height 81
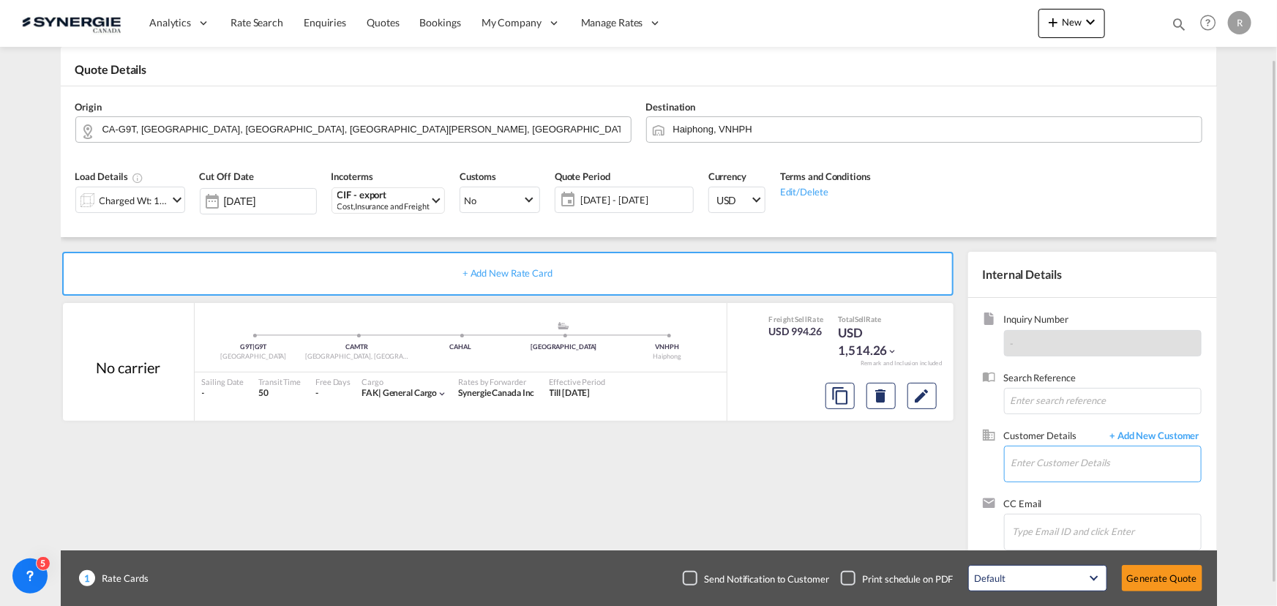
click at [1031, 465] on input "Enter Customer Details" at bounding box center [1106, 462] width 190 height 33
paste input "[PERSON_NAME][EMAIL_ADDRESS][PERSON_NAME][DOMAIN_NAME]"
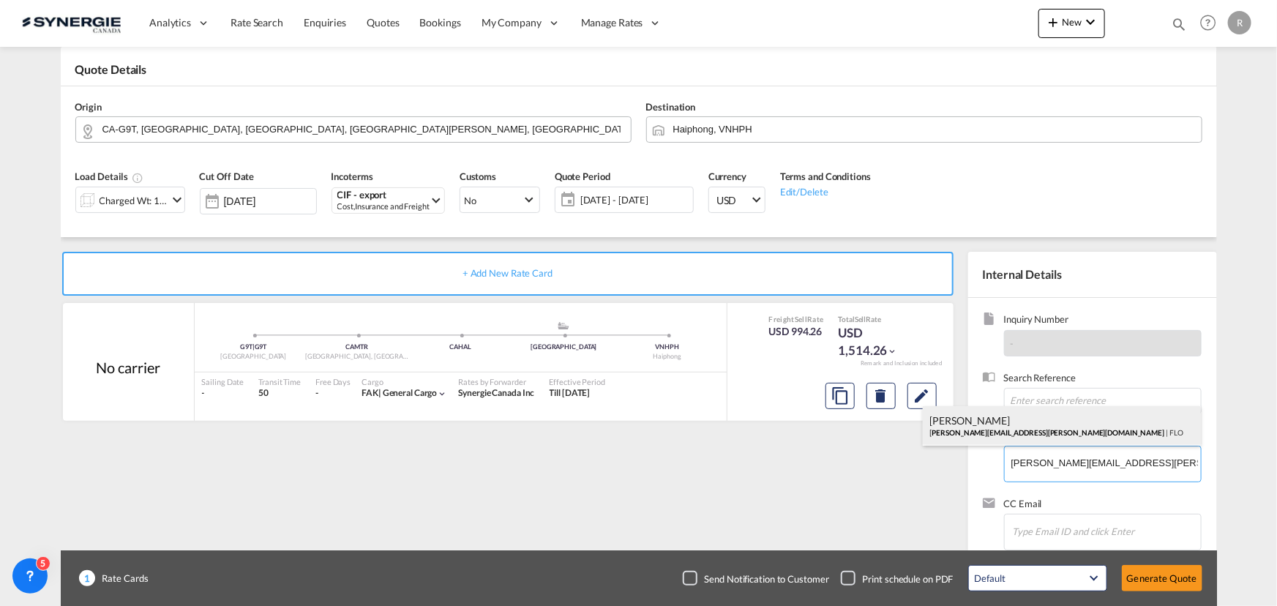
click at [1045, 435] on div "[PERSON_NAME] [PERSON_NAME][EMAIL_ADDRESS][PERSON_NAME][DOMAIN_NAME] | FLO" at bounding box center [1062, 426] width 278 height 40
type input "[PERSON_NAME], [PERSON_NAME], [PERSON_NAME][EMAIL_ADDRESS][PERSON_NAME][DOMAIN_…"
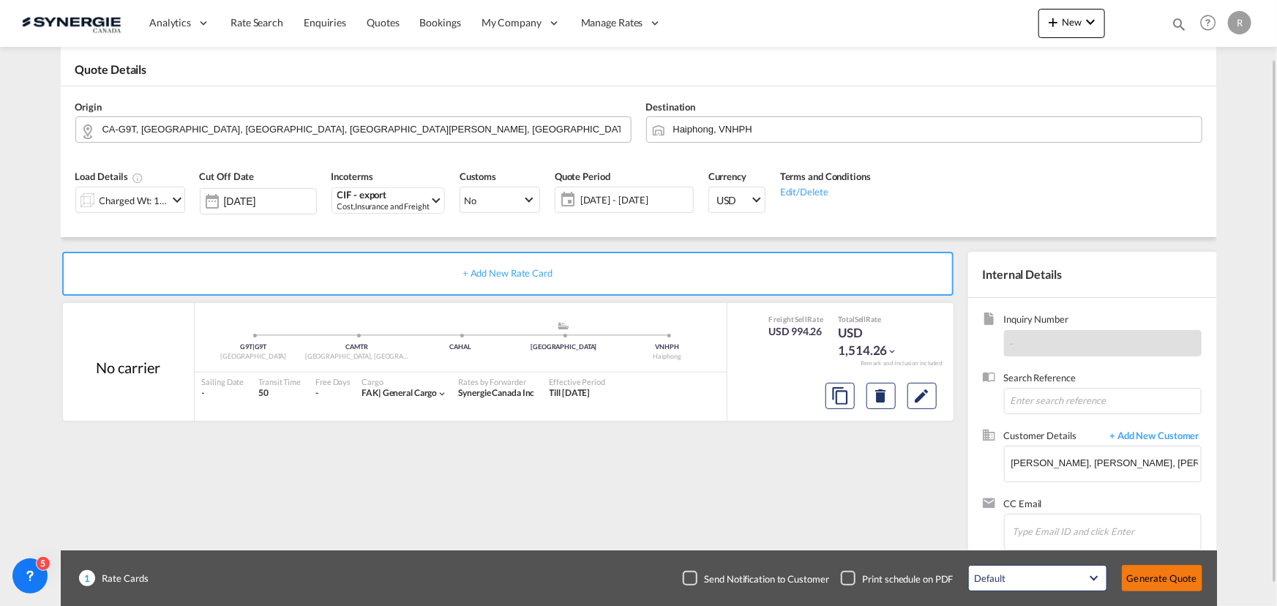
click at [1142, 580] on button "Generate Quote" at bounding box center [1162, 578] width 80 height 26
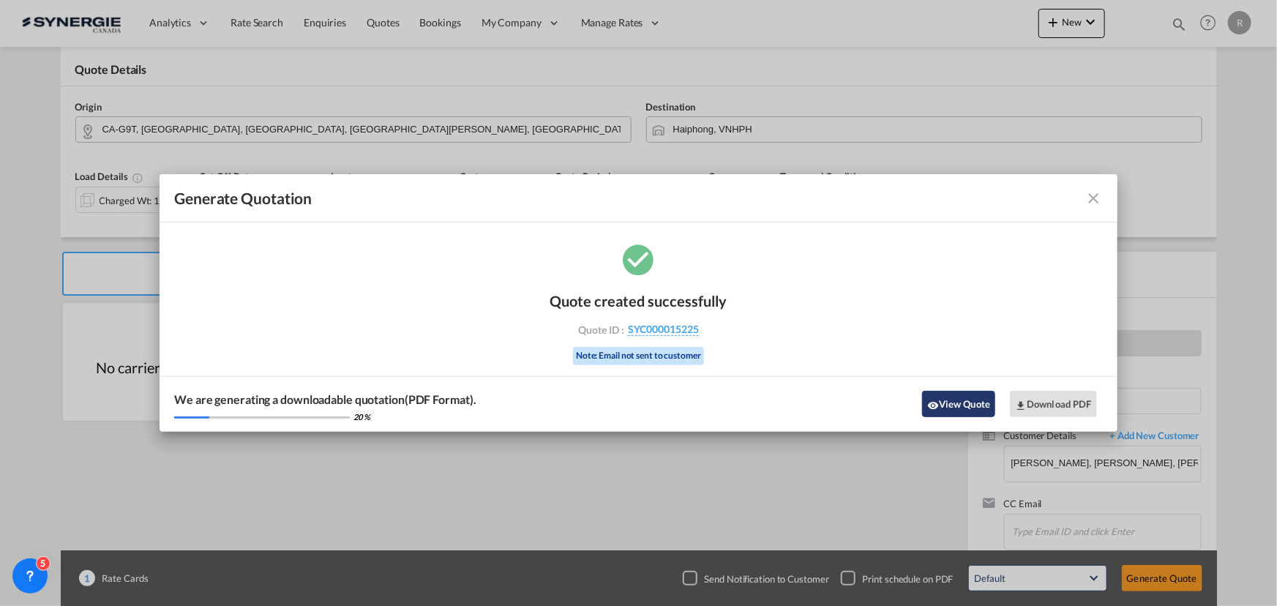
click at [941, 403] on button "View Quote" at bounding box center [958, 404] width 73 height 26
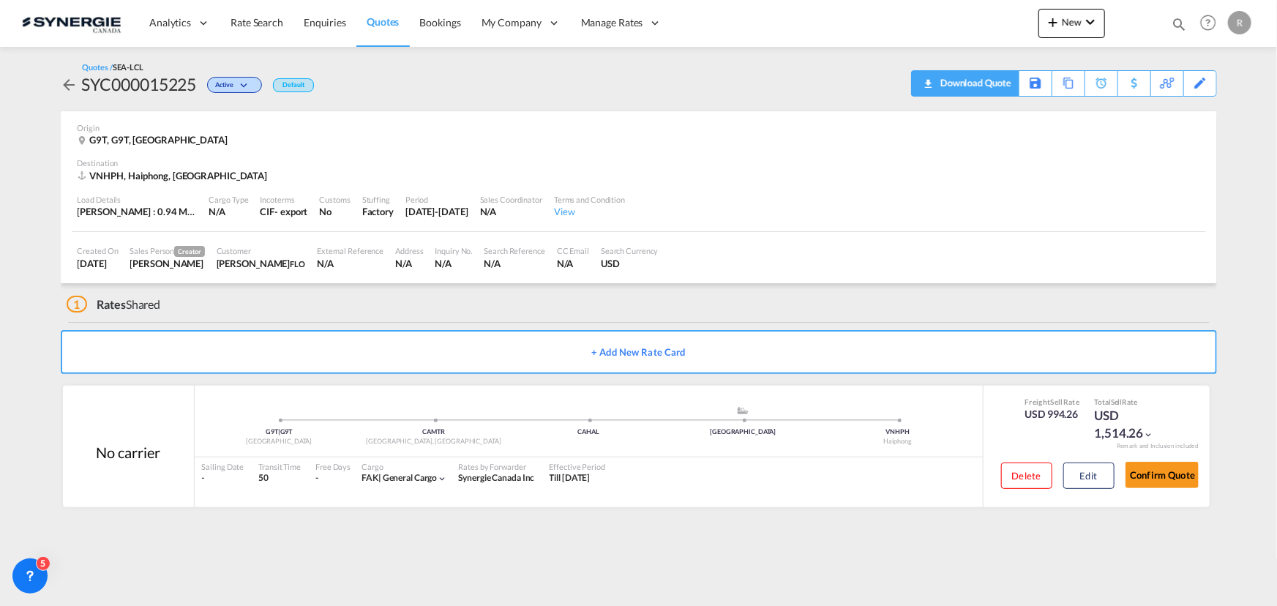
click at [986, 89] on div "Download Quote" at bounding box center [974, 82] width 75 height 23
